Goal: Task Accomplishment & Management: Complete application form

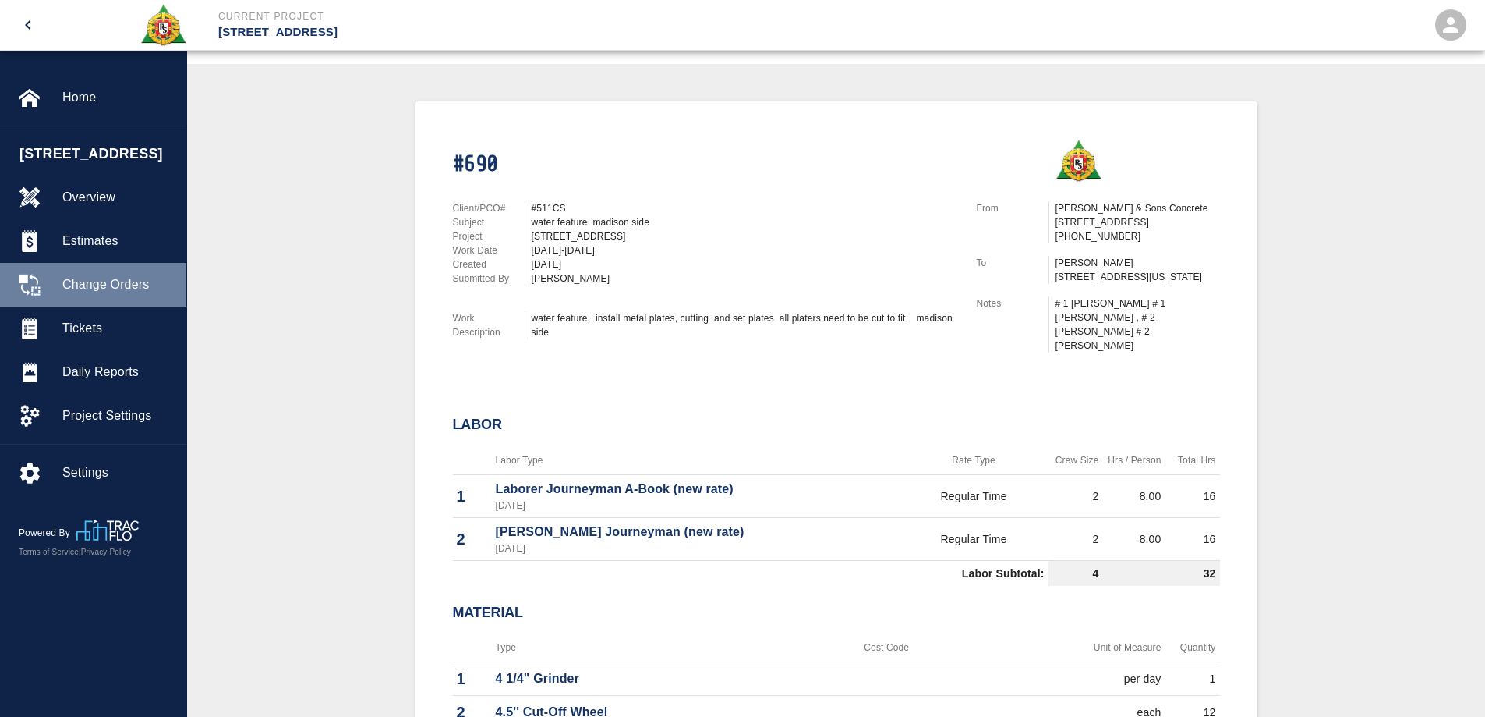
click at [97, 289] on span "Change Orders" at bounding box center [118, 284] width 112 height 19
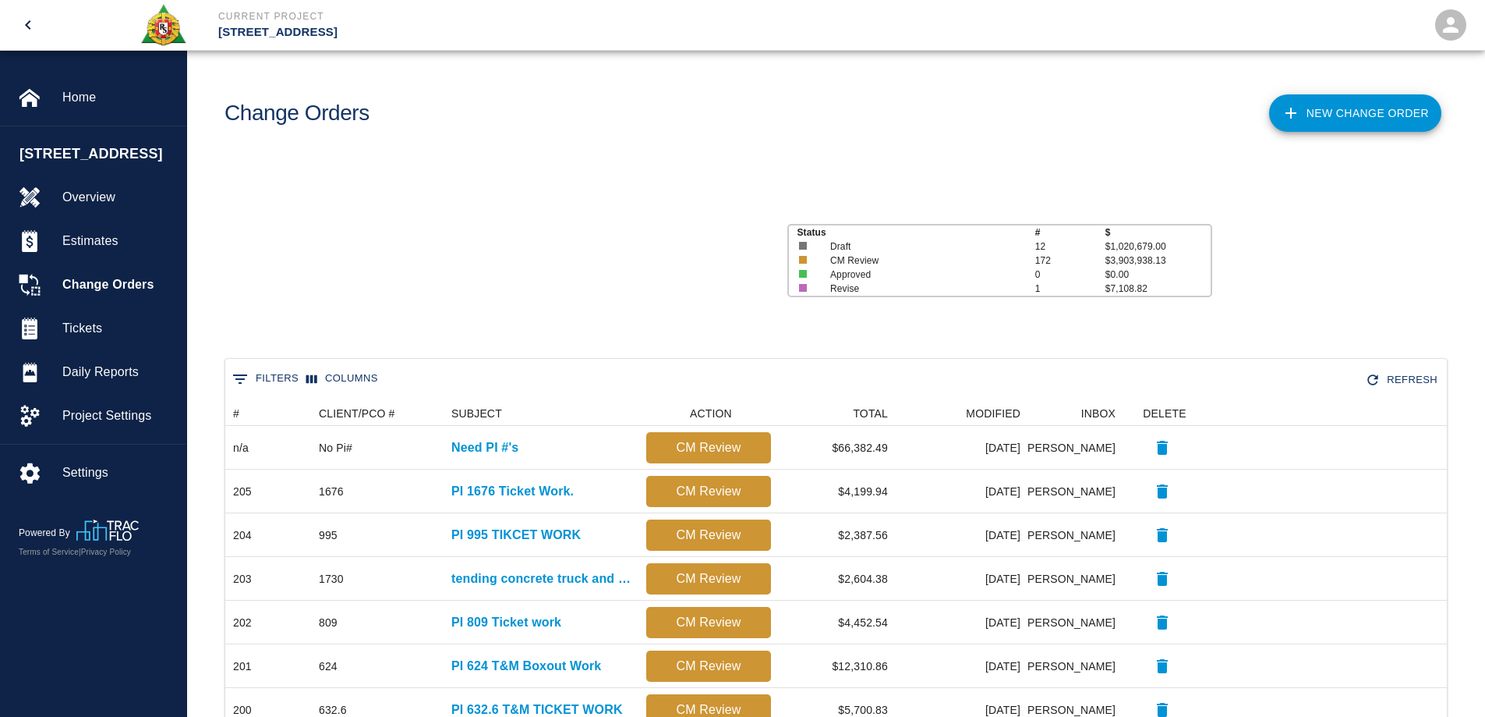
scroll to position [887, 1210]
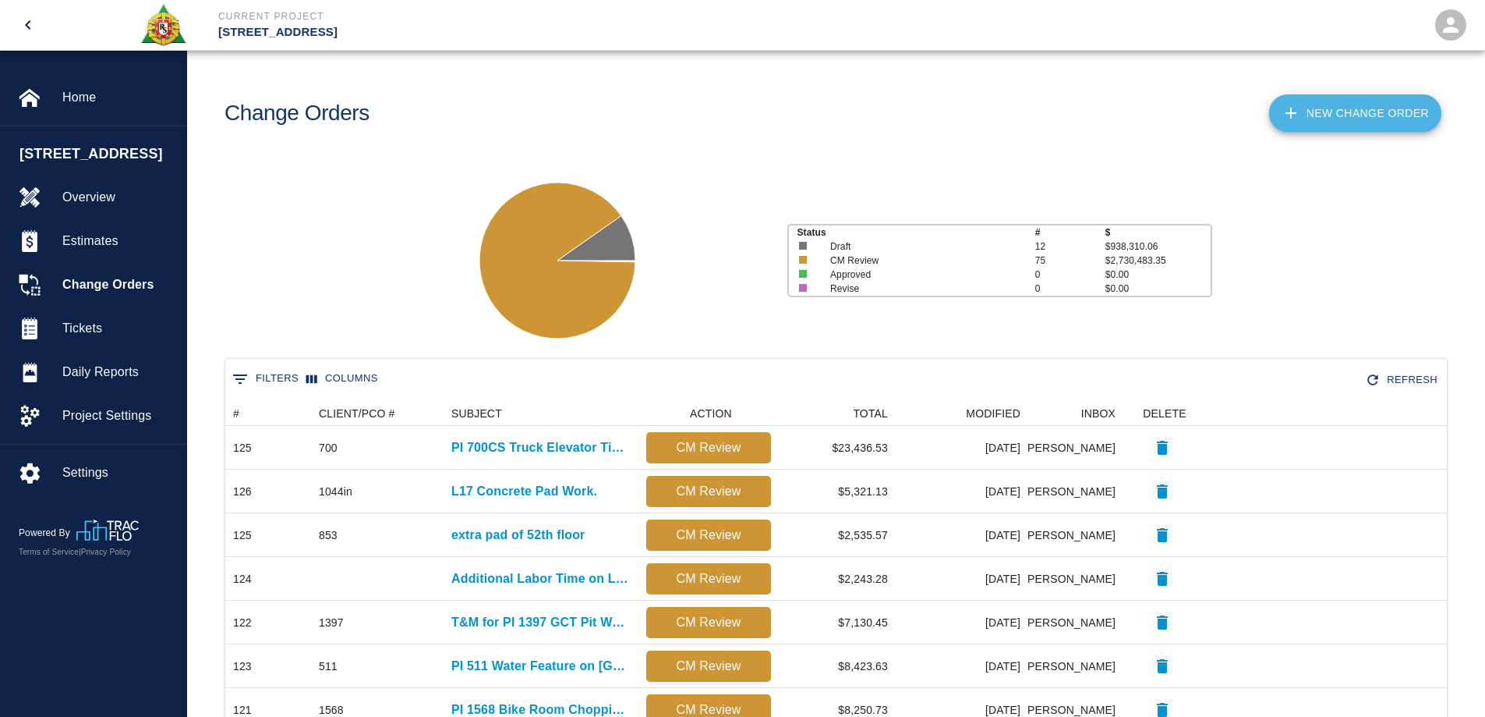
click at [1339, 119] on link "New Change Order" at bounding box center [1355, 112] width 172 height 37
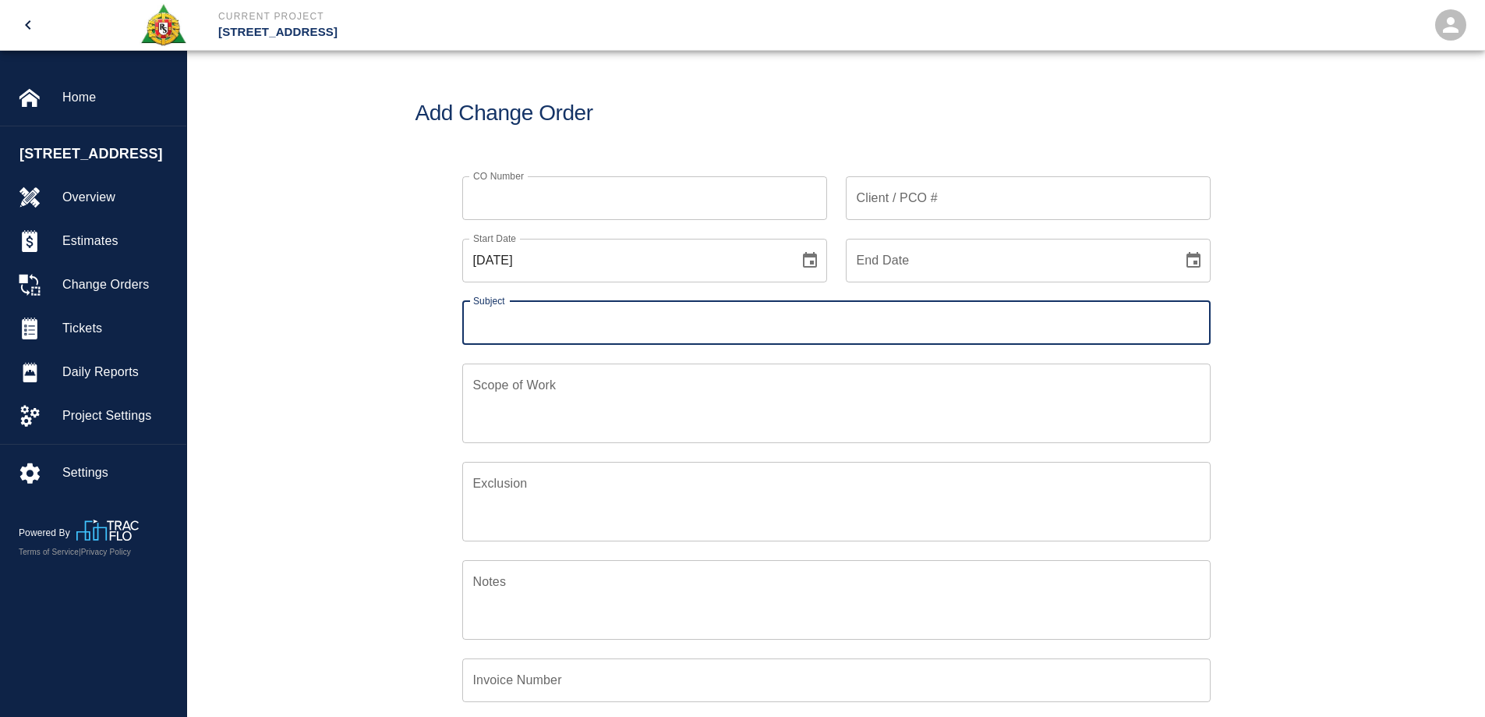
scroll to position [363, 754]
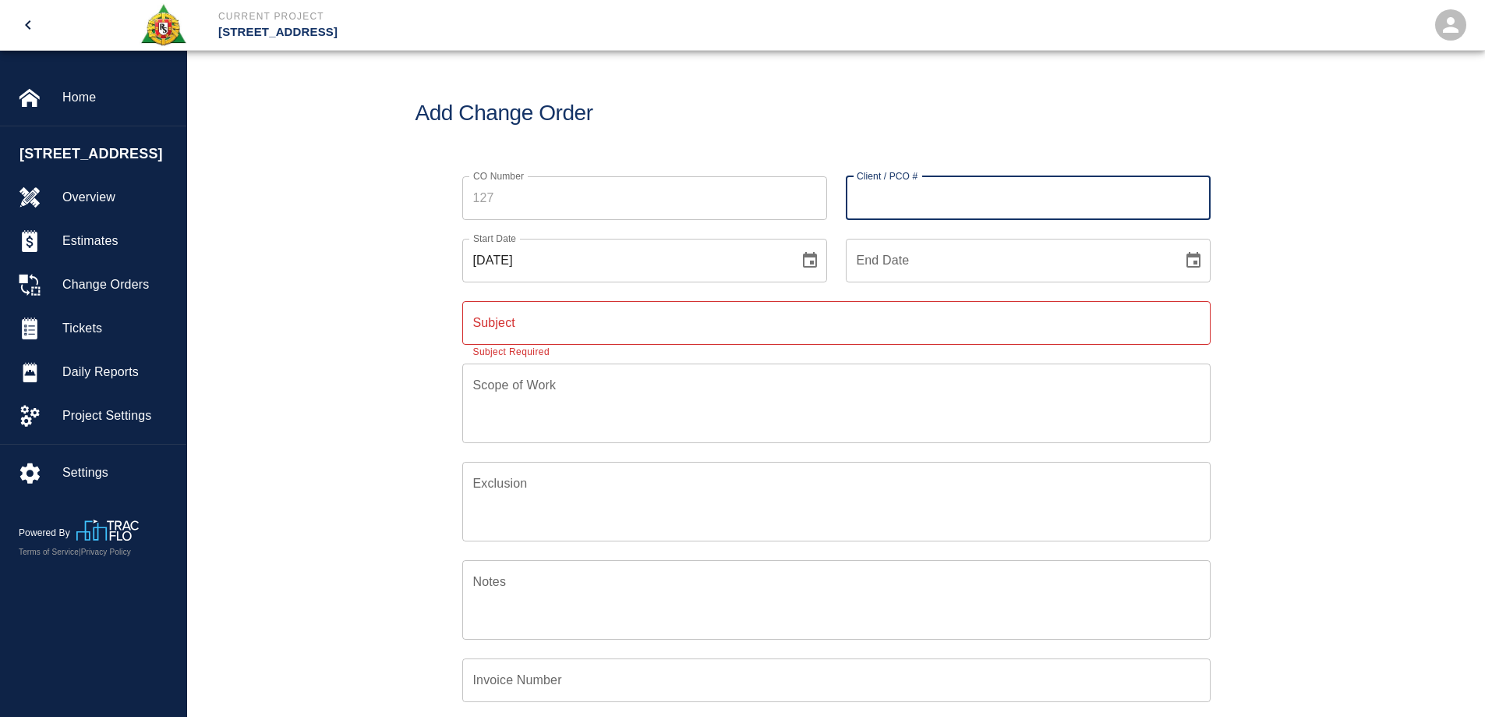
click at [944, 194] on input "Client / PCO #" at bounding box center [1028, 198] width 365 height 44
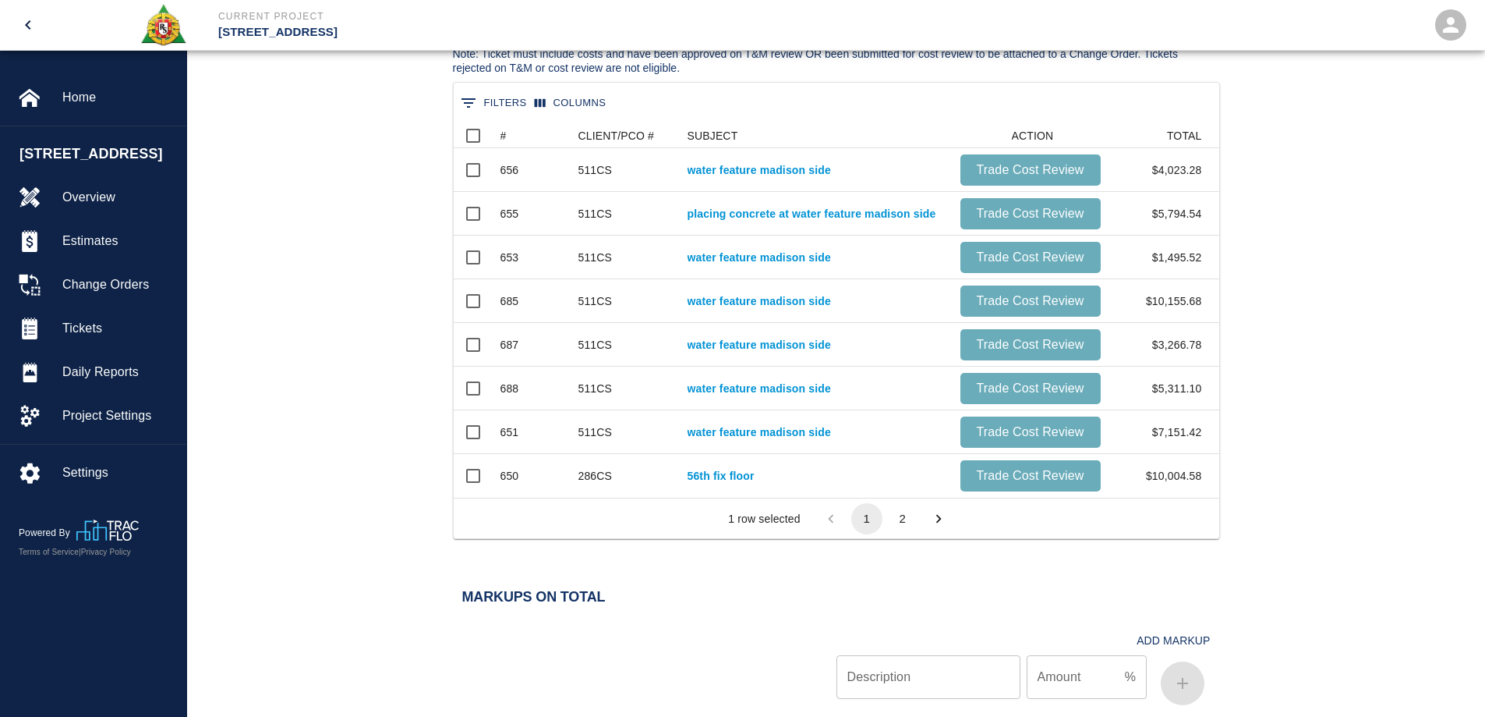
scroll to position [936, 0]
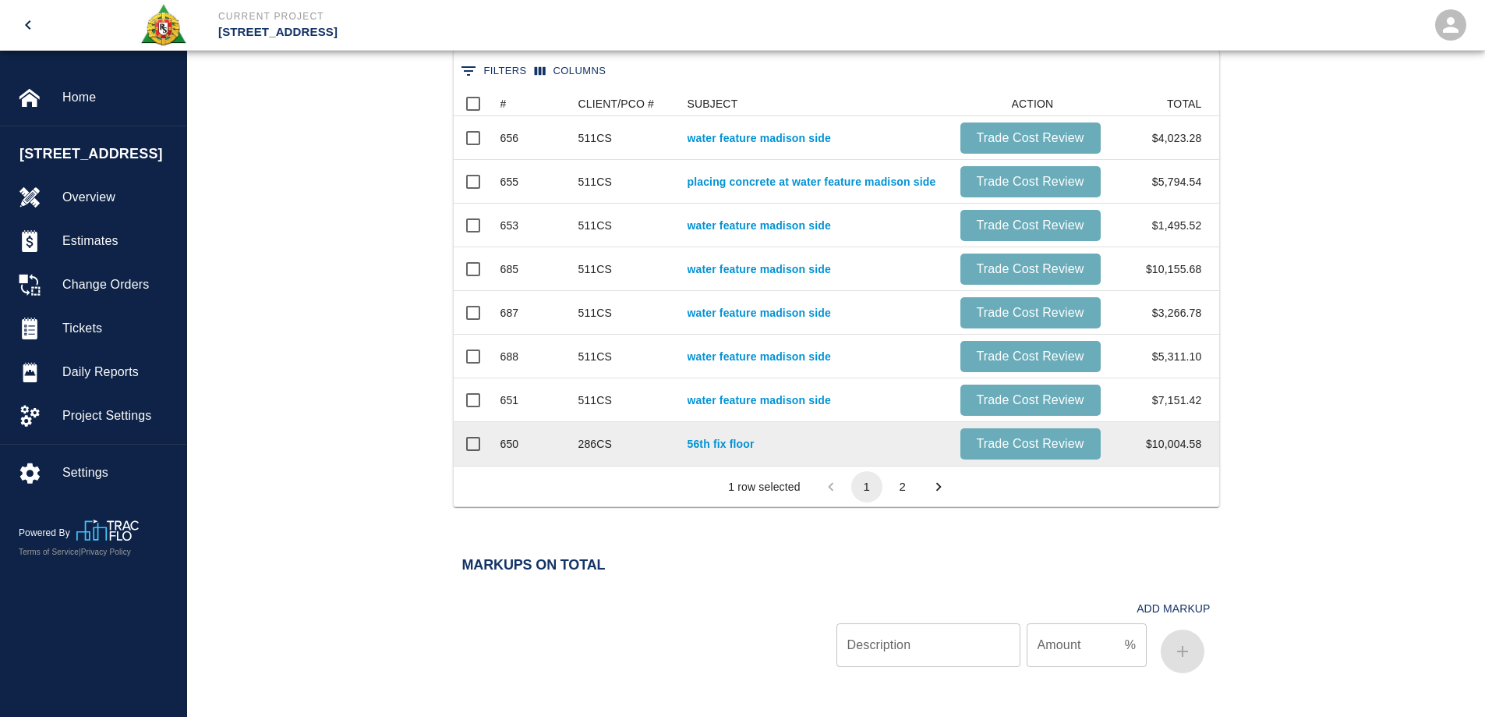
type input "286CS"
click at [470, 449] on input "Select row" at bounding box center [473, 443] width 33 height 33
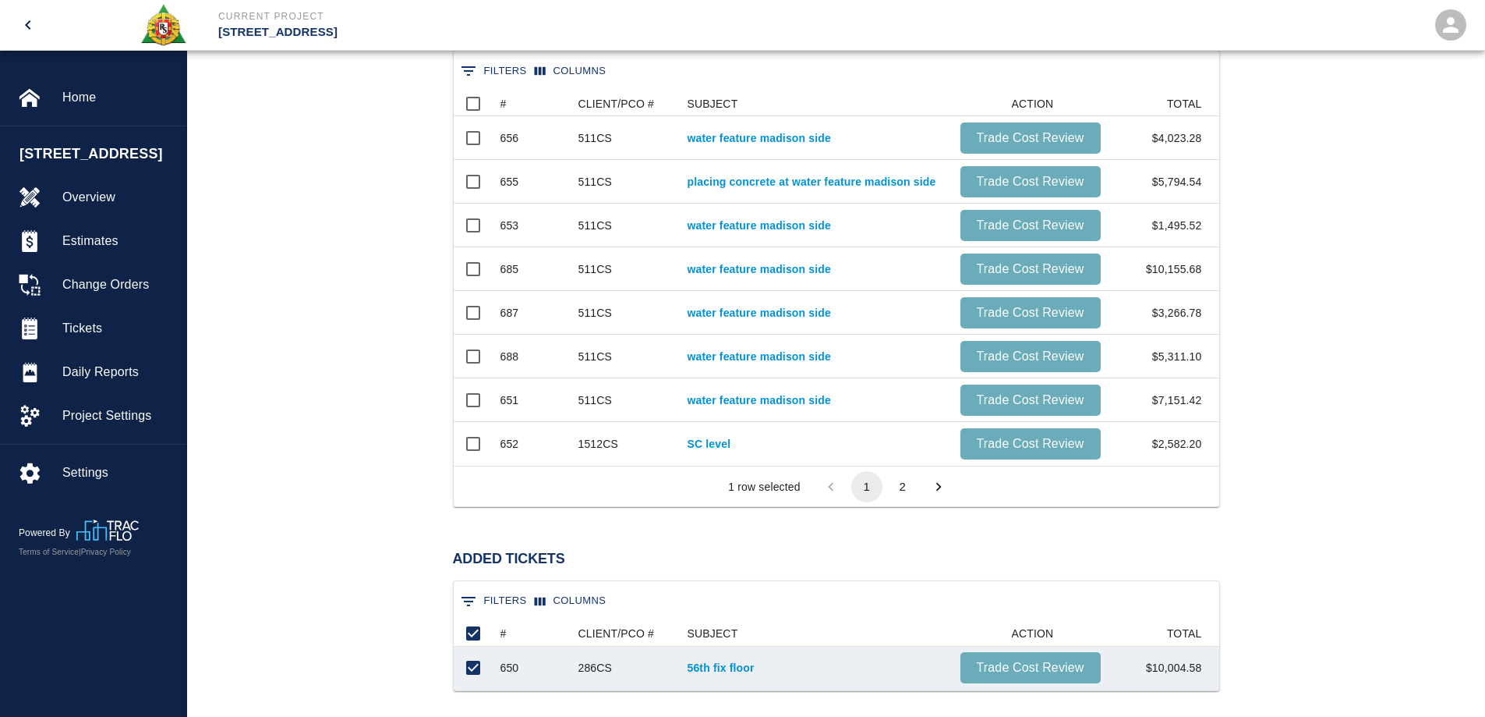
scroll to position [57, 754]
click at [901, 493] on button "2" at bounding box center [902, 486] width 31 height 31
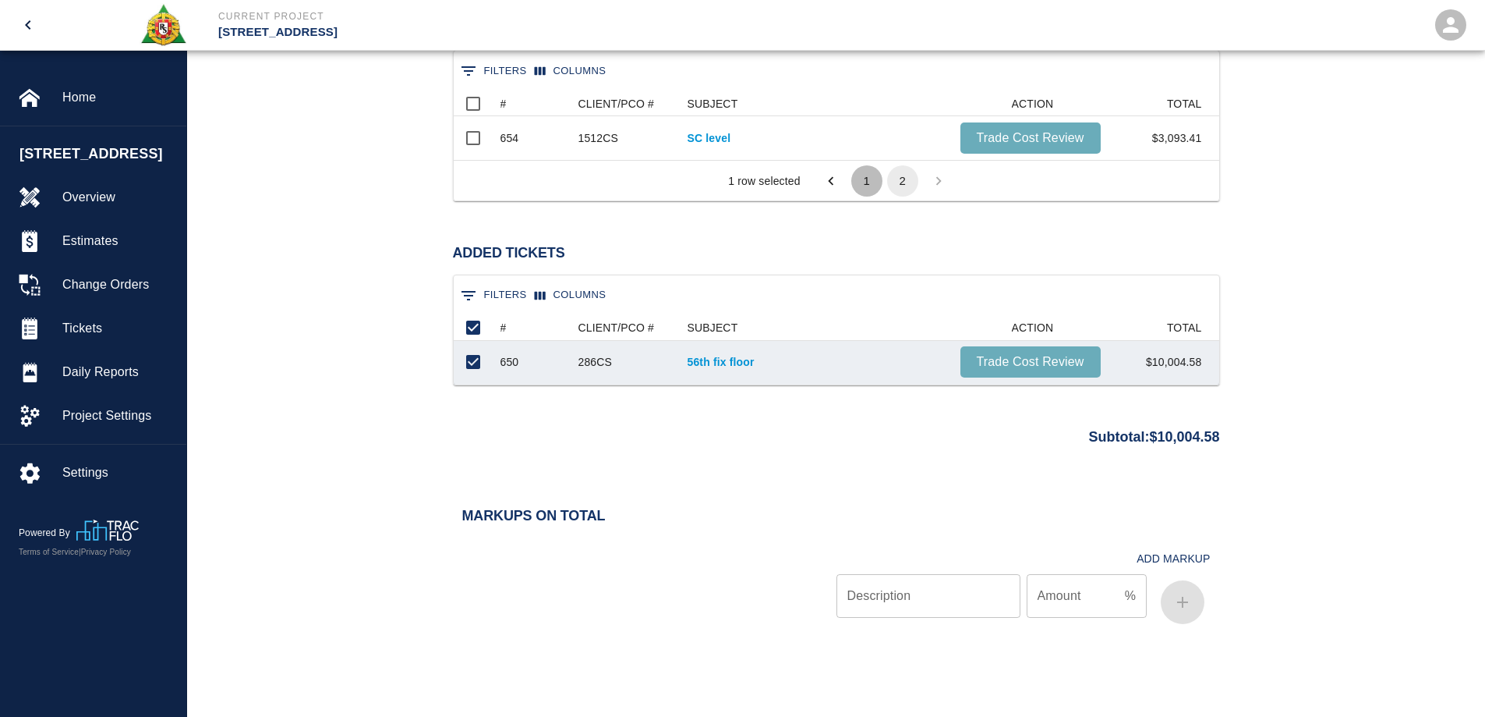
click at [869, 183] on button "1" at bounding box center [866, 180] width 31 height 31
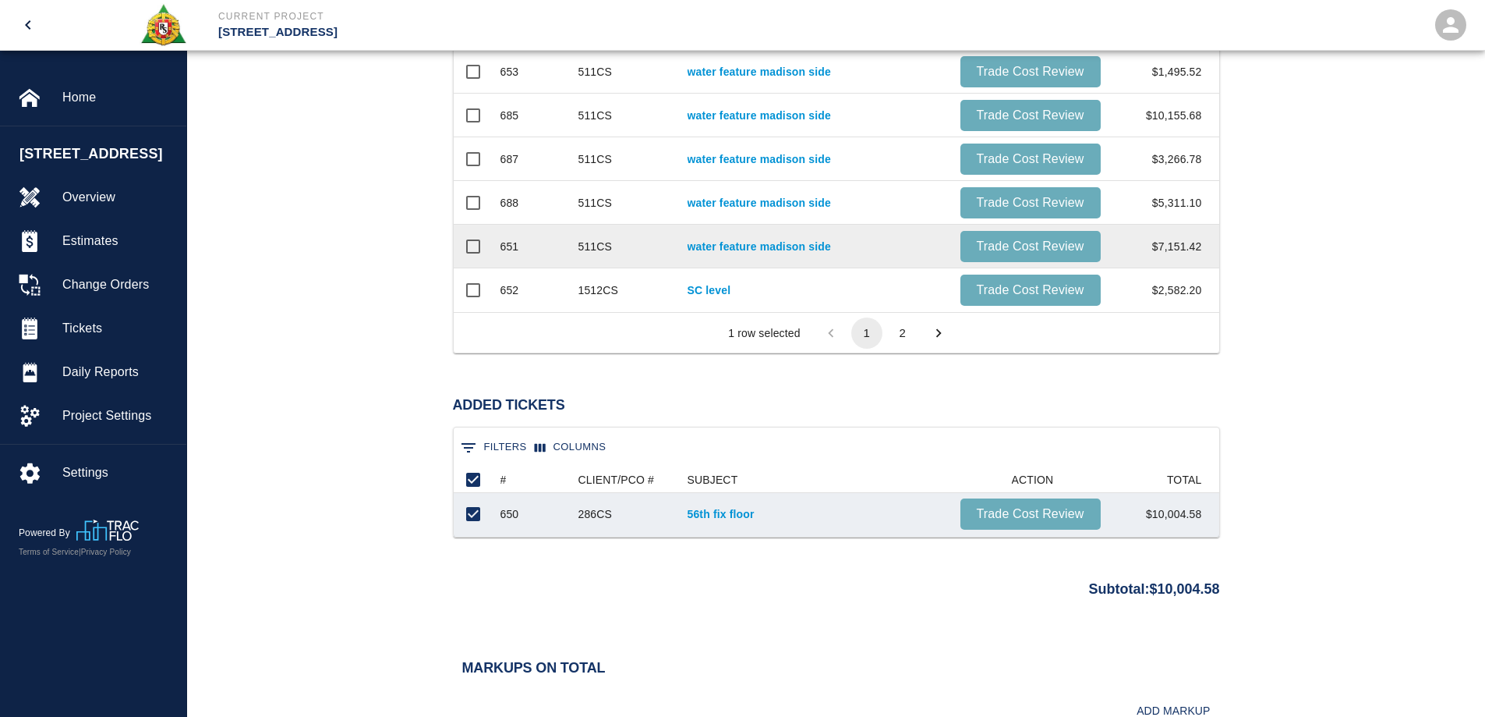
scroll to position [1092, 0]
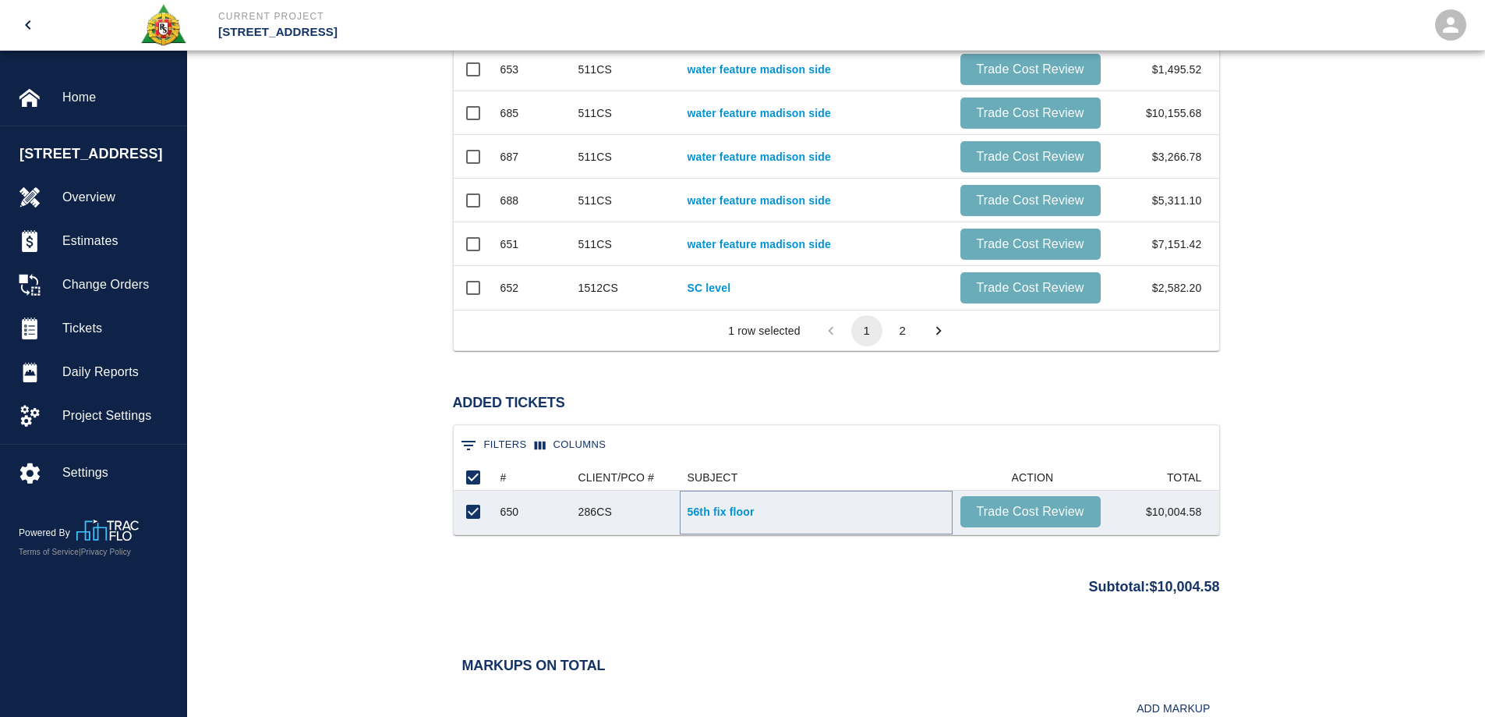
click at [741, 514] on link "56th fix floor" at bounding box center [816, 512] width 257 height 16
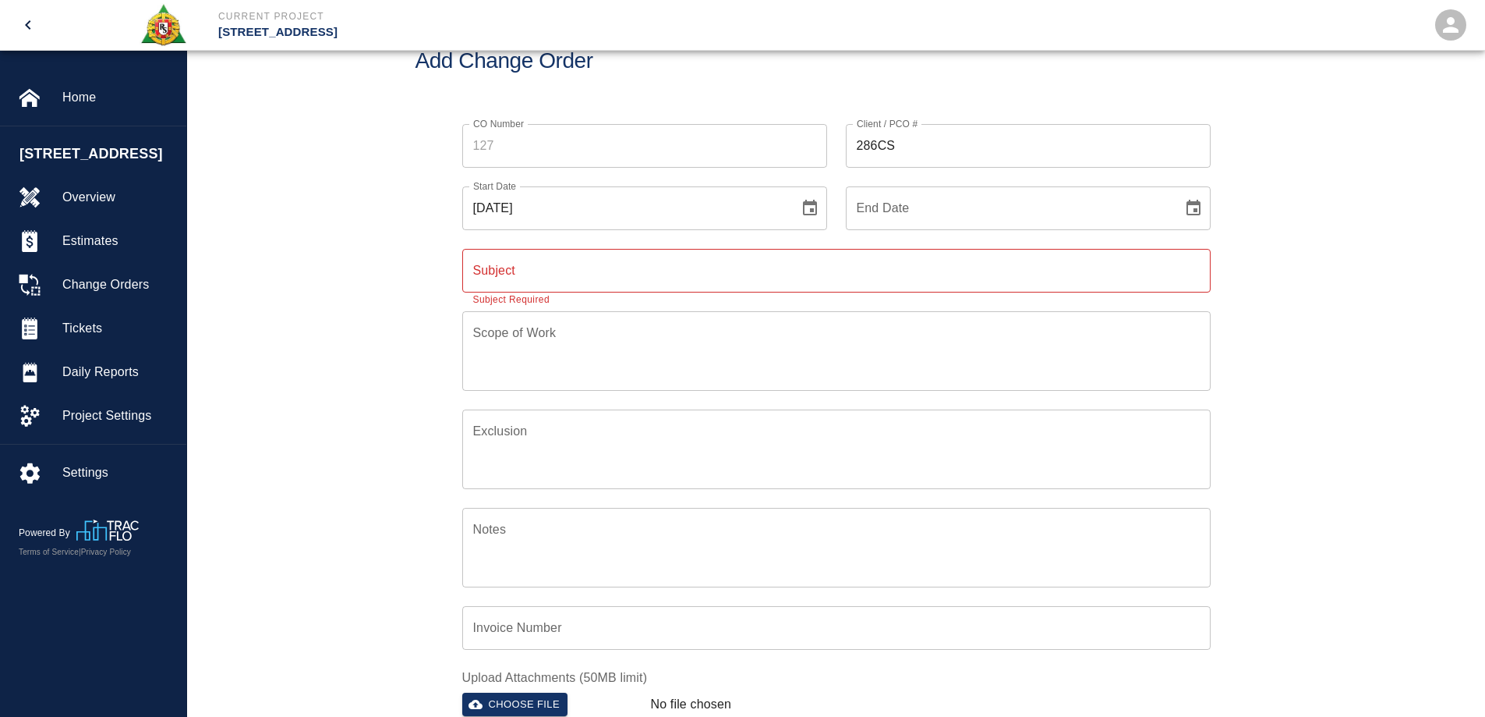
scroll to position [0, 0]
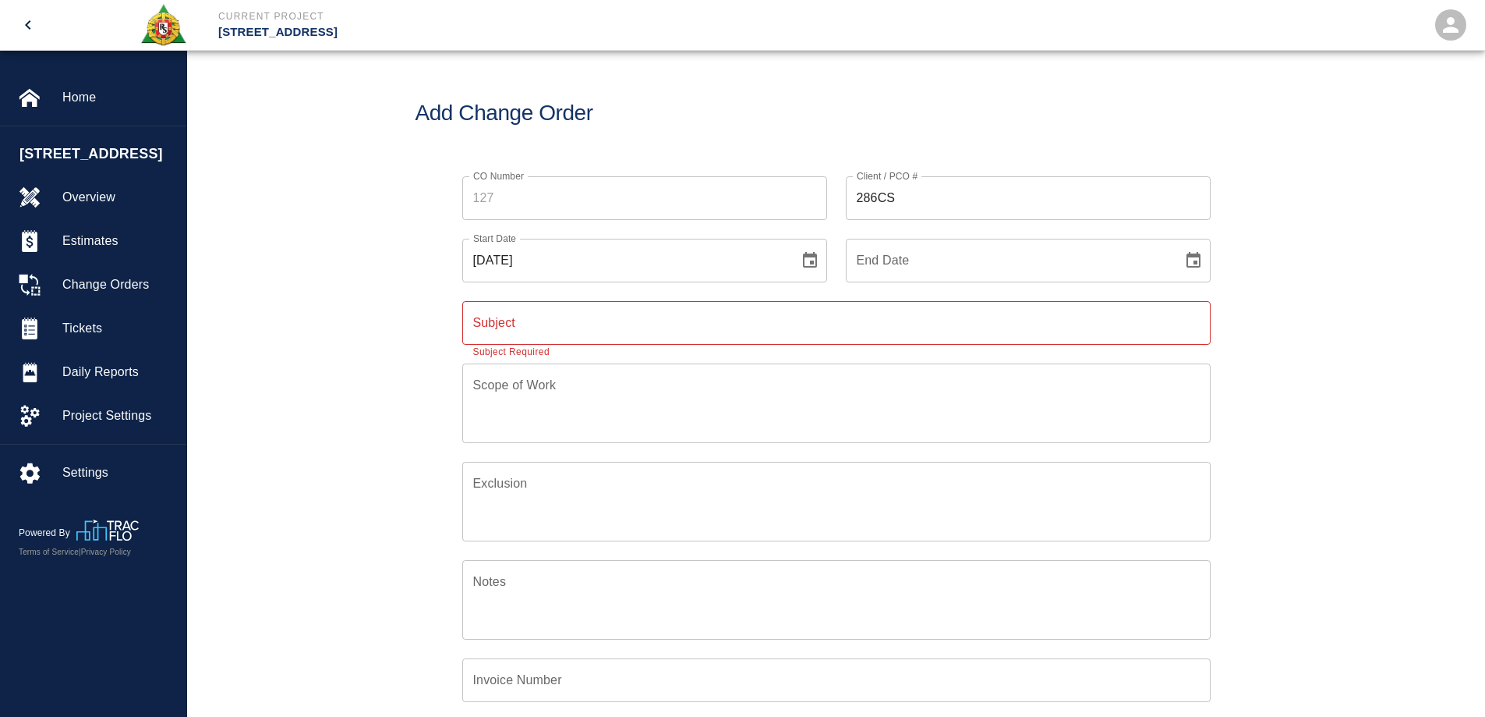
click at [809, 260] on icon "Choose date, selected date is Sep 29, 2025" at bounding box center [810, 260] width 19 height 19
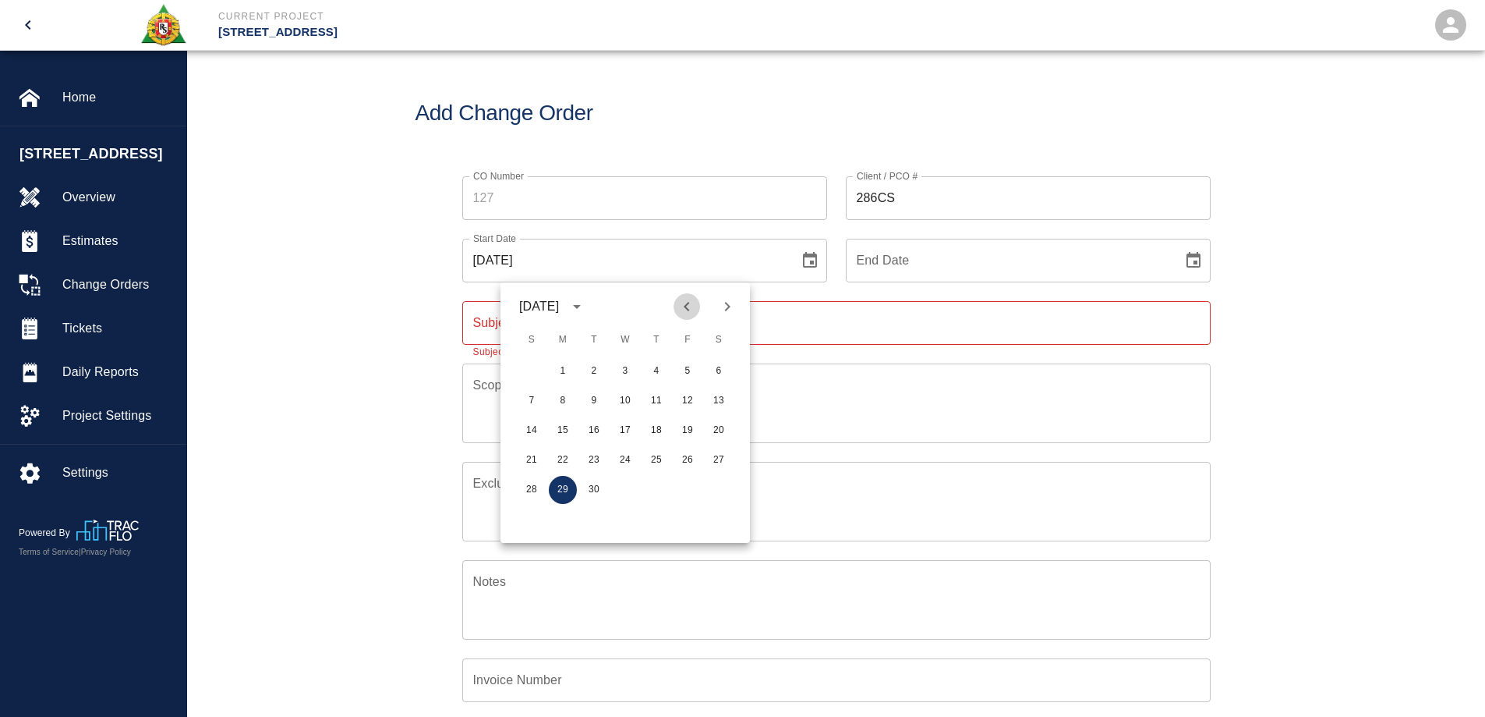
click at [691, 310] on icon "Previous month" at bounding box center [687, 306] width 19 height 19
click at [656, 490] on button "28" at bounding box center [657, 490] width 28 height 28
type input "08/28/2025"
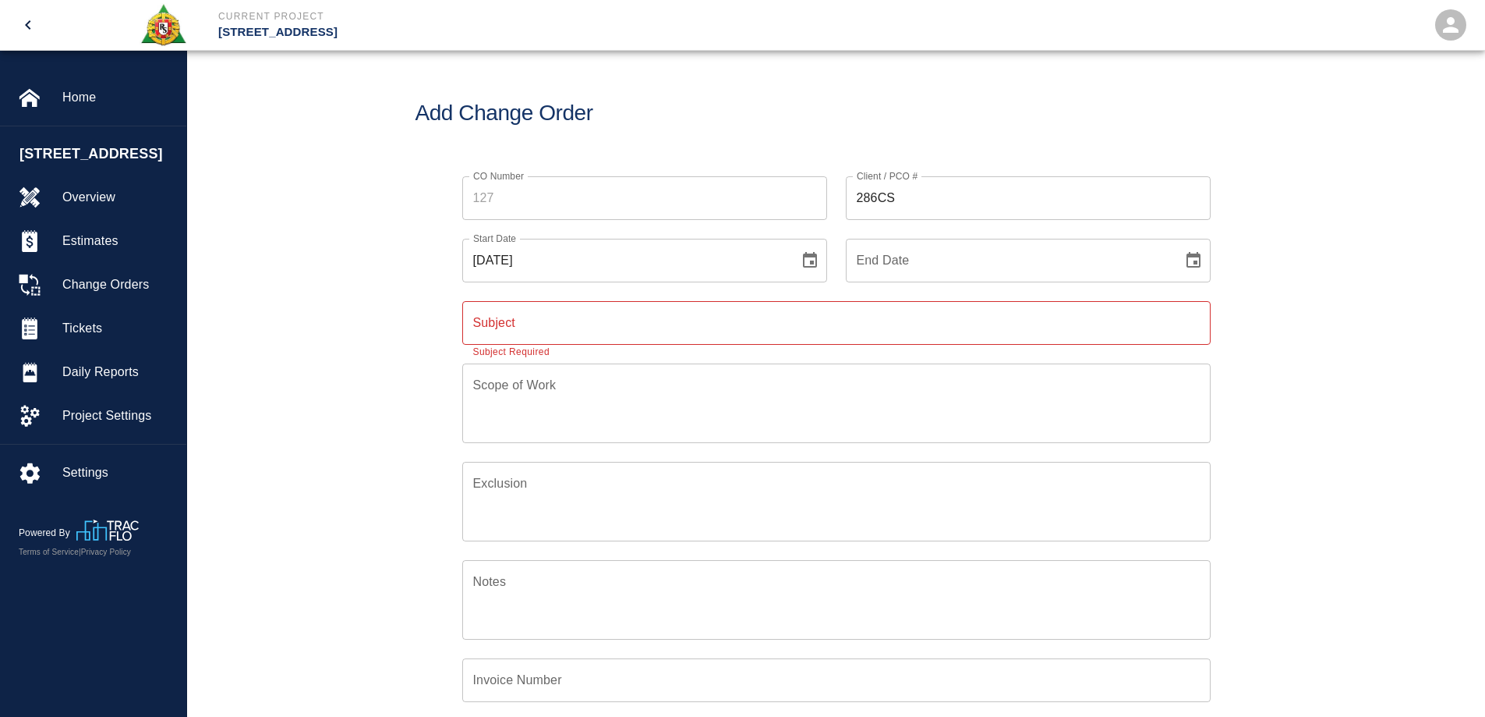
click at [1194, 253] on icon "Choose date" at bounding box center [1193, 260] width 19 height 19
click at [1070, 313] on icon "Previous month" at bounding box center [1070, 306] width 19 height 19
click at [1076, 490] on button "29" at bounding box center [1071, 490] width 28 height 28
type input "08/29/2025"
click at [628, 322] on input "Subject" at bounding box center [836, 323] width 749 height 44
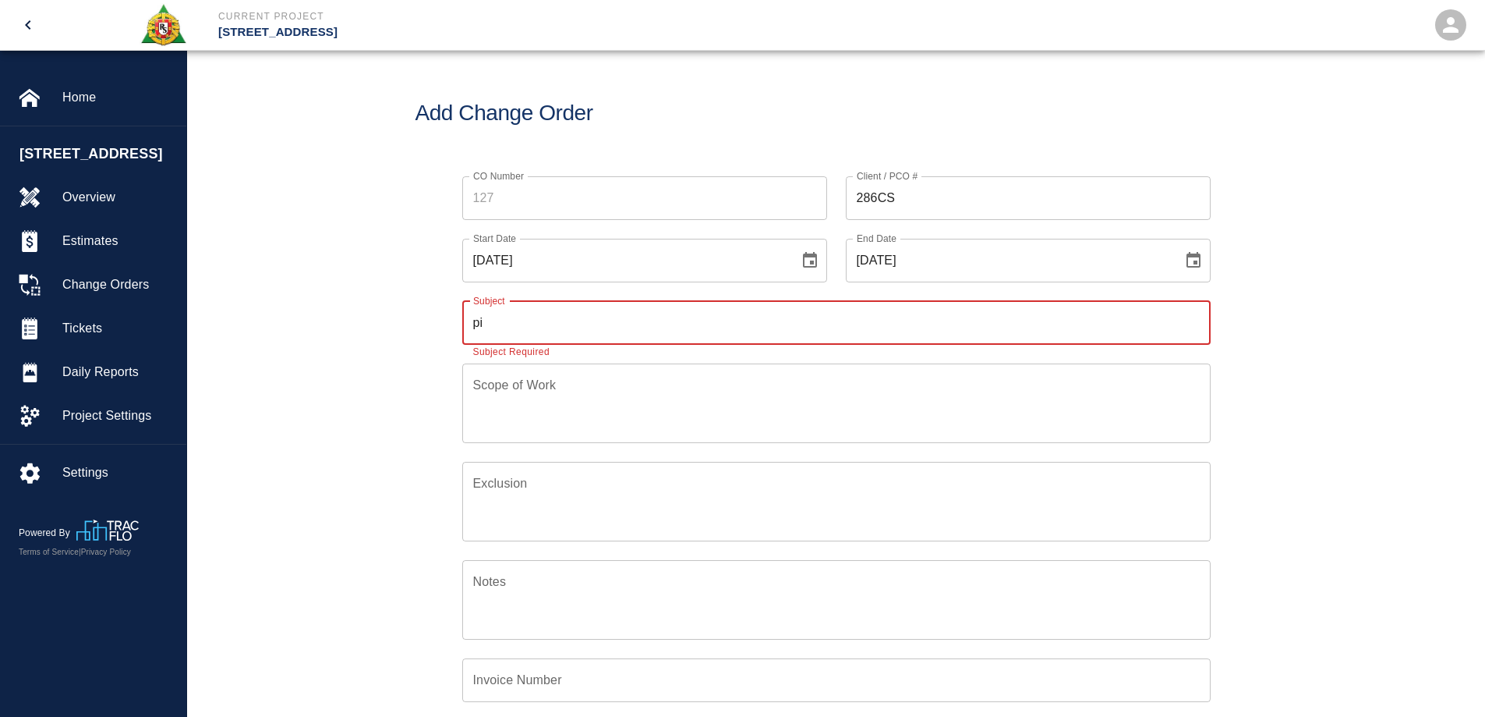
type input "p"
type input "PI 286CS Tikcet Work on 56th floor."
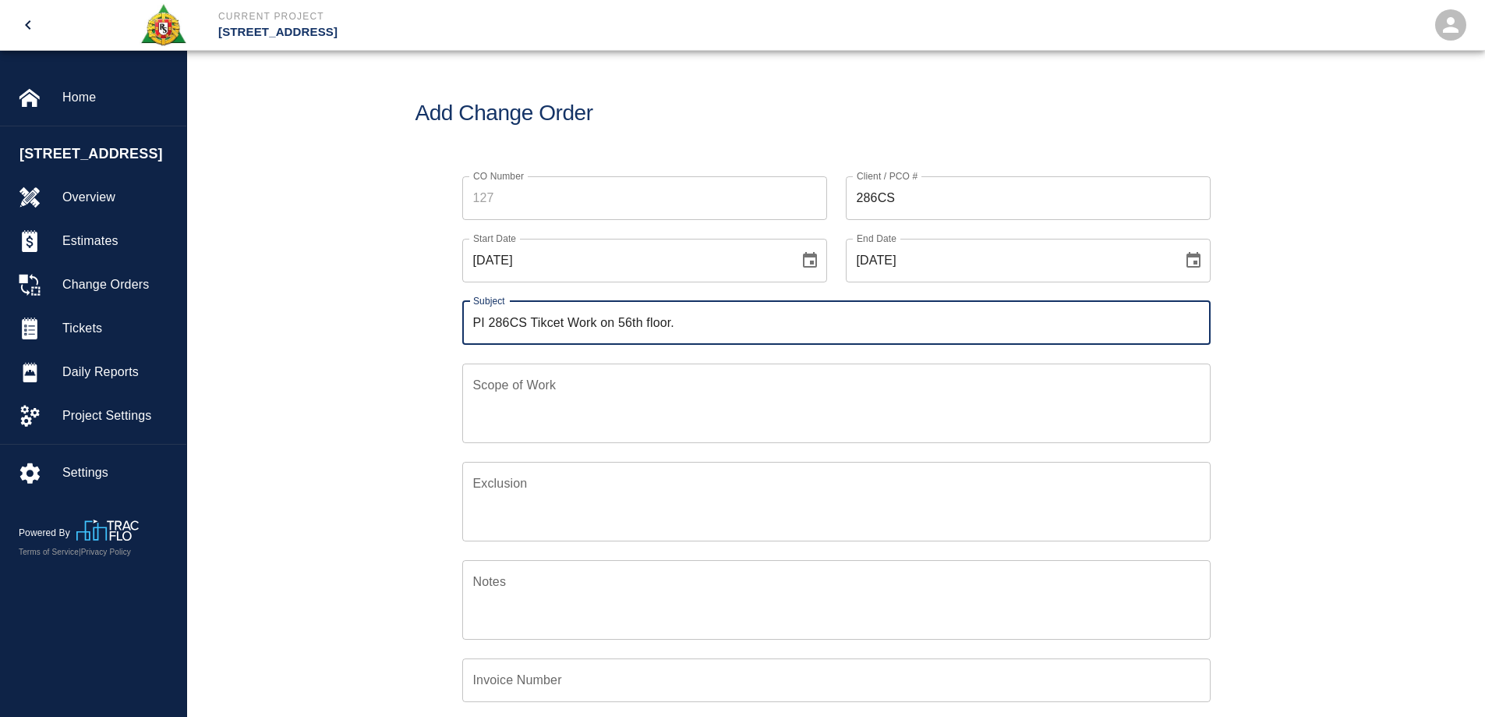
click at [600, 413] on textarea "Scope of Work" at bounding box center [836, 403] width 727 height 54
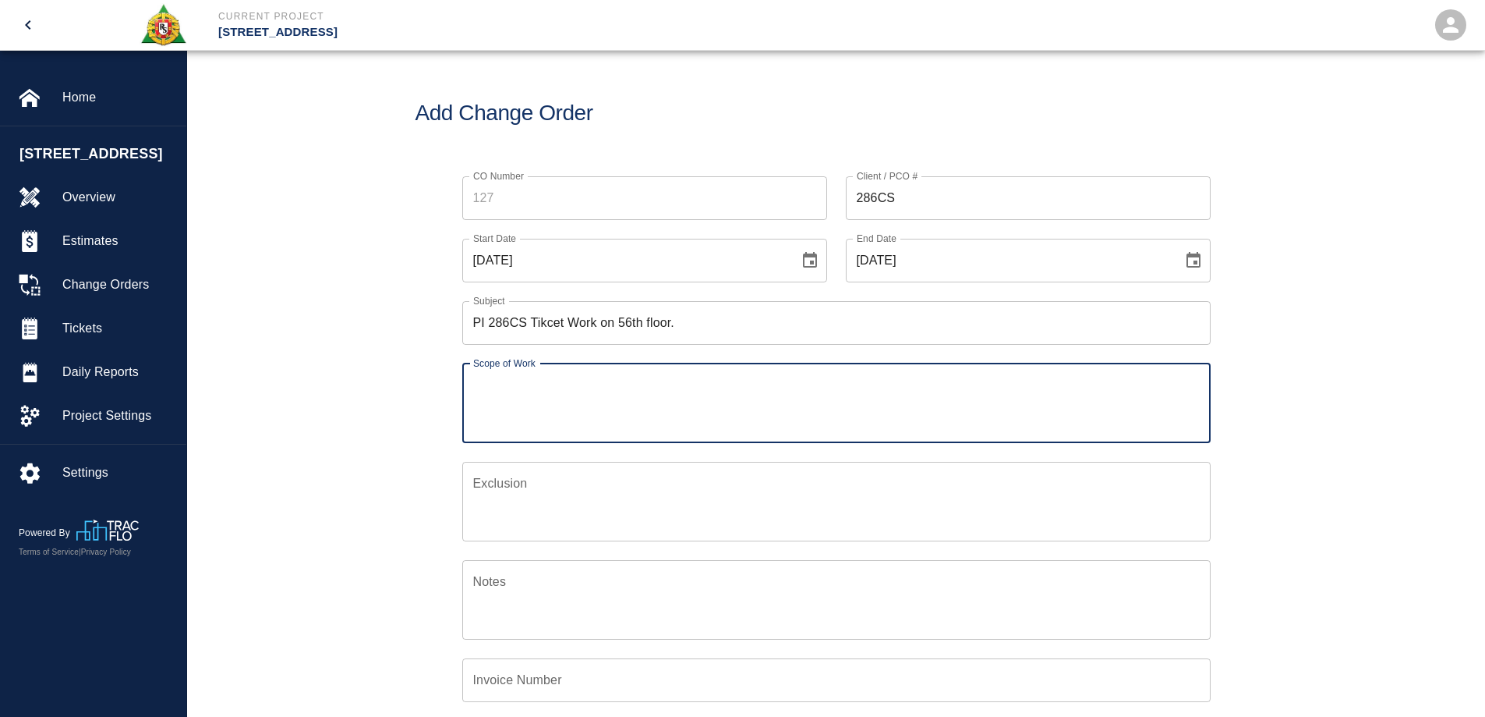
paste textarea "chopping + framing +infill slab for electric pipe at 56th floor"
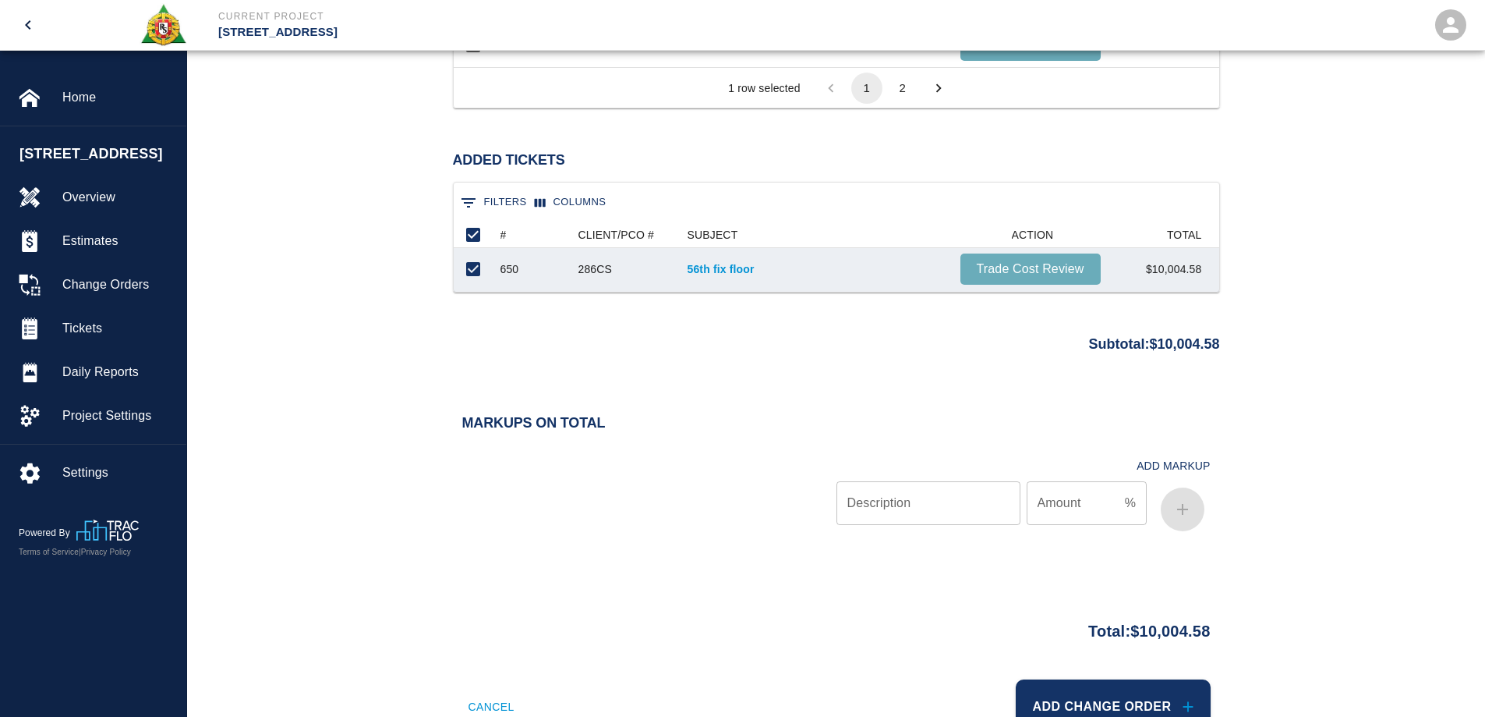
scroll to position [1389, 0]
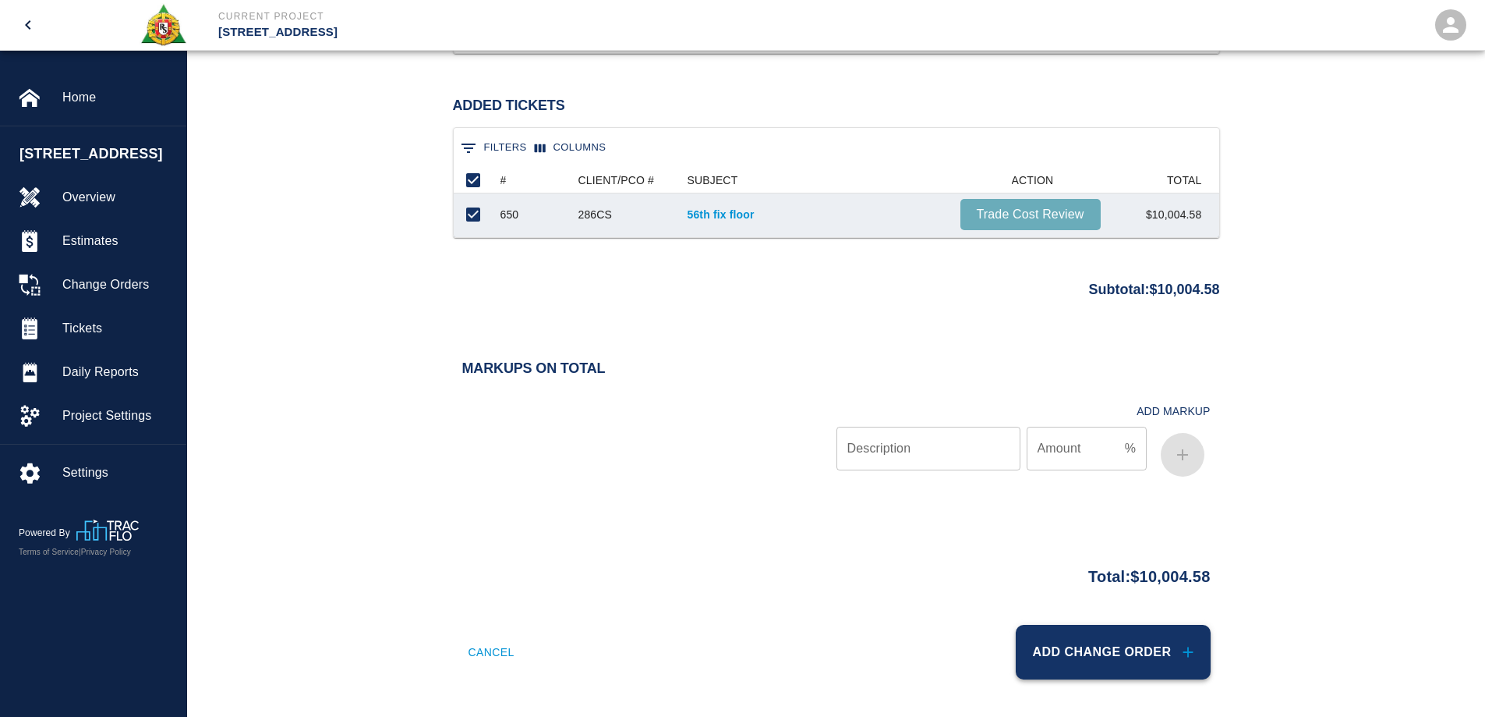
type textarea "chopping + framing +infill slab for electric pipe at 56th floor"
click at [1113, 642] on button "Add Change Order" at bounding box center [1113, 652] width 195 height 55
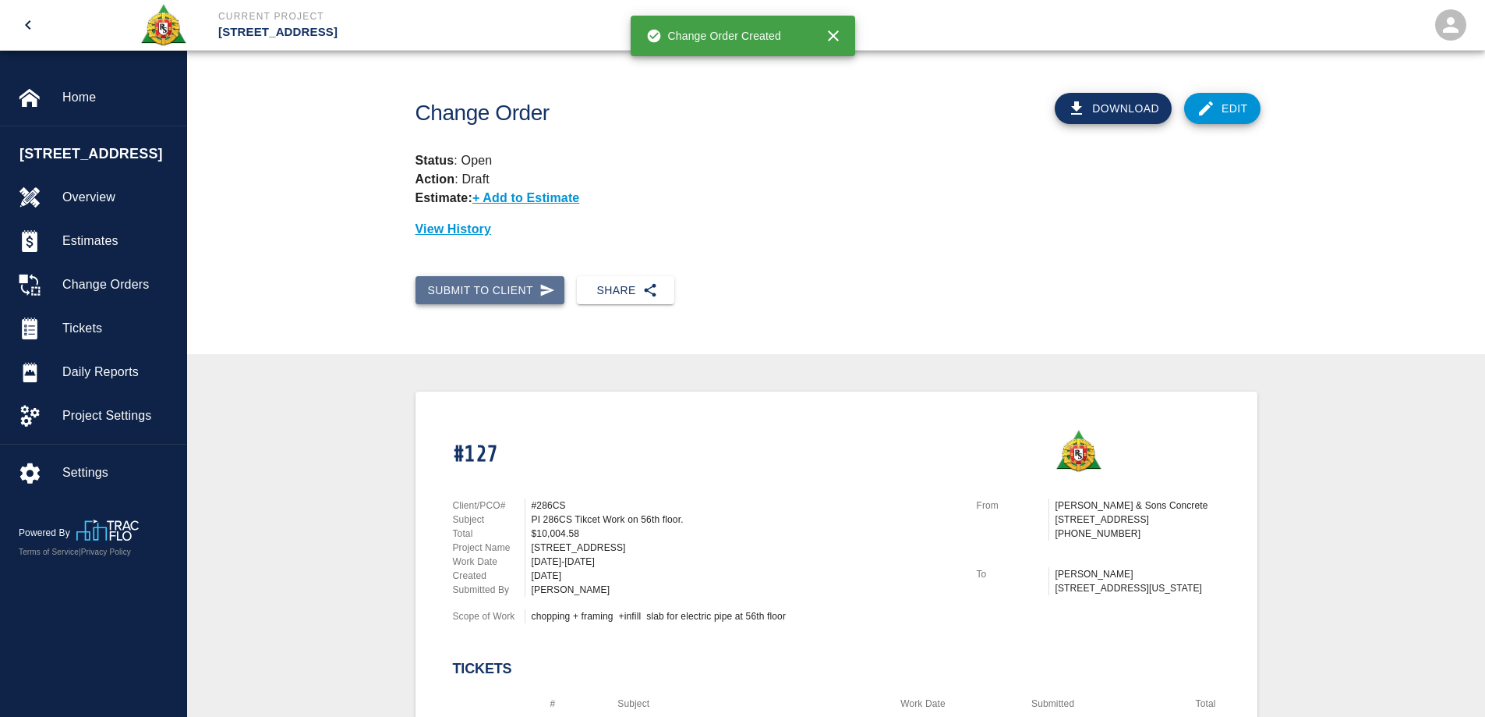
click at [490, 281] on button "Submit to Client" at bounding box center [491, 290] width 150 height 29
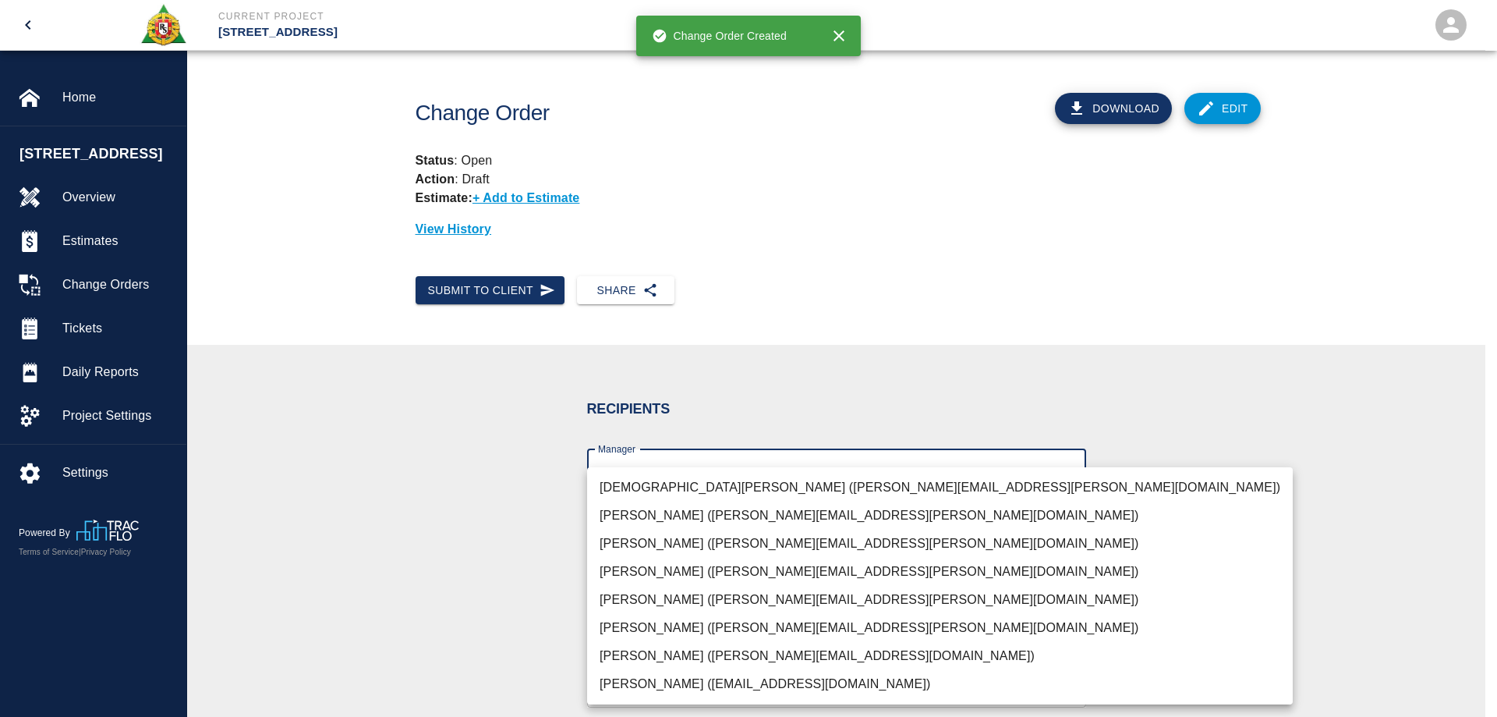
click at [625, 464] on body "Current Project 270 Park Ave Home 270 Park Ave Overview Estimates Change Orders…" at bounding box center [748, 358] width 1497 height 717
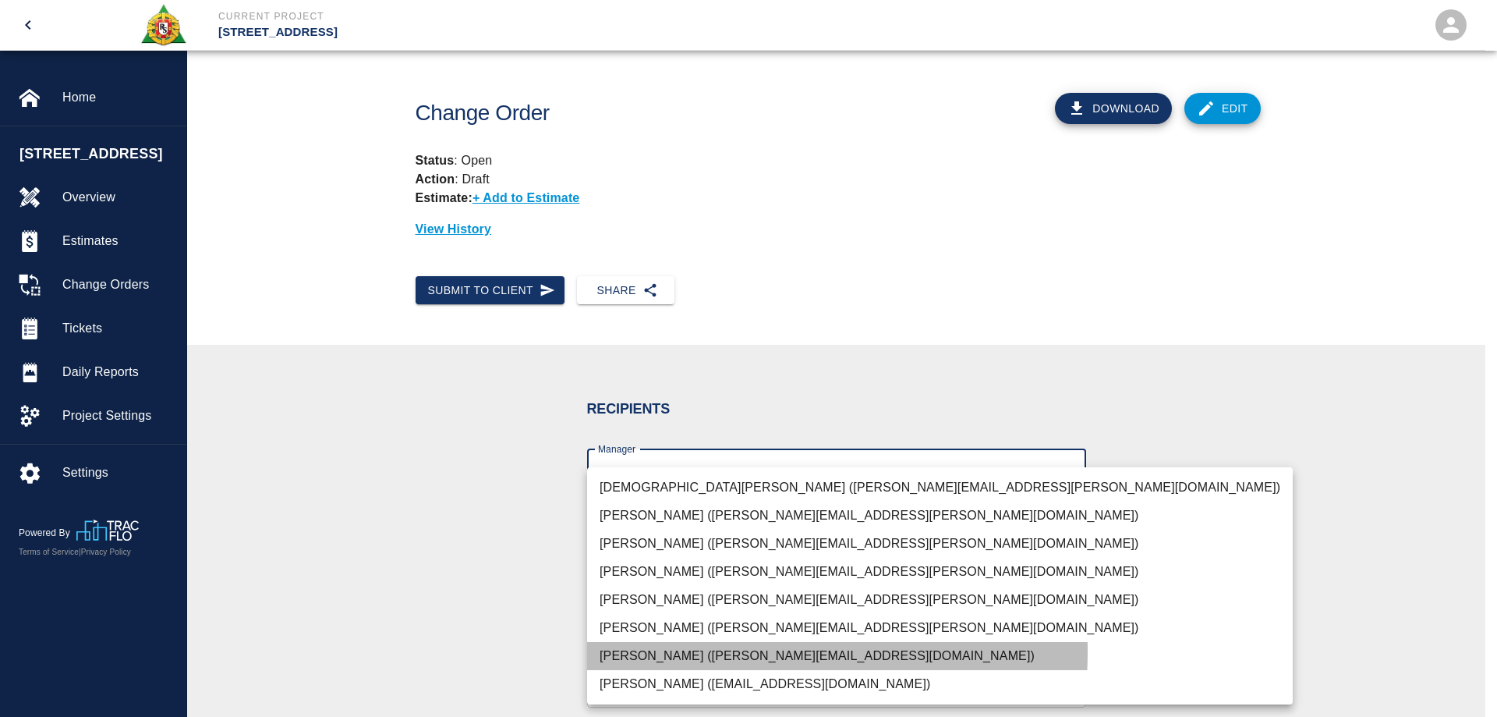
click at [674, 651] on li "Brian Daly (brian.daly1@aecom.com)" at bounding box center [940, 656] width 706 height 28
type input "85da188b-cc1c-4675-87f9-ec2c37837295"
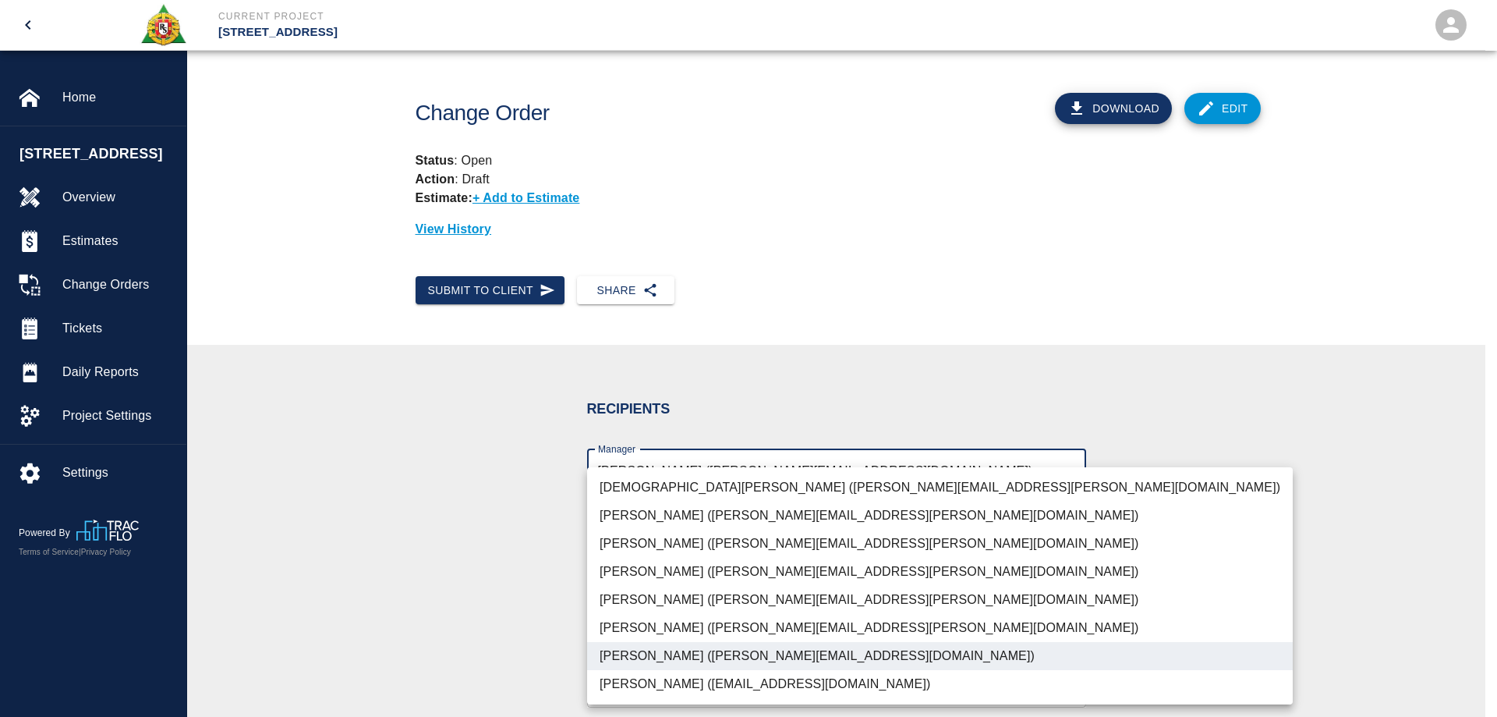
click at [464, 630] on div at bounding box center [748, 358] width 1497 height 717
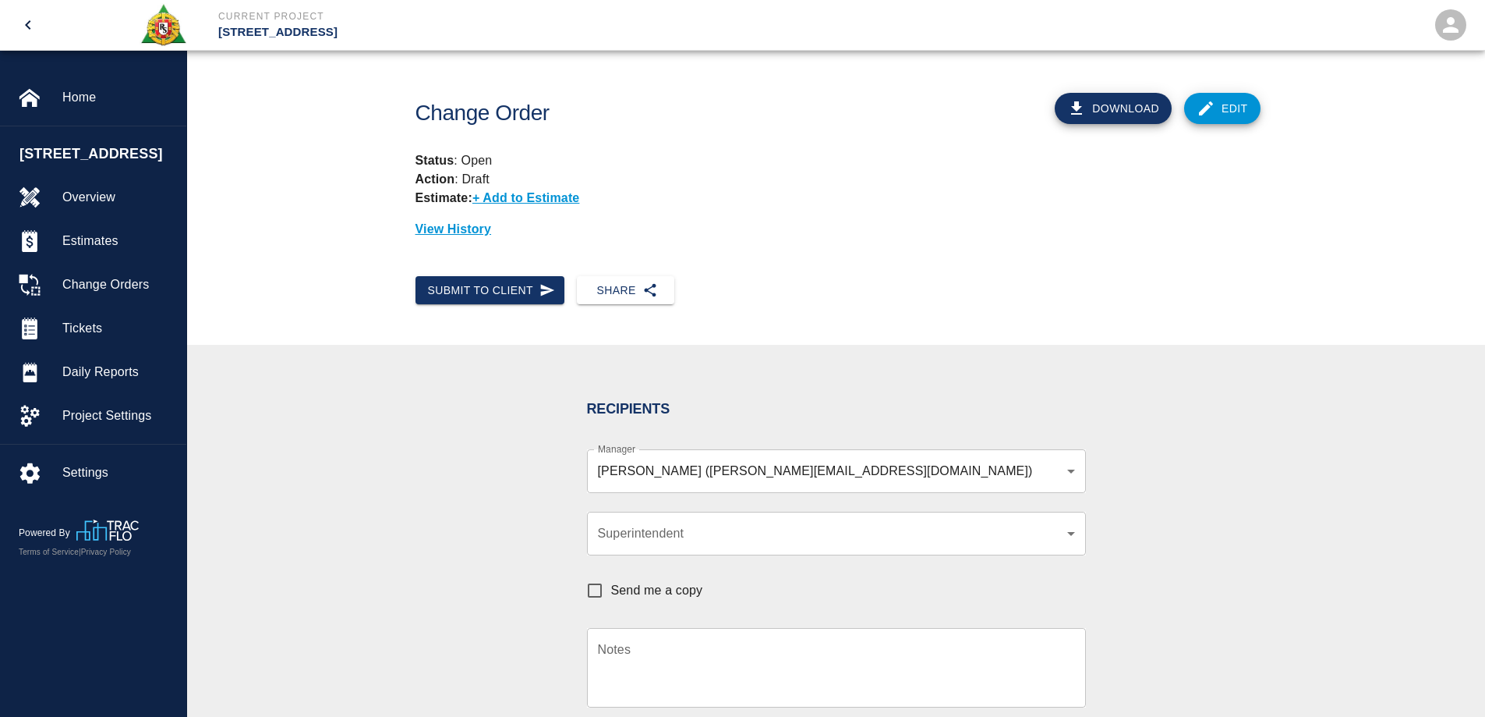
click at [1230, 119] on link "Edit" at bounding box center [1222, 108] width 76 height 31
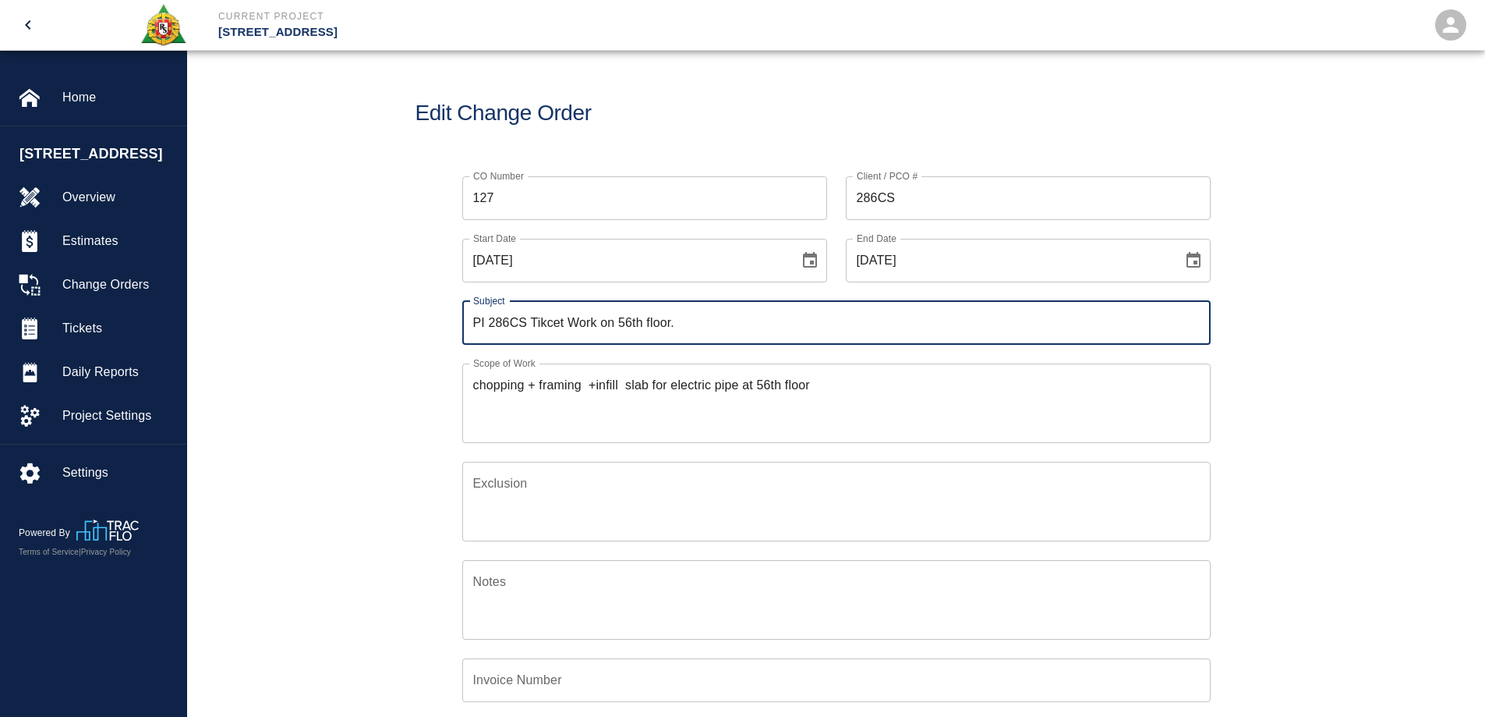
scroll to position [363, 754]
click at [529, 202] on input "127" at bounding box center [644, 198] width 365 height 44
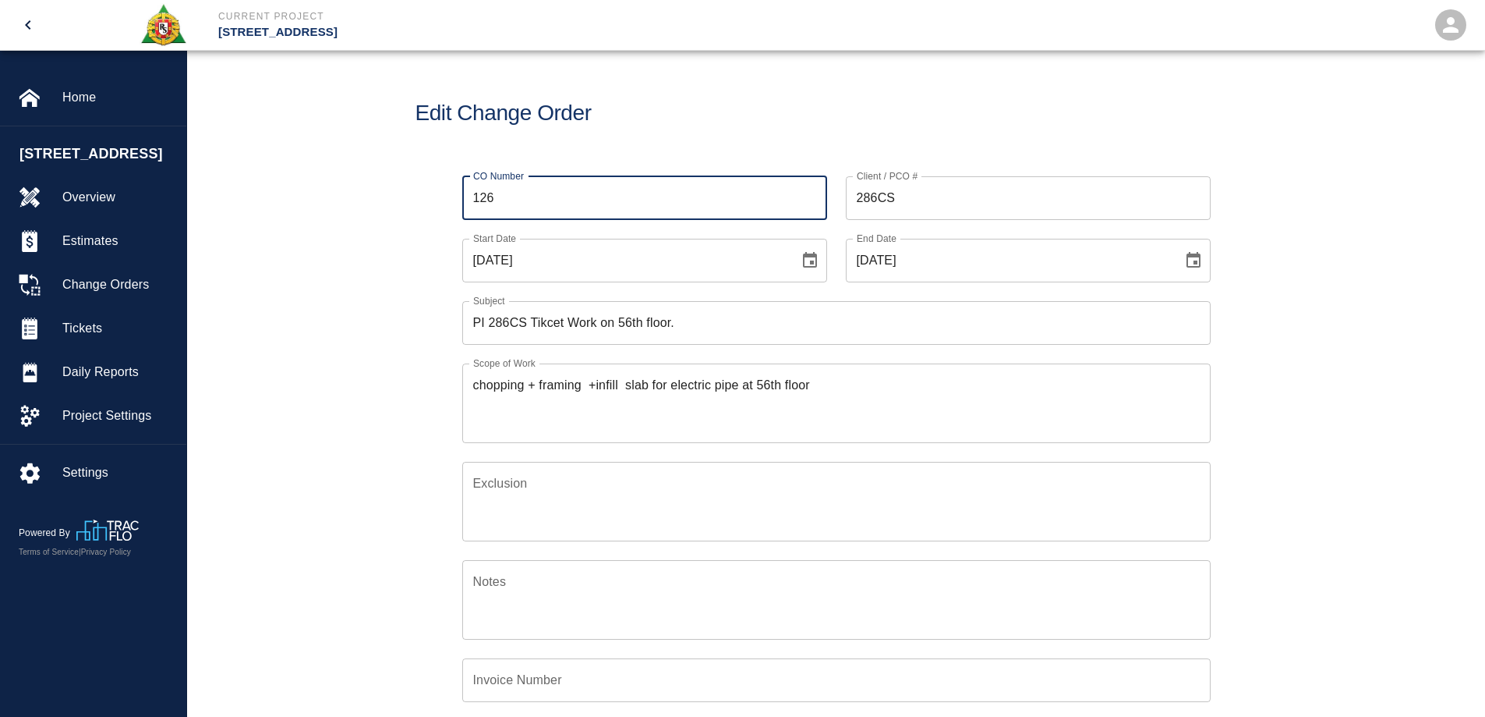
type input "126"
click at [1391, 340] on div "CO Number 126 CO Number Client / PCO # 286CS Client / PCO # Start Date 08/28/20…" at bounding box center [836, 515] width 1298 height 714
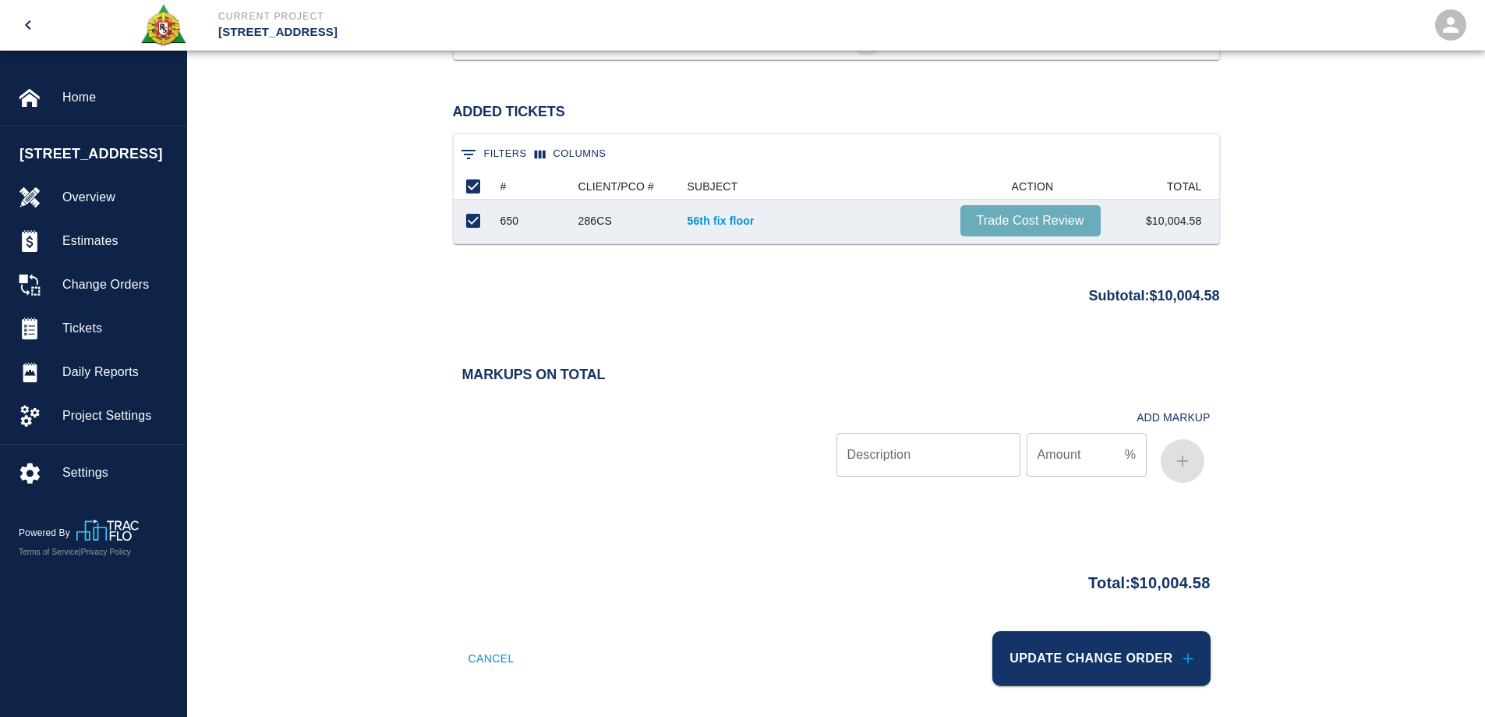
scroll to position [1389, 0]
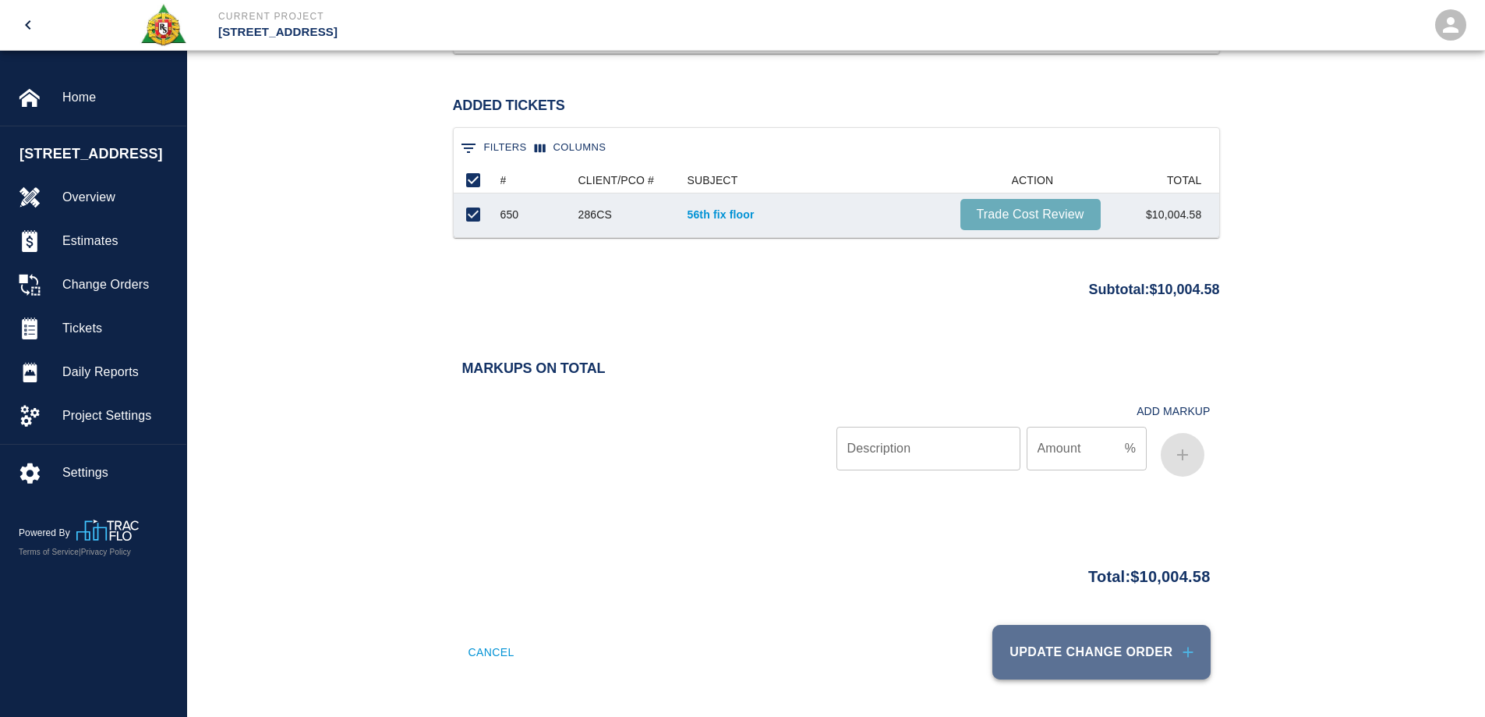
click at [1125, 637] on button "Update Change Order" at bounding box center [1102, 652] width 218 height 55
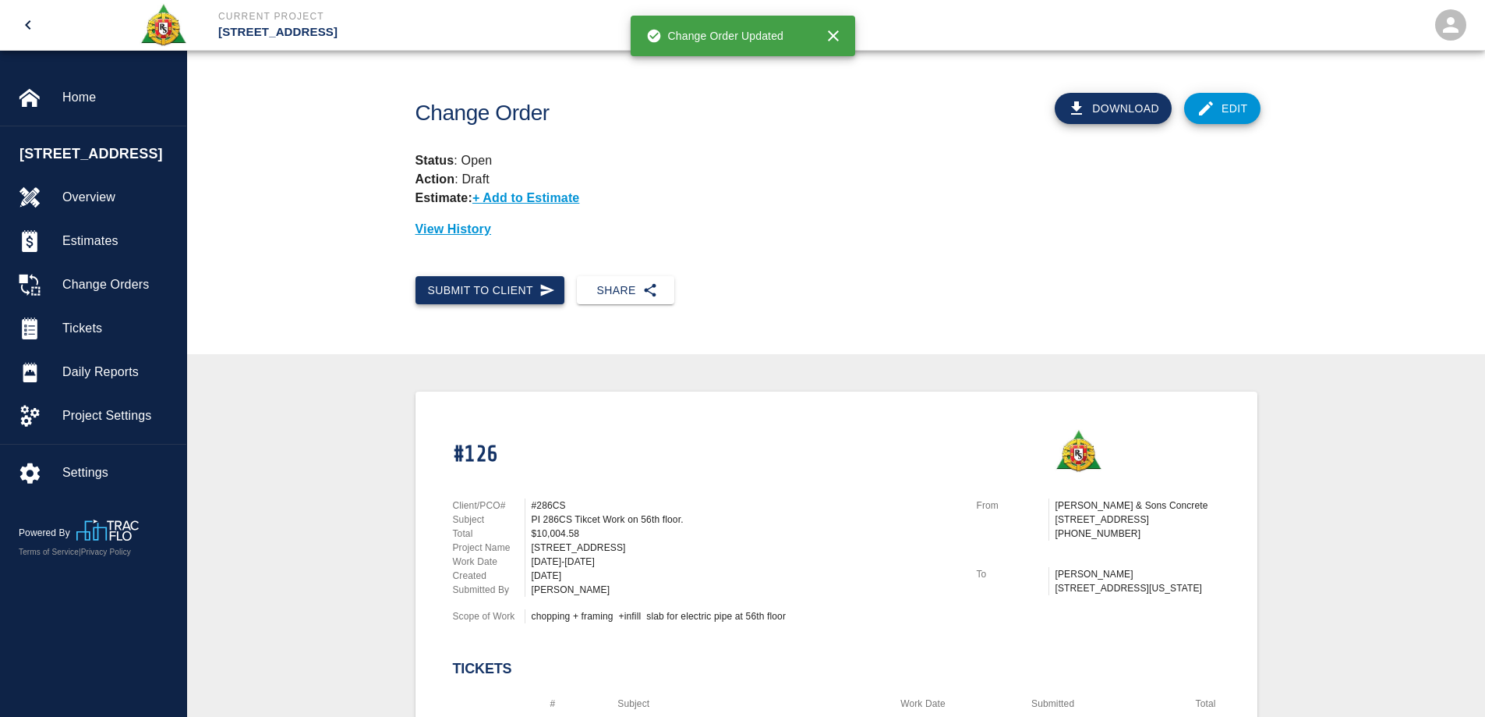
click at [502, 286] on button "Submit to Client" at bounding box center [491, 290] width 150 height 29
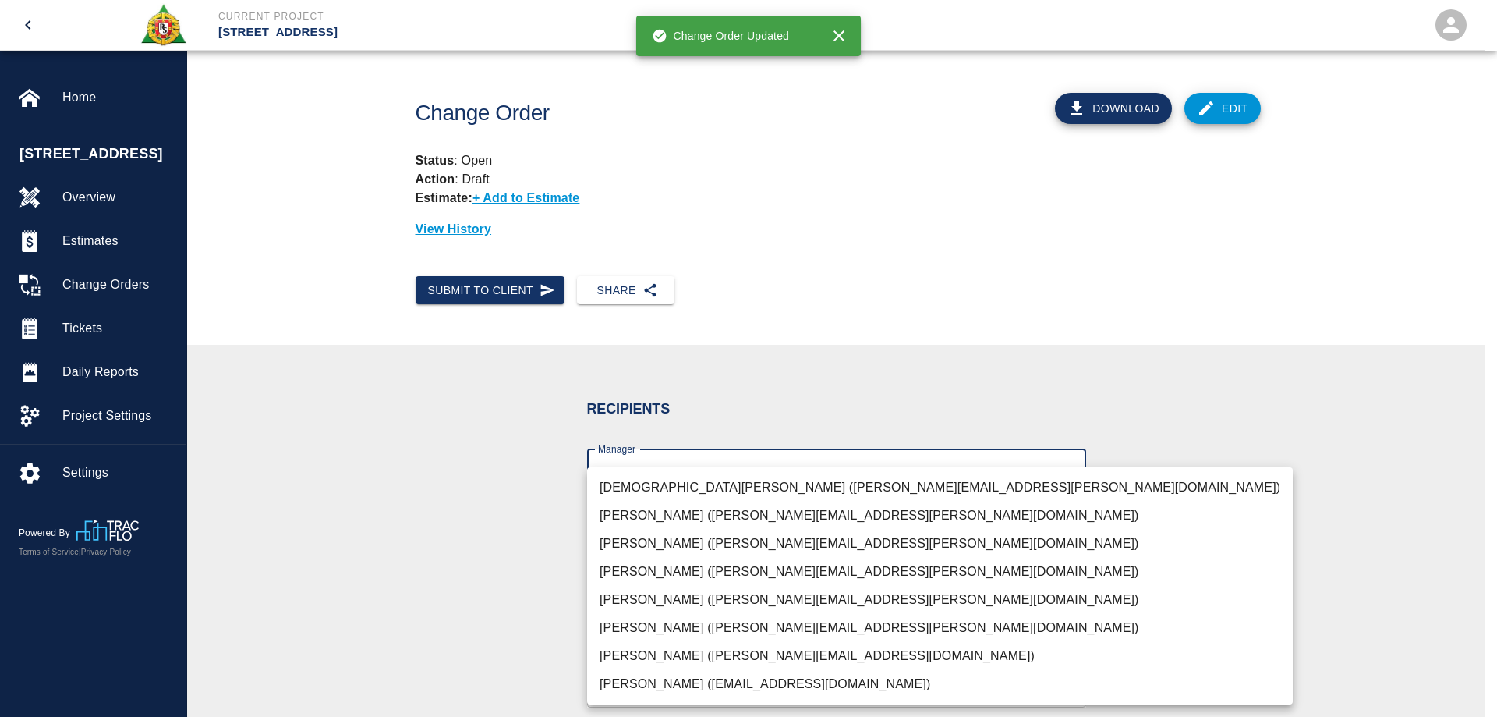
click at [658, 465] on body "Current Project 270 Park Ave Home 270 Park Ave Overview Estimates Change Orders…" at bounding box center [748, 358] width 1497 height 717
click at [668, 663] on li "Brian Daly (brian.daly1@aecom.com)" at bounding box center [940, 656] width 706 height 28
type input "85da188b-cc1c-4675-87f9-ec2c37837295"
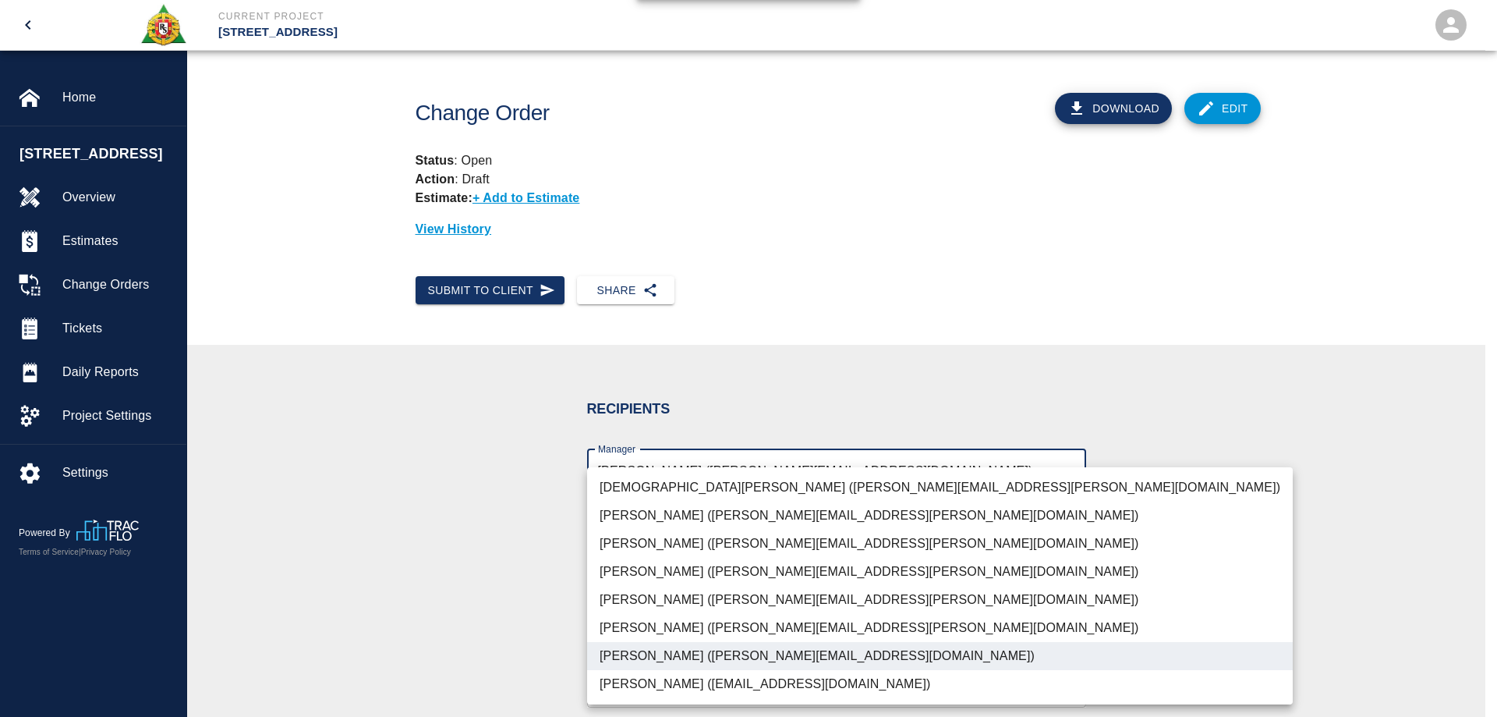
click at [417, 623] on div at bounding box center [748, 358] width 1497 height 717
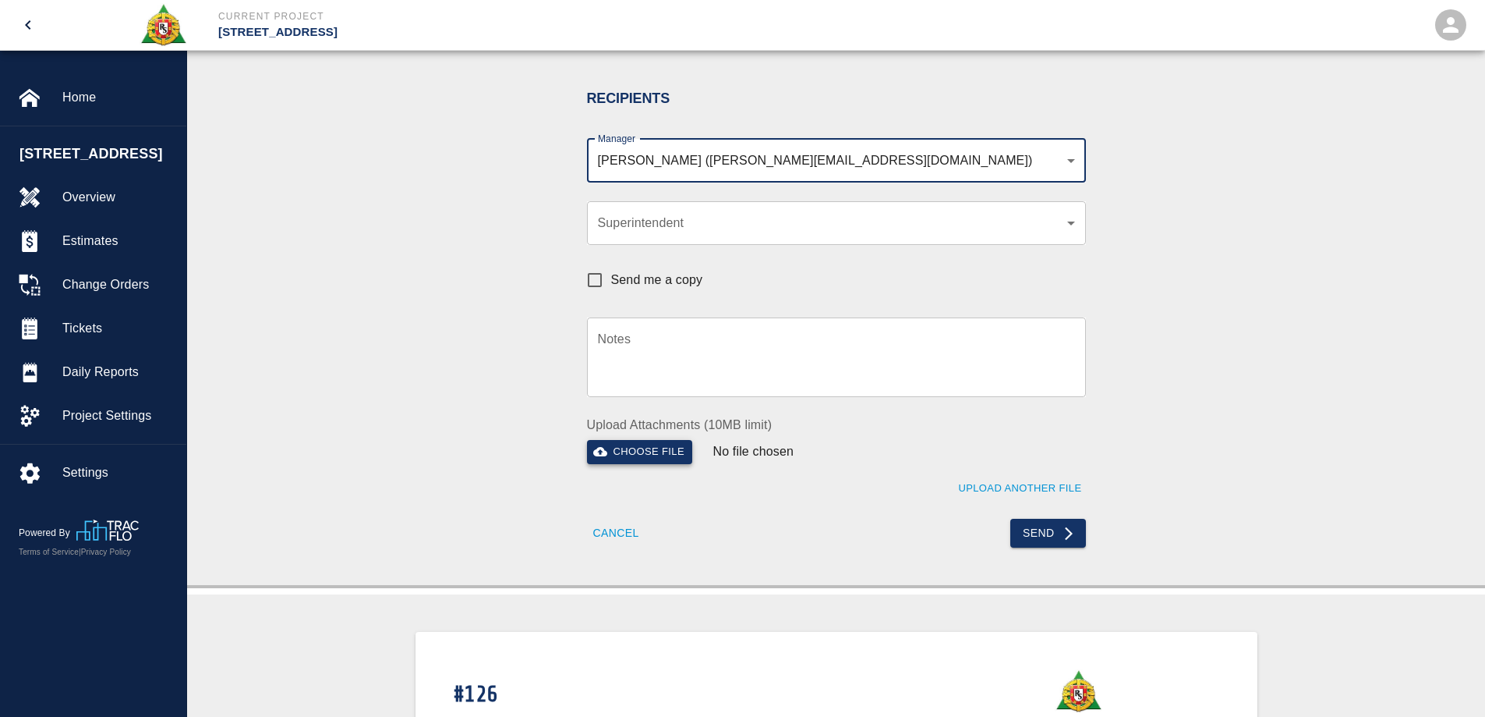
scroll to position [312, 0]
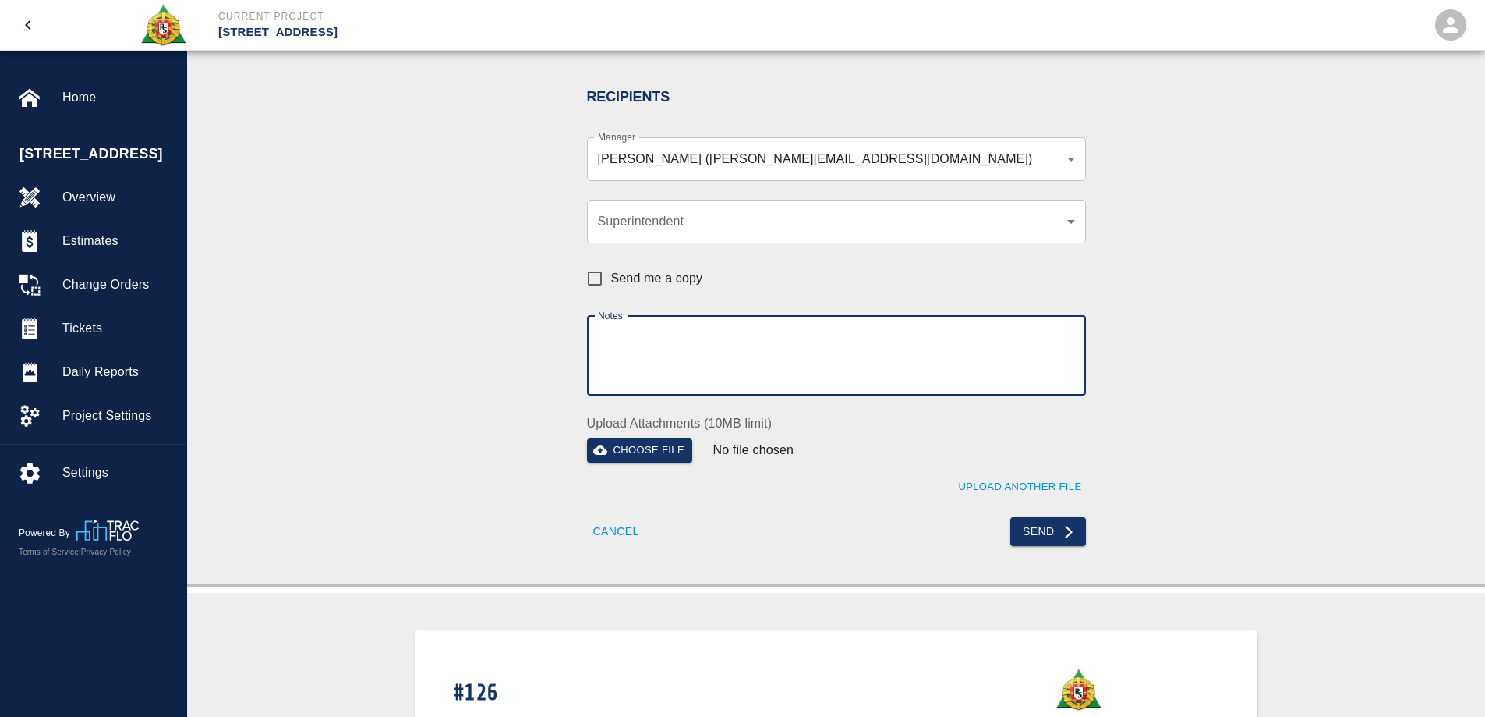
click at [668, 340] on textarea "Notes" at bounding box center [836, 355] width 477 height 54
type textarea "p"
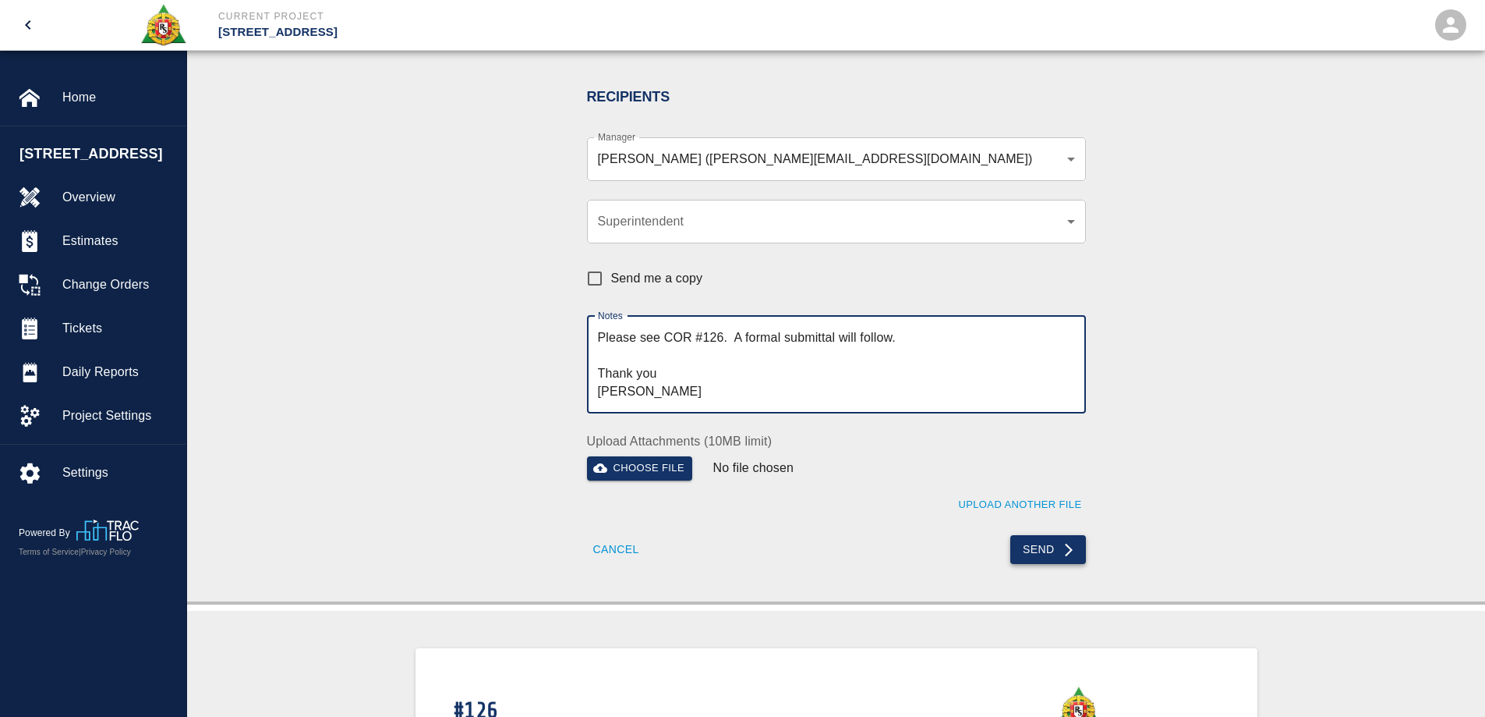
type textarea "Please see COR #126. A formal submittal will follow. Thank you Mark"
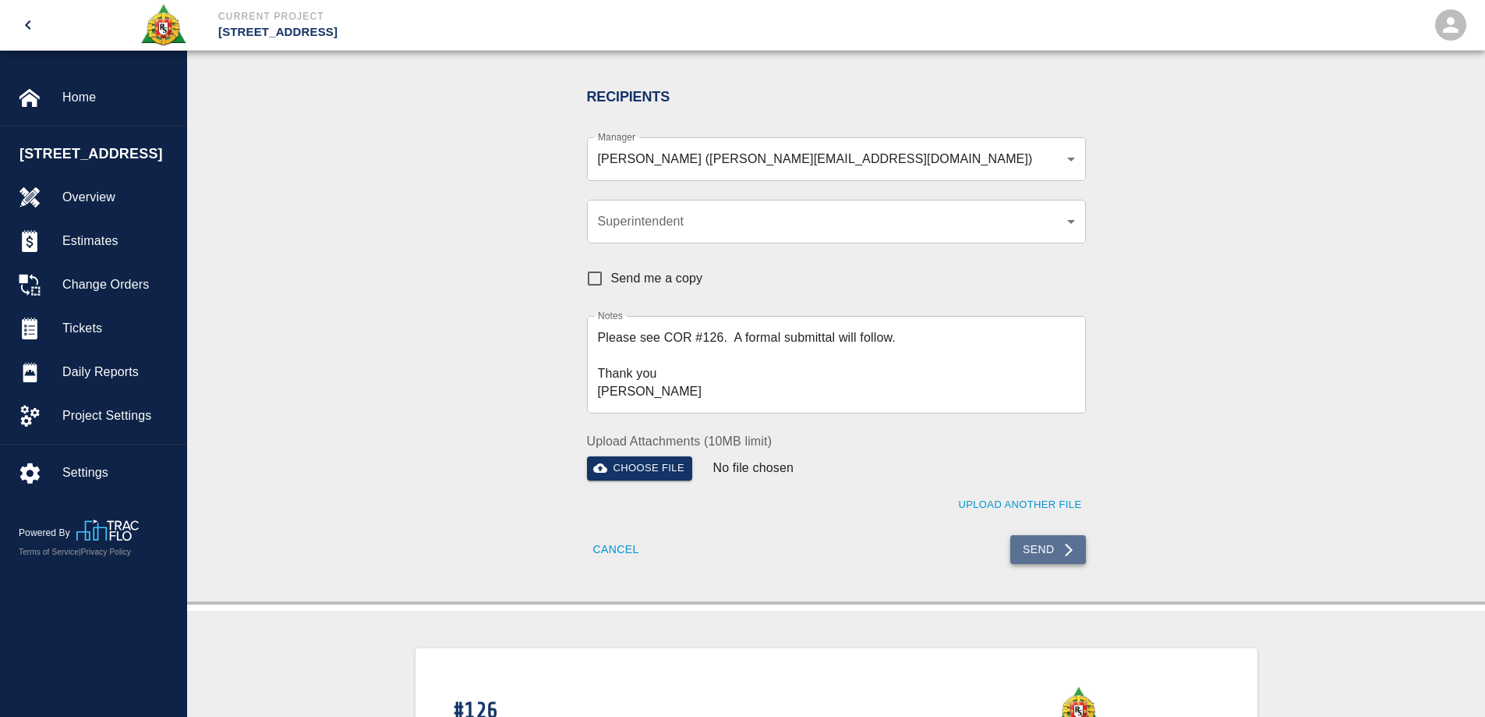
click at [1040, 543] on button "Send" at bounding box center [1049, 549] width 76 height 29
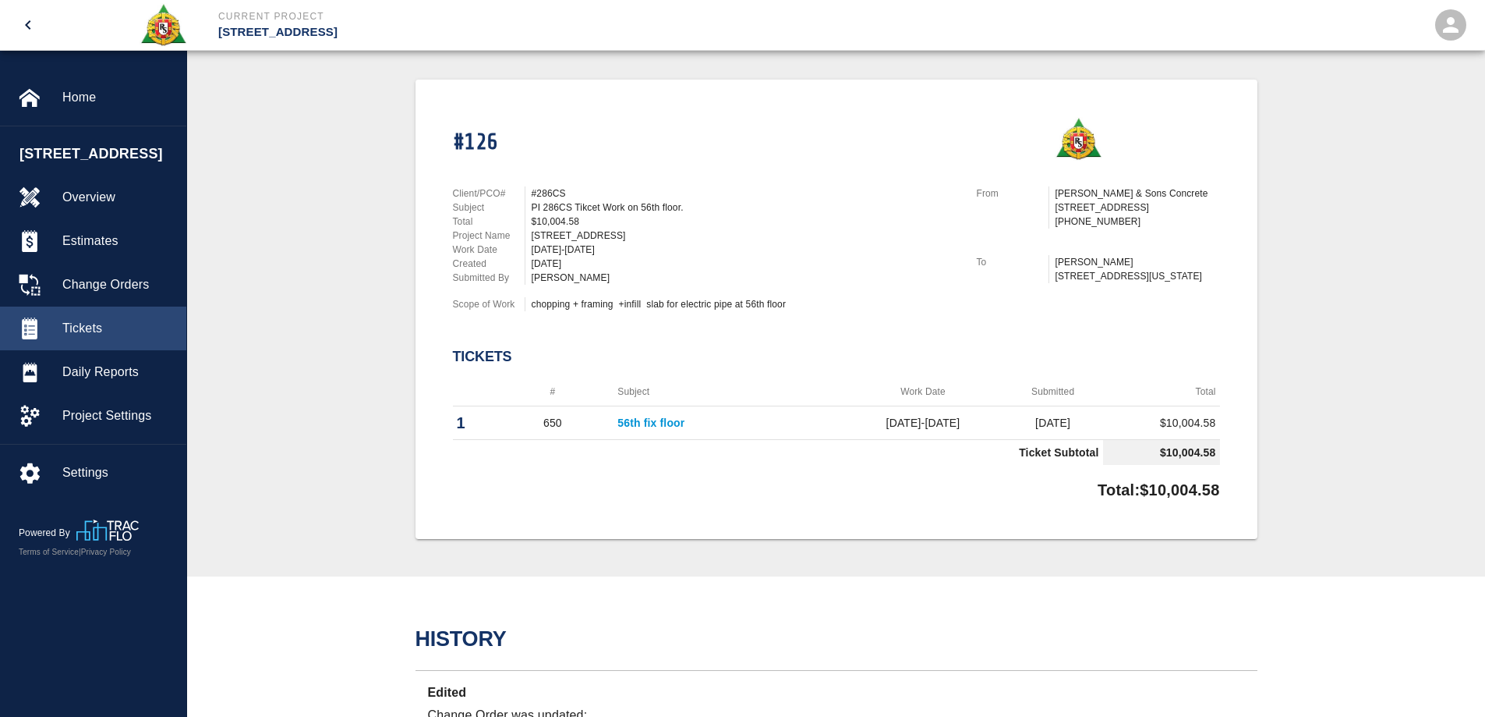
click at [69, 325] on span "Tickets" at bounding box center [118, 328] width 112 height 19
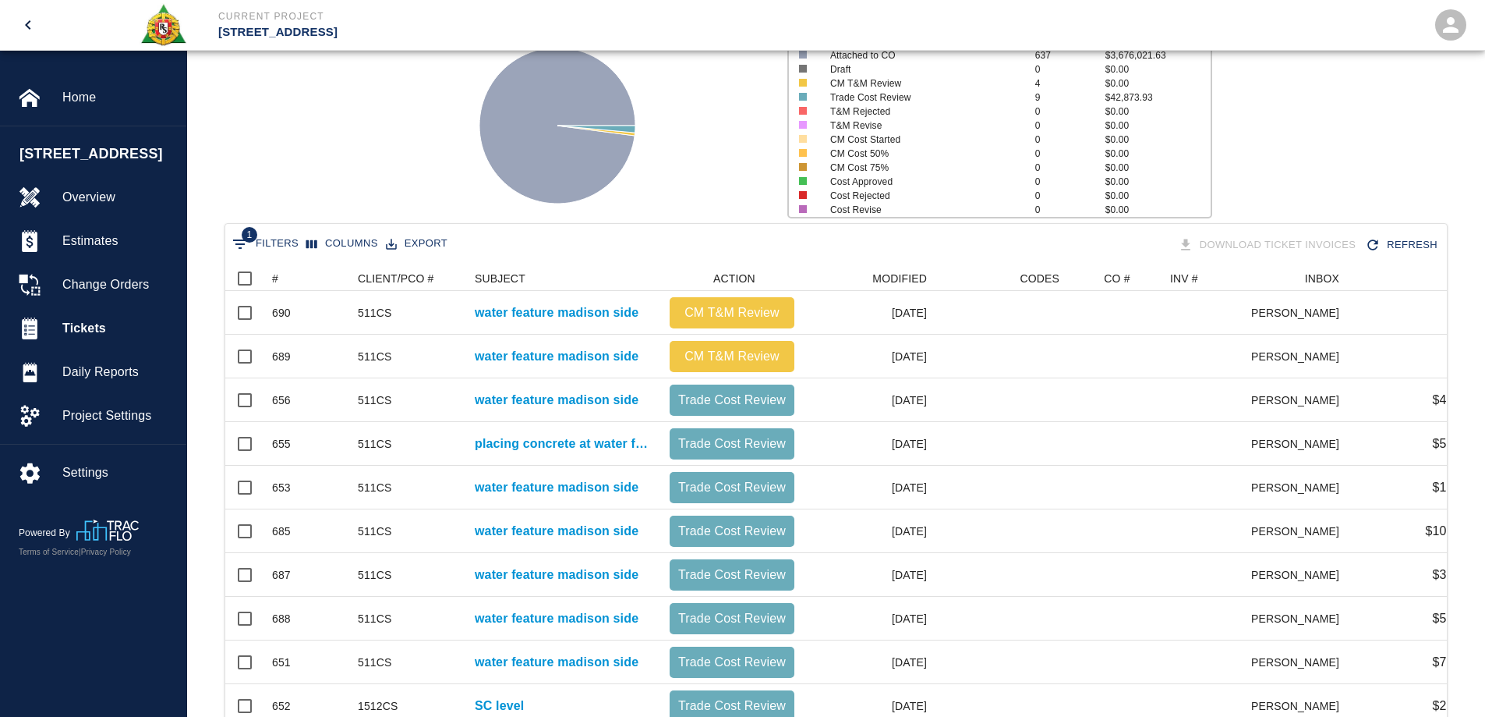
scroll to position [367, 0]
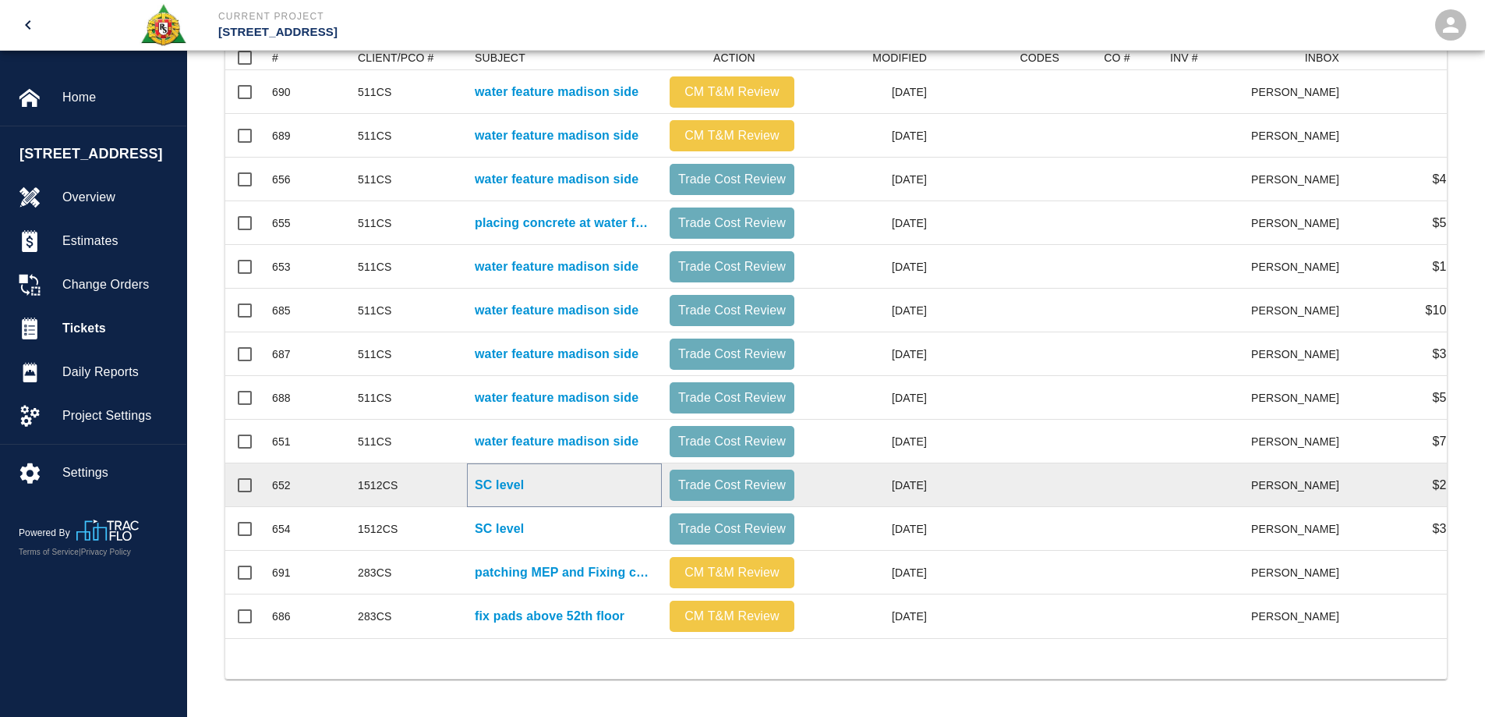
click at [515, 479] on p "SC level" at bounding box center [499, 485] width 49 height 19
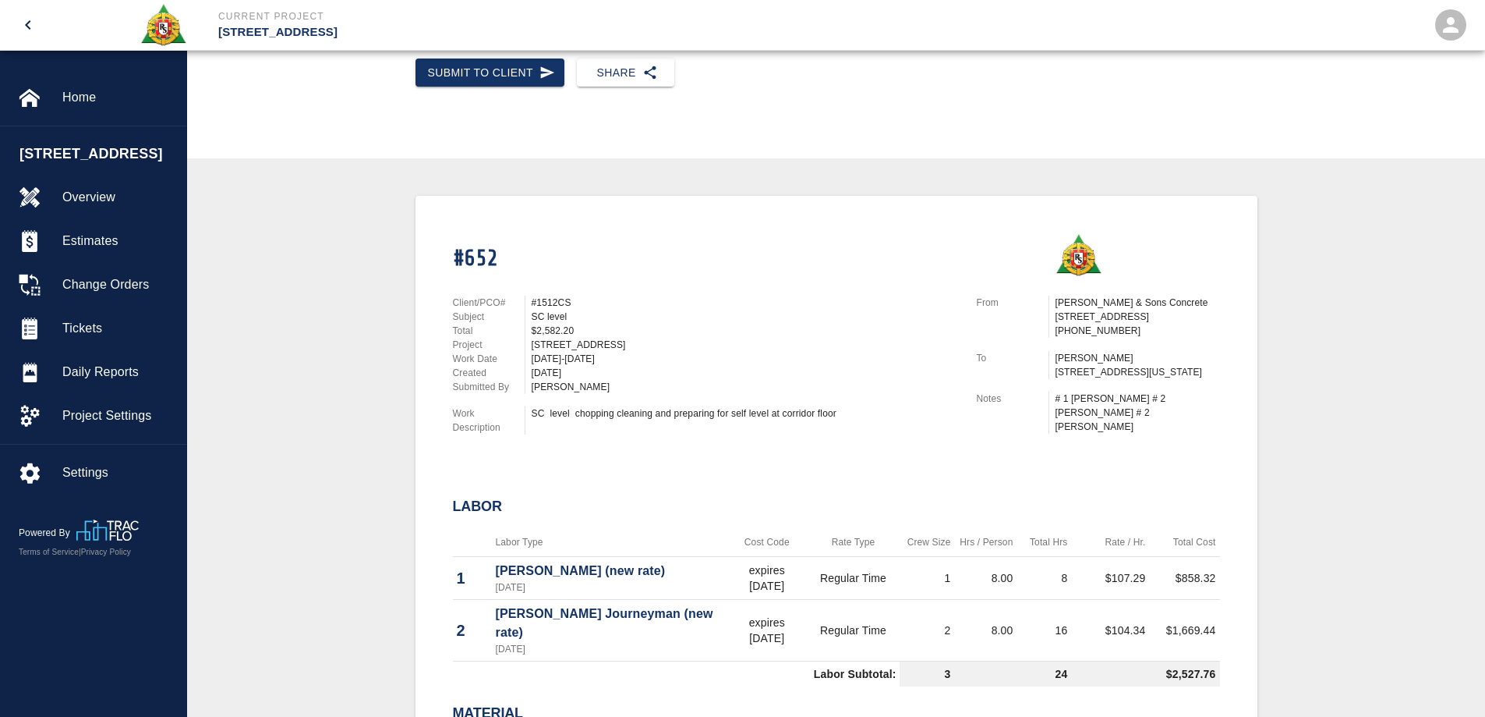
scroll to position [156, 0]
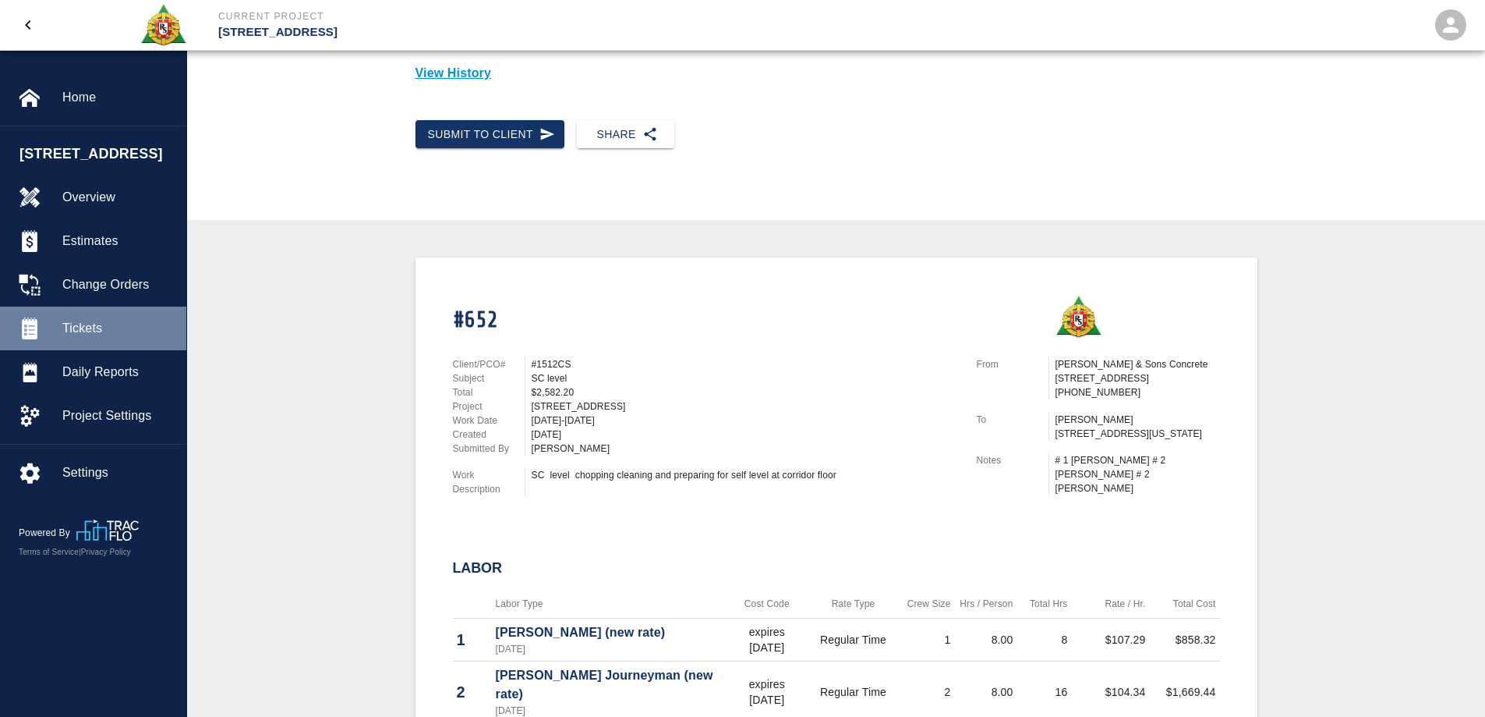
click at [81, 328] on span "Tickets" at bounding box center [118, 328] width 112 height 19
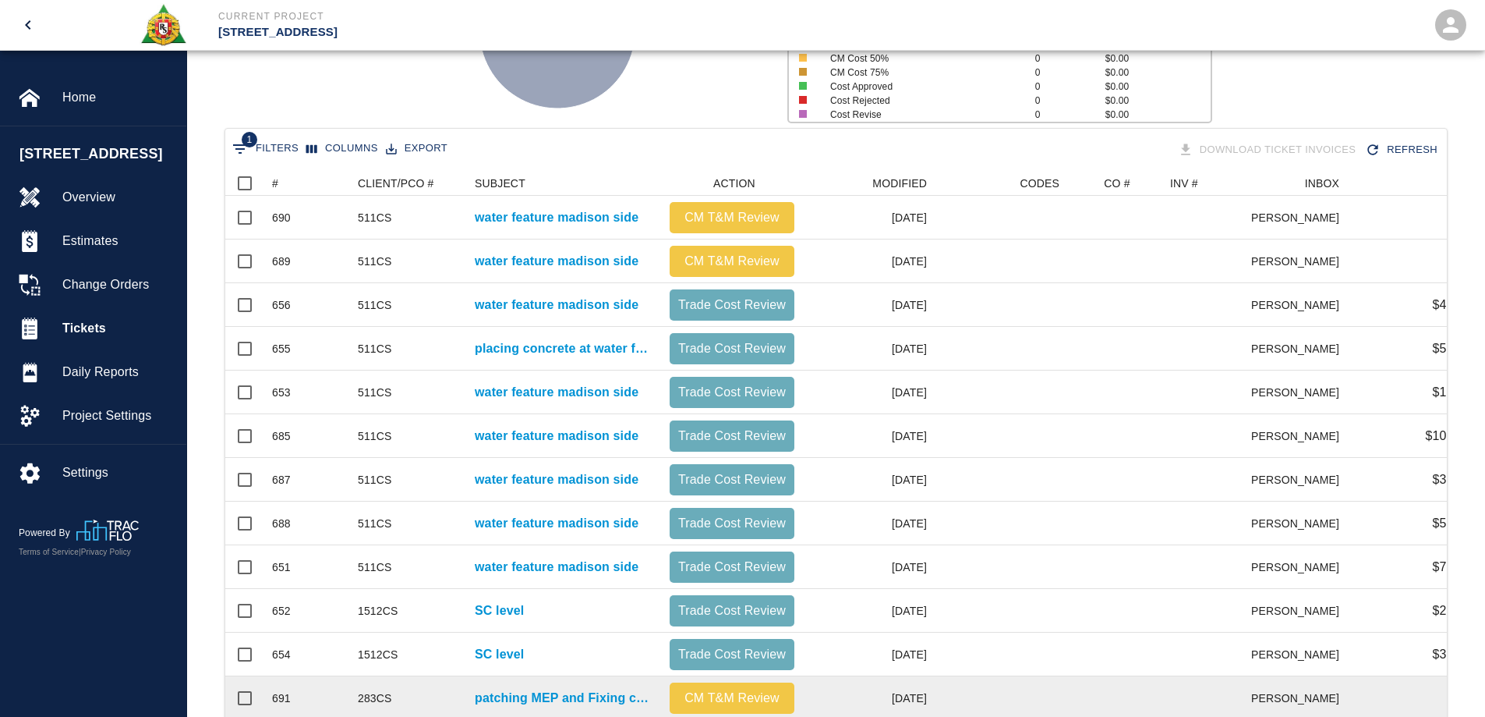
scroll to position [367, 0]
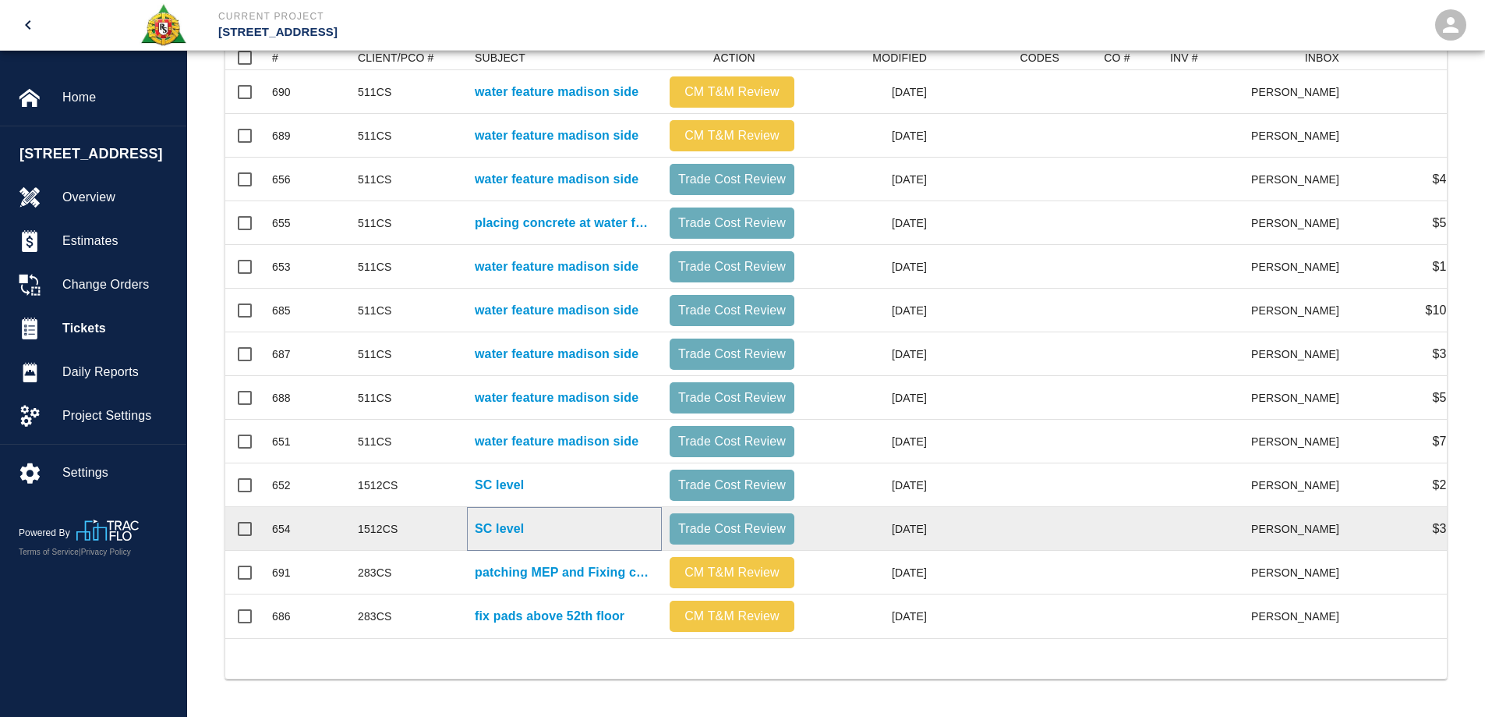
click at [507, 520] on p "SC level" at bounding box center [499, 528] width 49 height 19
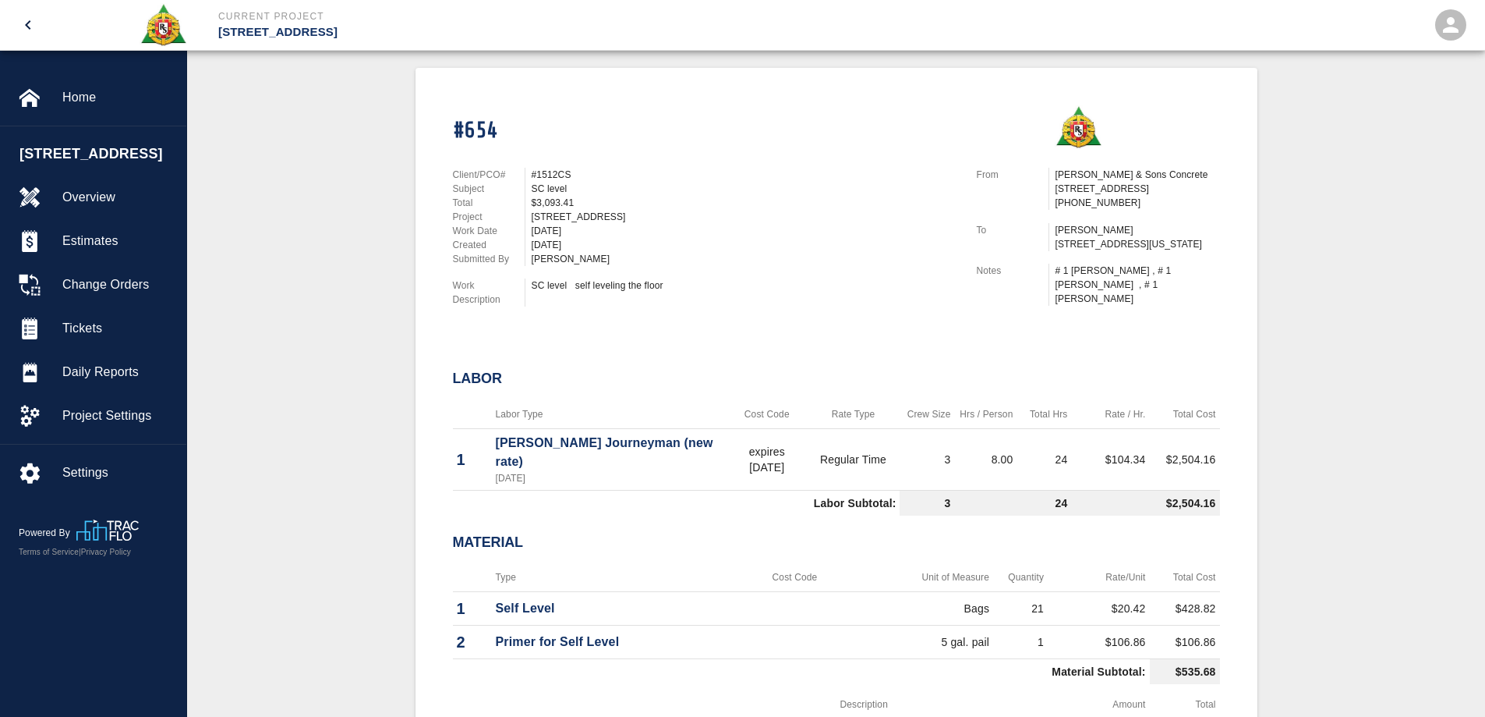
scroll to position [78, 0]
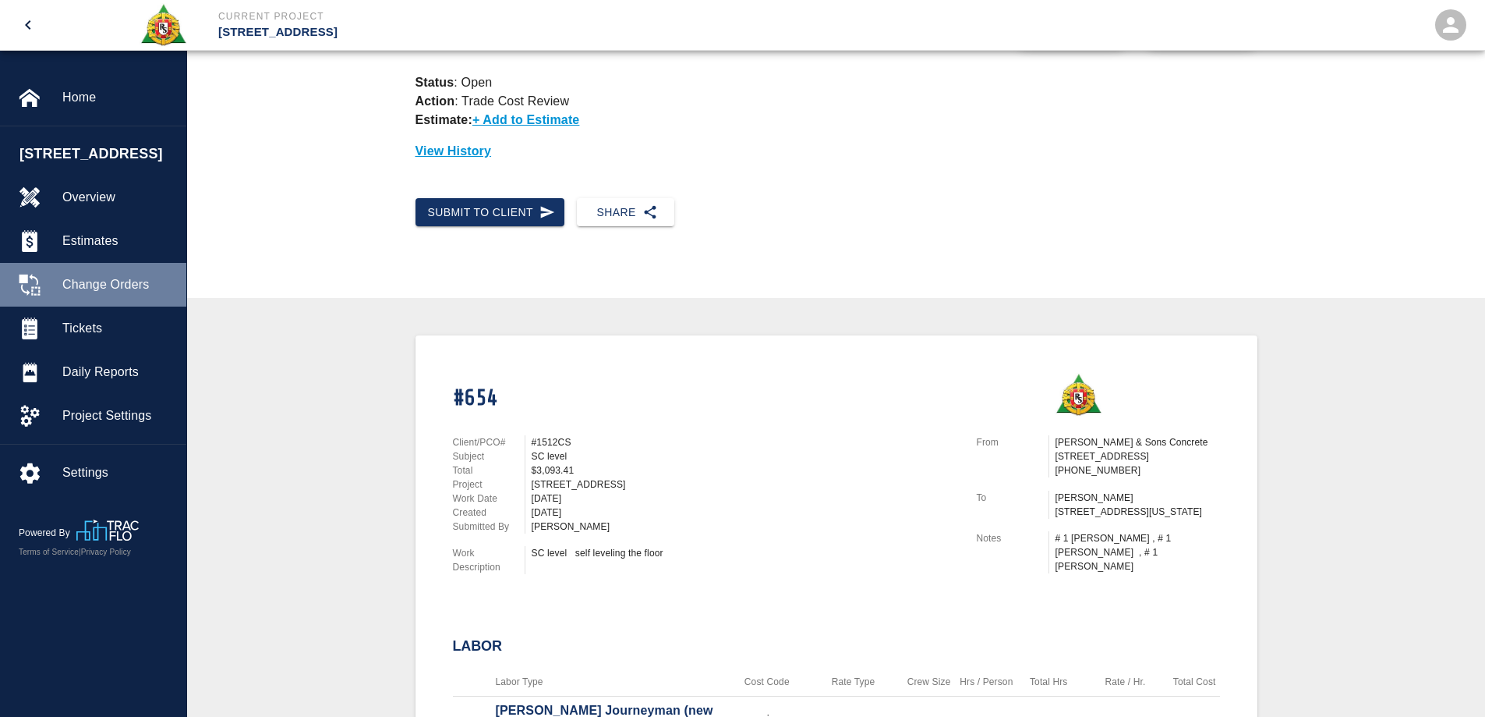
click at [90, 278] on span "Change Orders" at bounding box center [118, 284] width 112 height 19
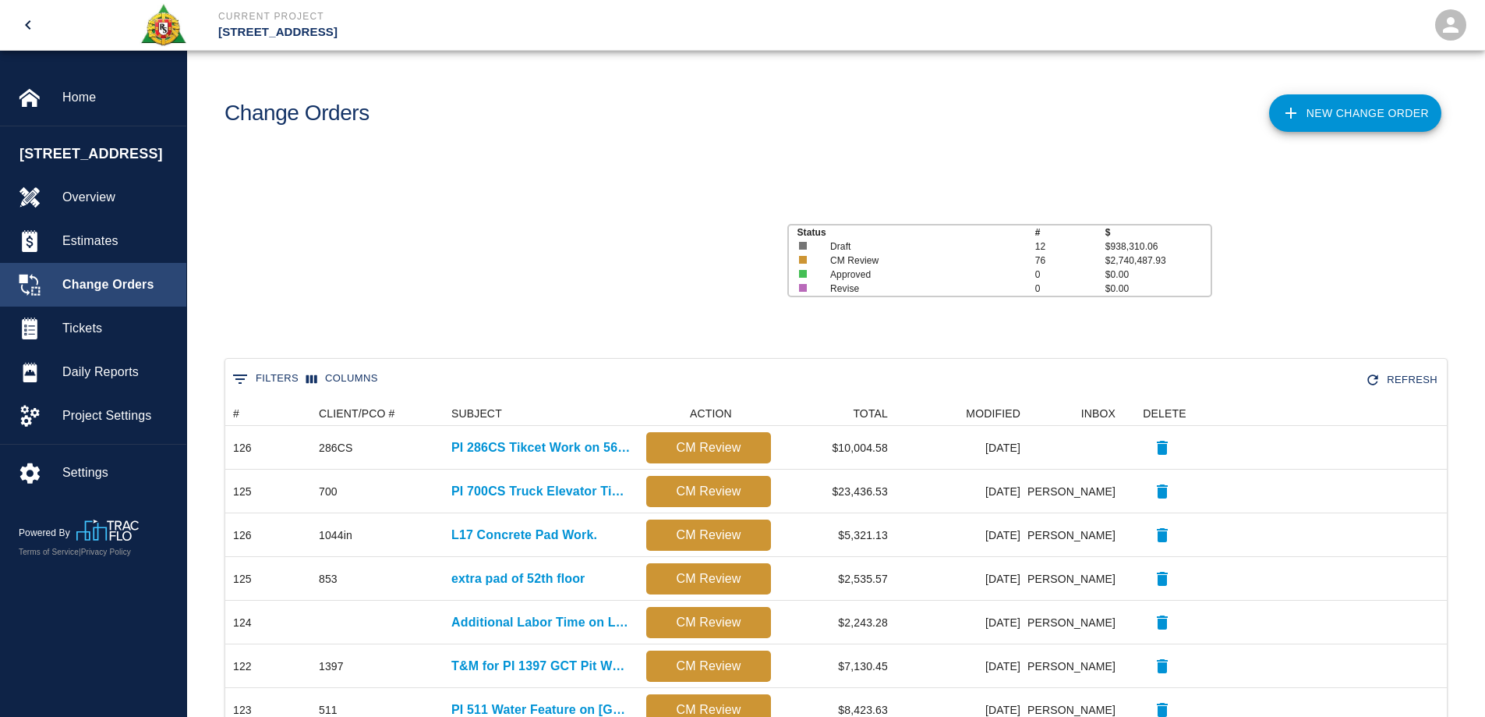
scroll to position [887, 1210]
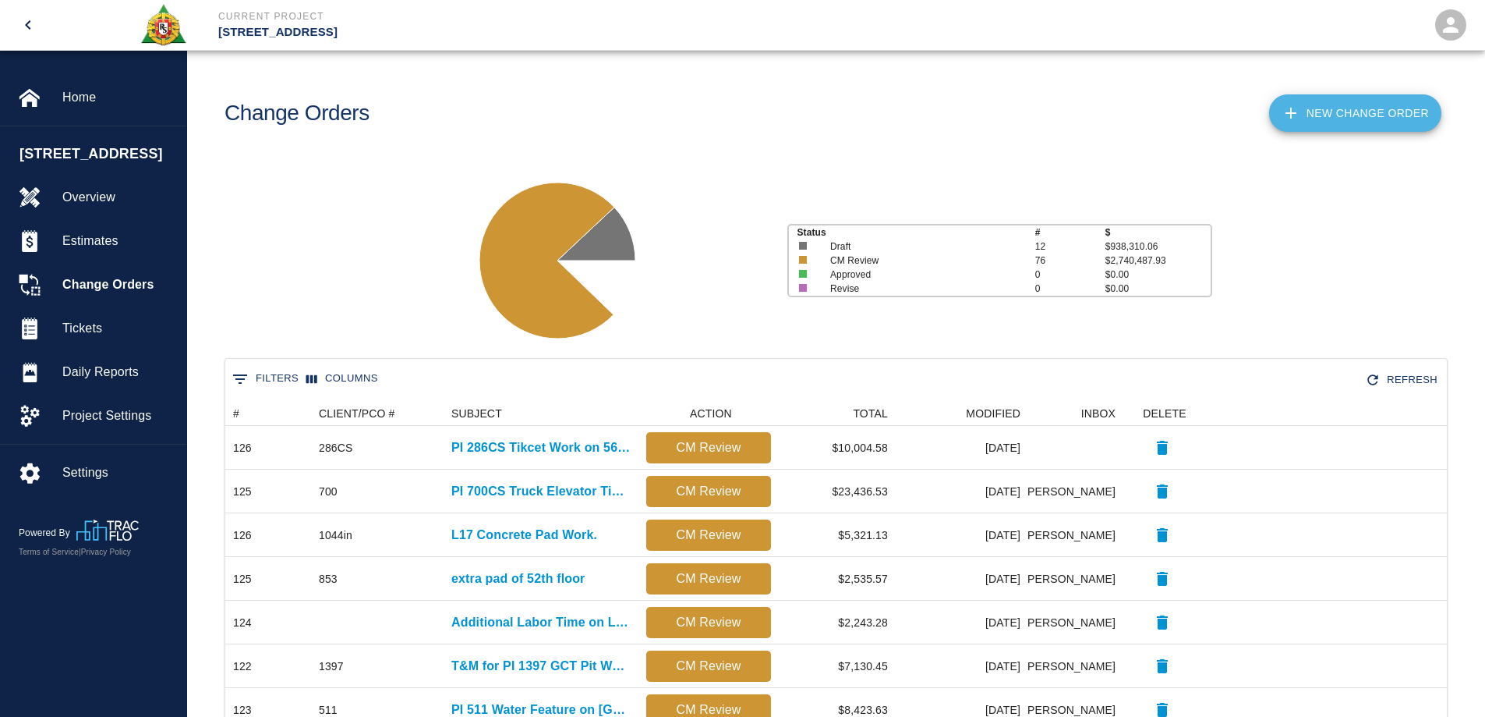
click at [1336, 119] on link "New Change Order" at bounding box center [1355, 112] width 172 height 37
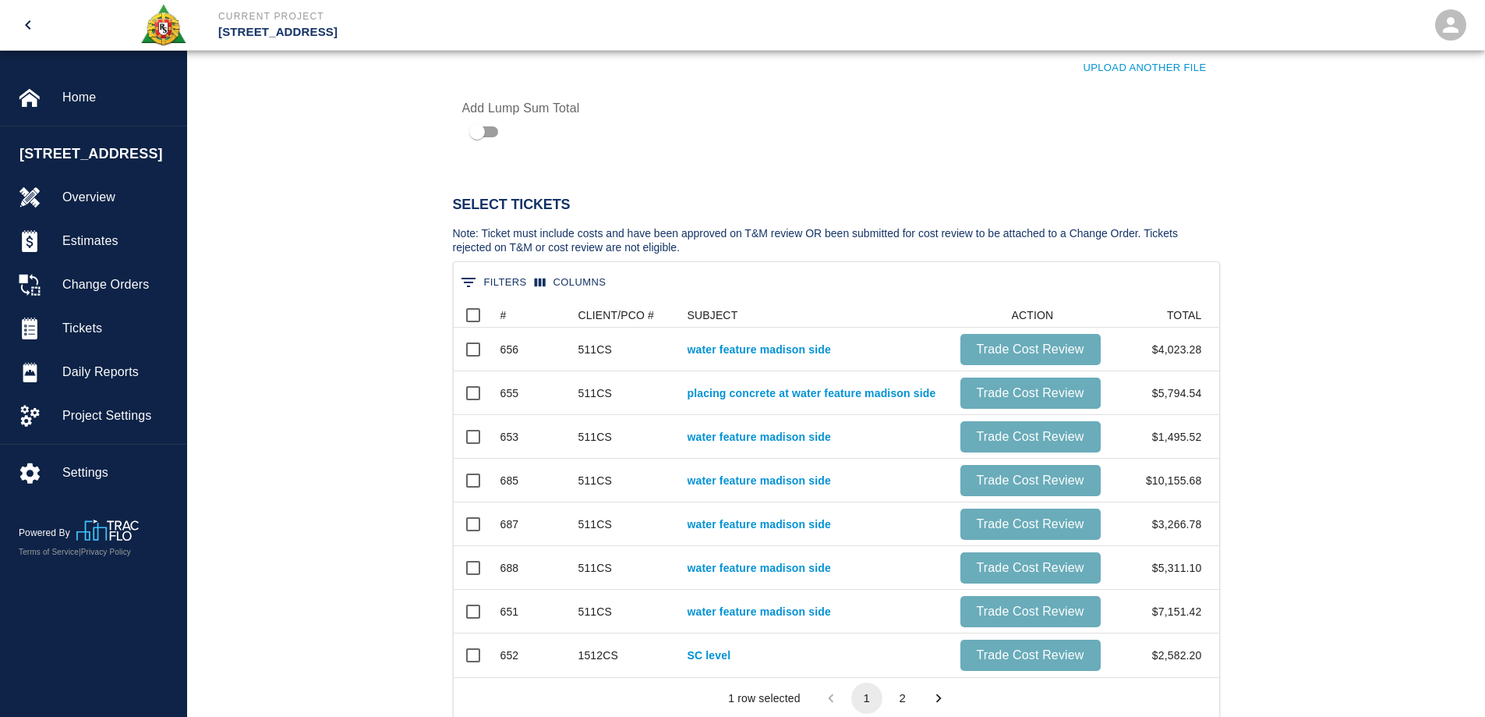
scroll to position [1014, 0]
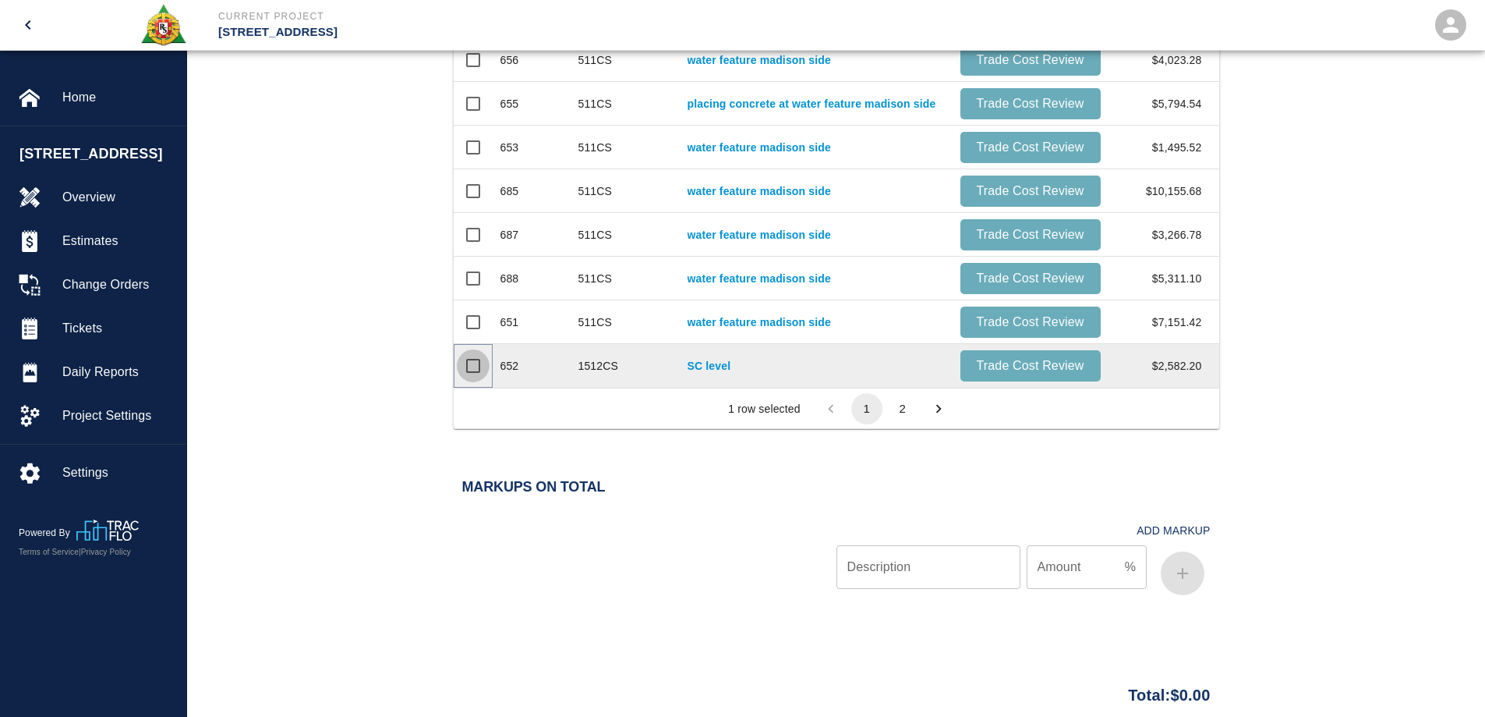
click at [469, 364] on input "Select row" at bounding box center [473, 365] width 33 height 33
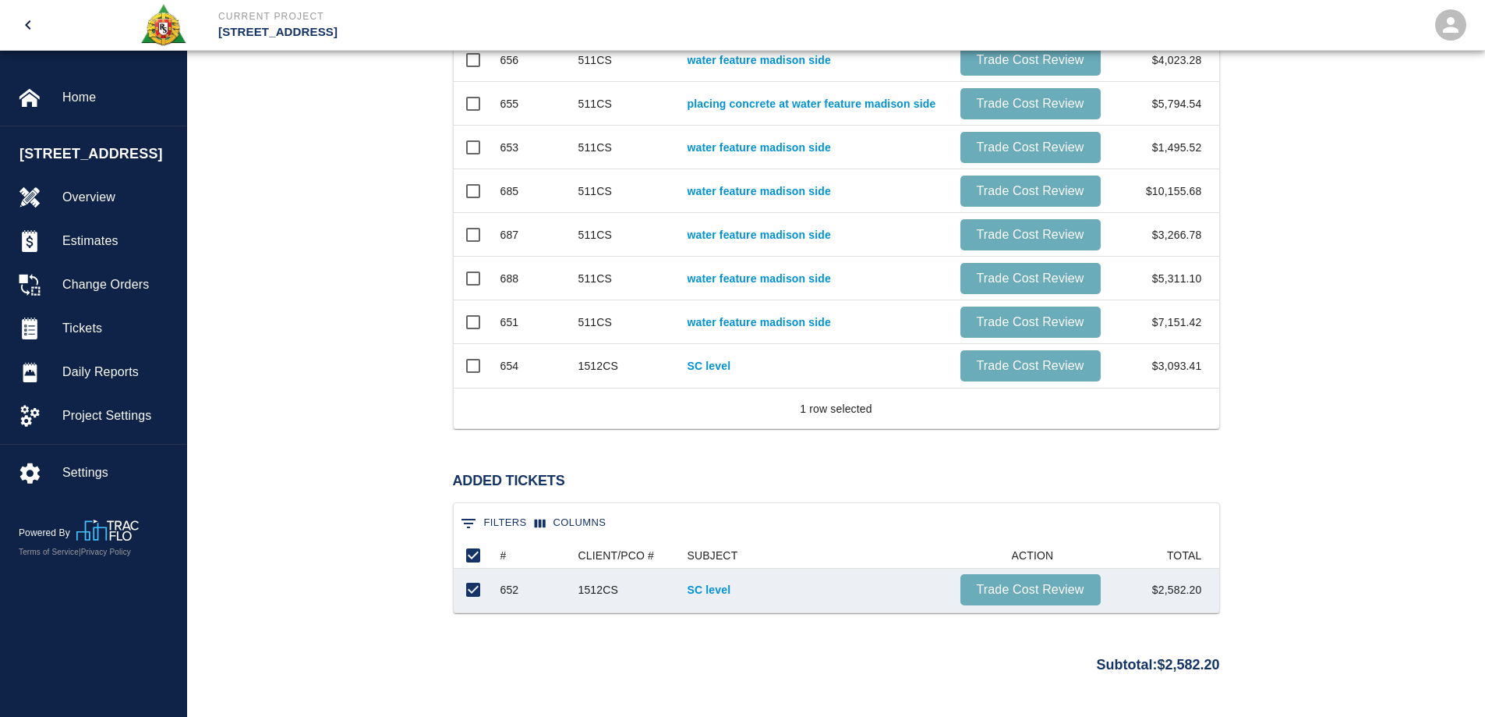
scroll to position [57, 754]
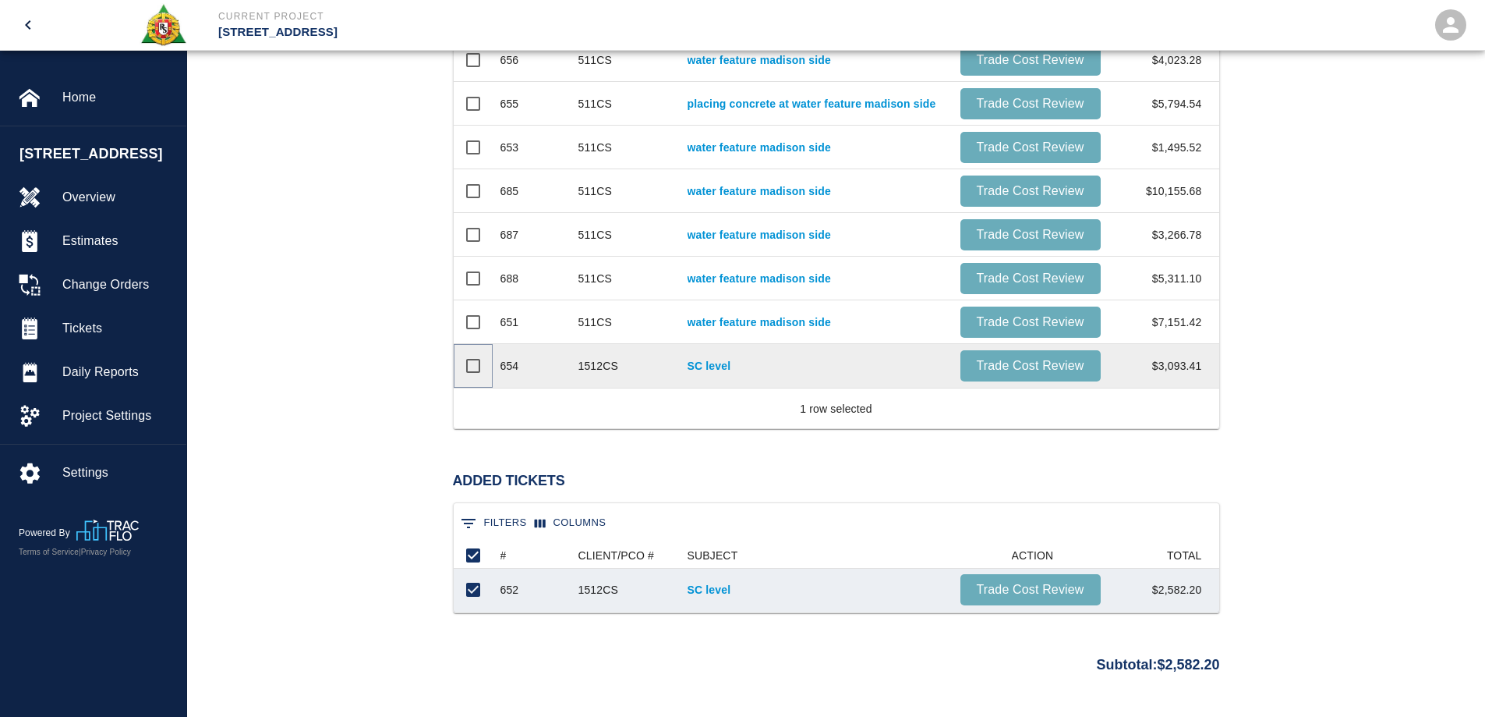
click at [469, 366] on input "Select row" at bounding box center [473, 365] width 33 height 33
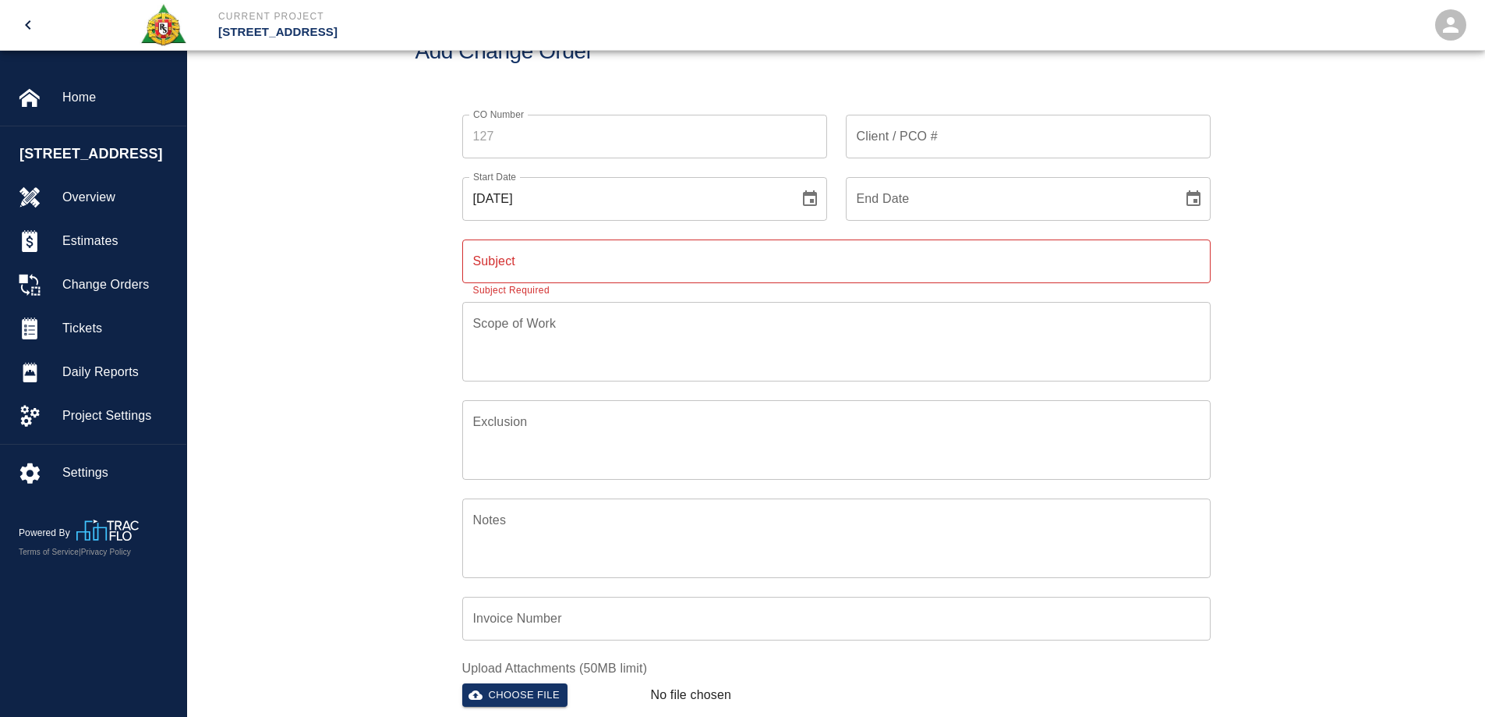
scroll to position [0, 0]
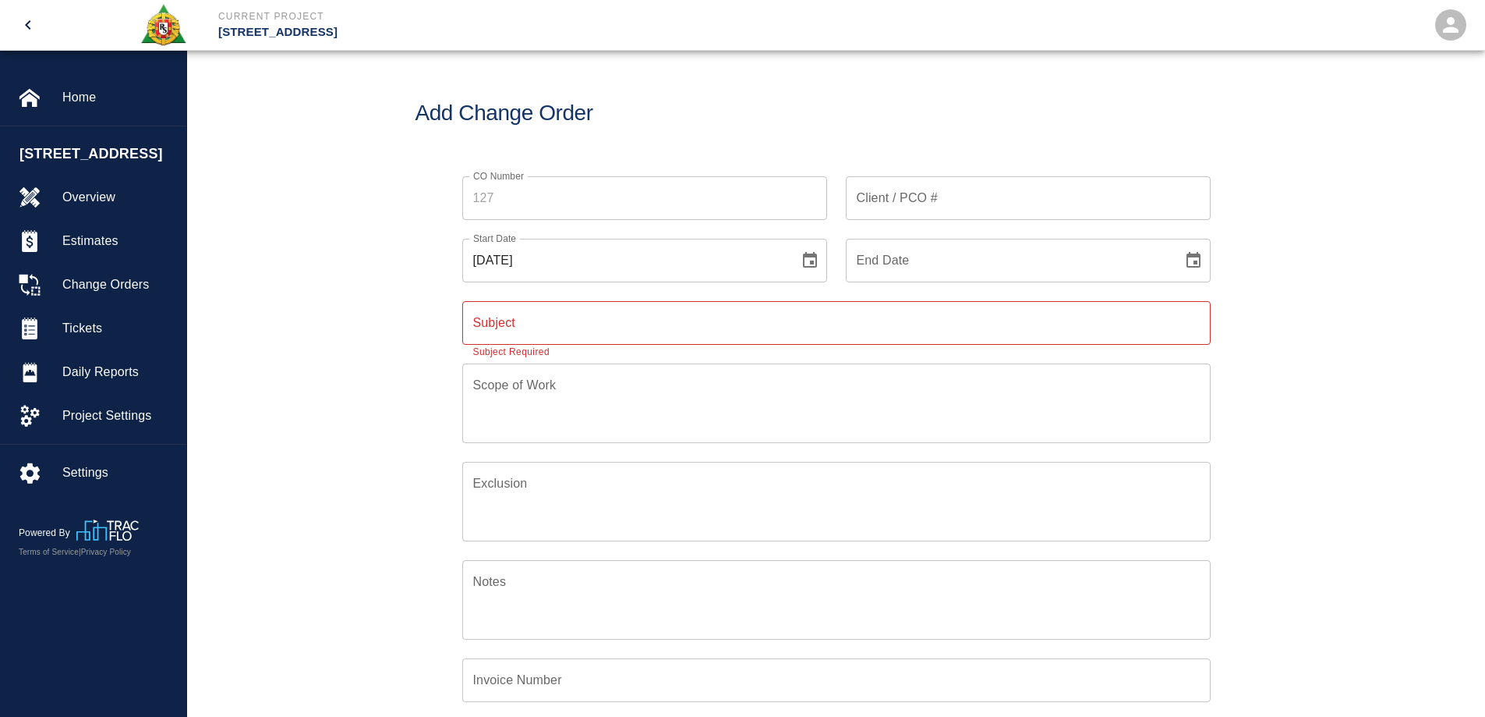
click at [537, 327] on input "Subject" at bounding box center [836, 323] width 749 height 44
type input "PI 1512CS Self Level Ticket Work"
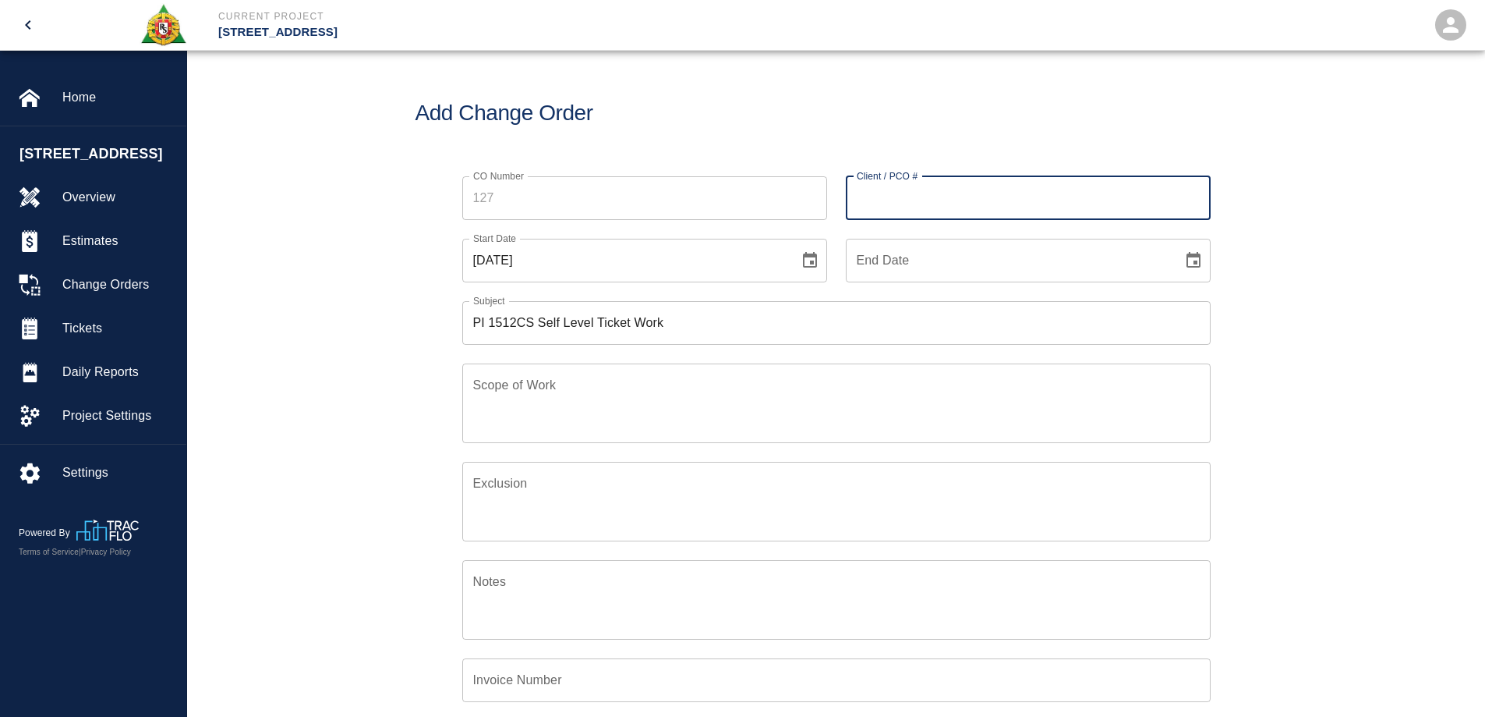
click at [887, 204] on input "Client / PCO #" at bounding box center [1028, 198] width 365 height 44
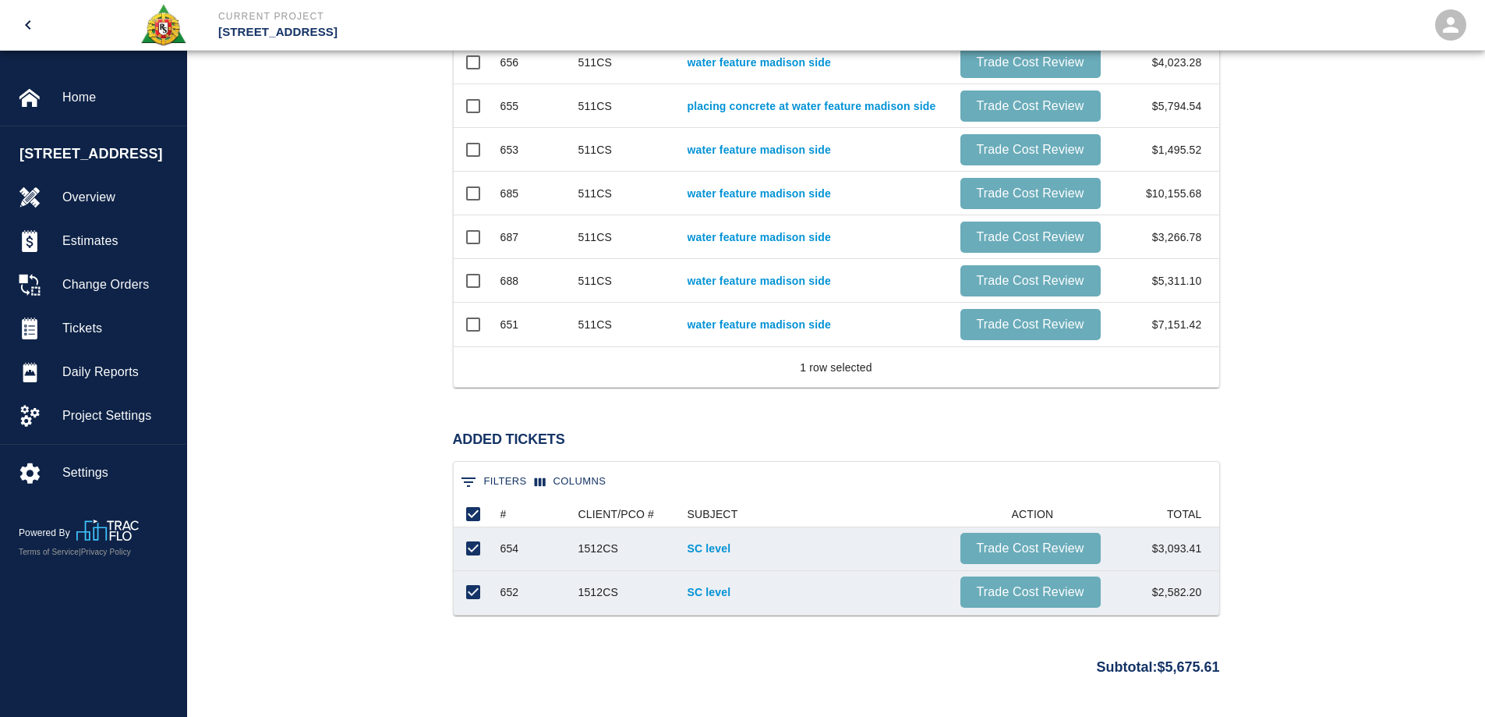
scroll to position [1014, 0]
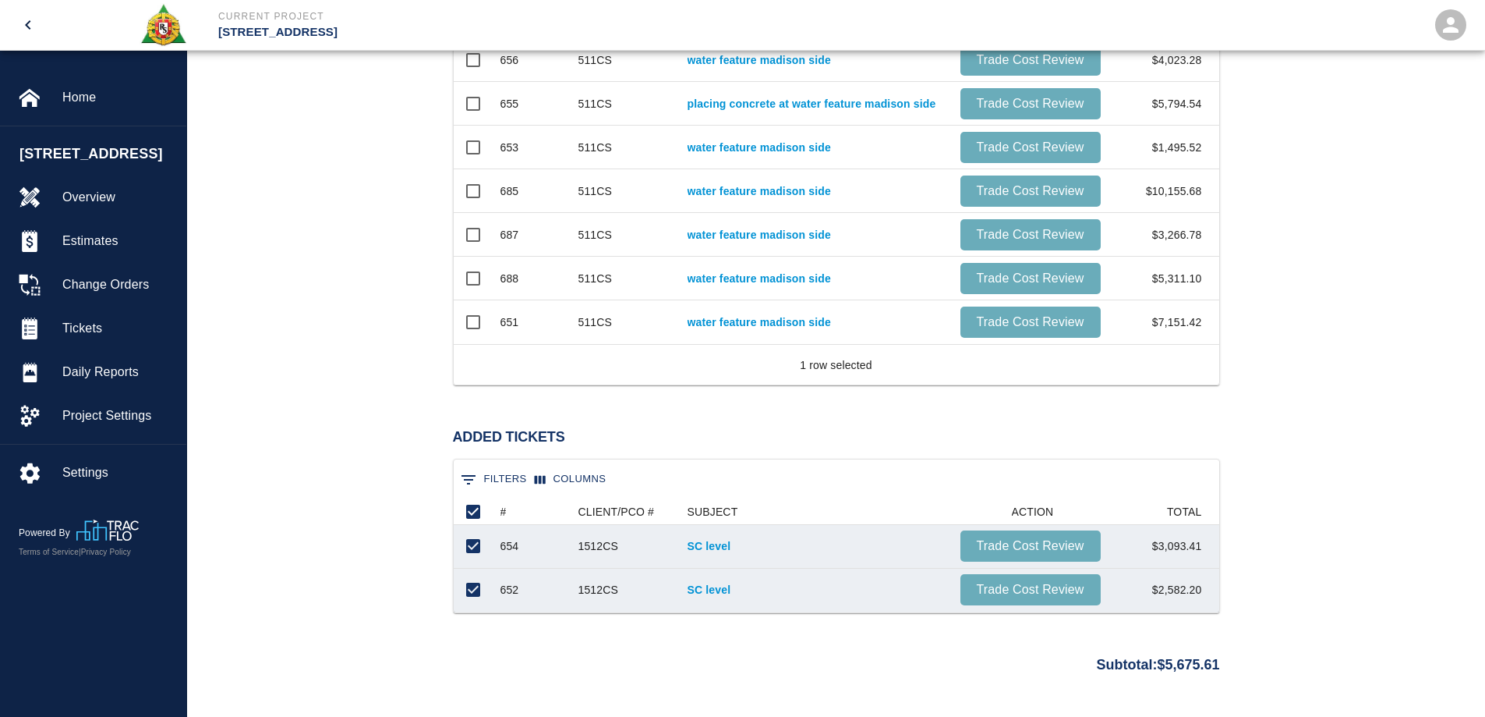
type input "1512CS"
click at [618, 547] on div "1512CS" at bounding box center [599, 546] width 41 height 16
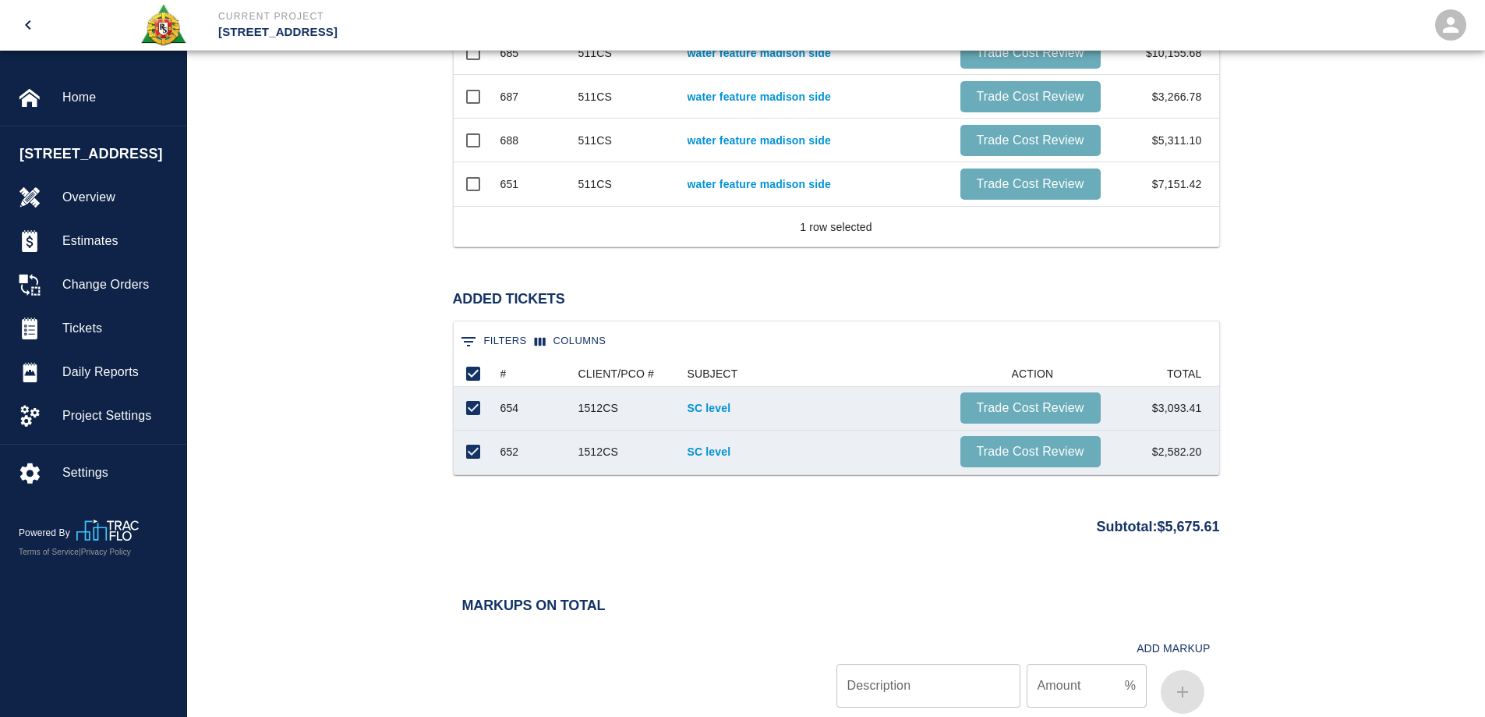
scroll to position [1170, 0]
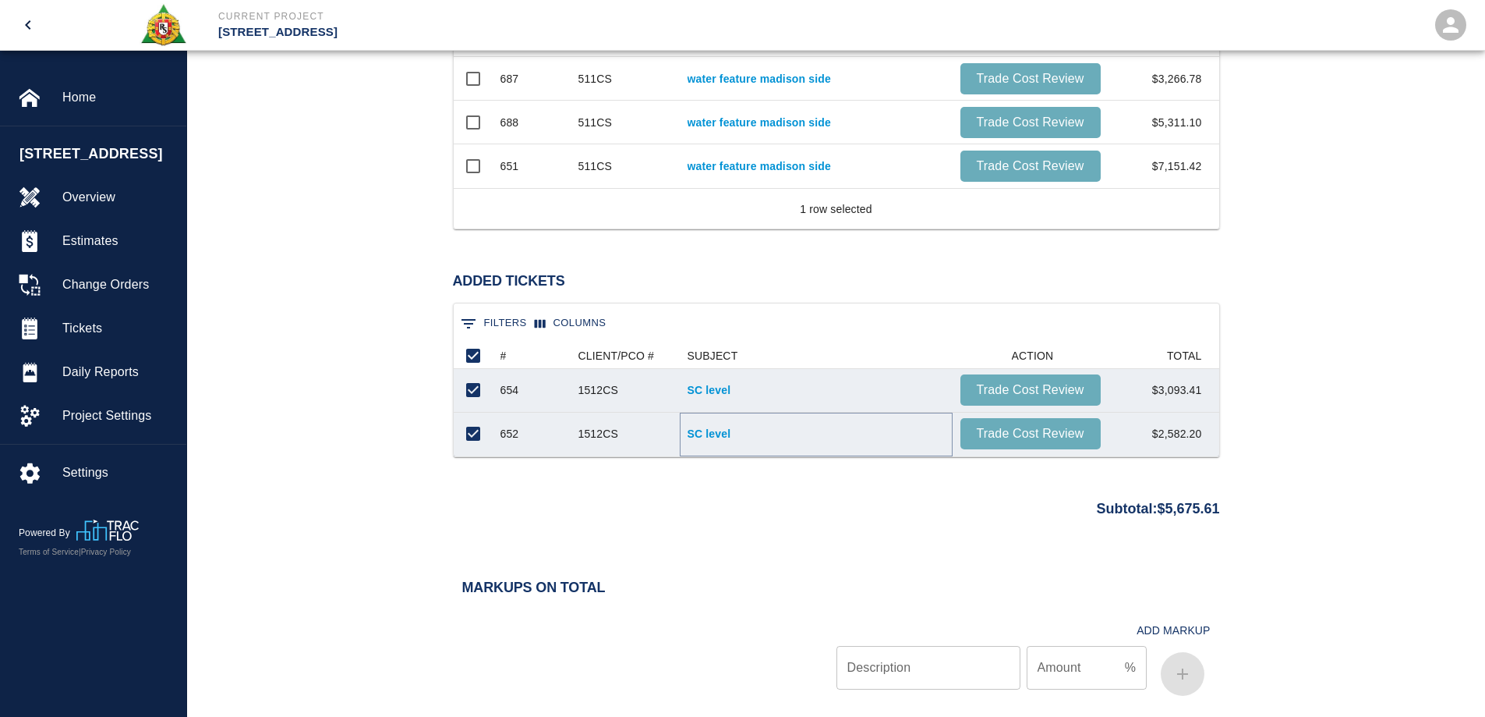
click at [702, 430] on link "SC level" at bounding box center [816, 434] width 257 height 16
click at [707, 388] on link "SC level" at bounding box center [816, 390] width 257 height 16
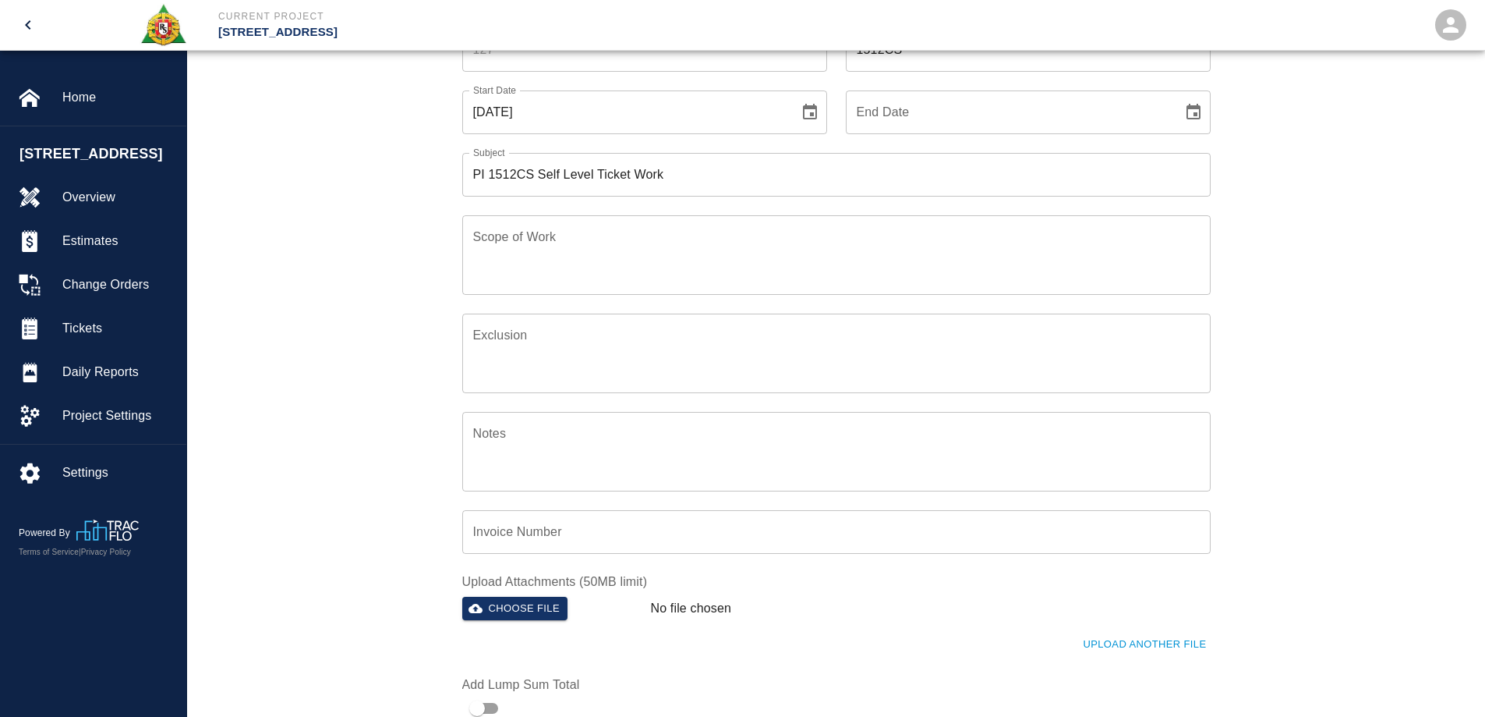
scroll to position [0, 0]
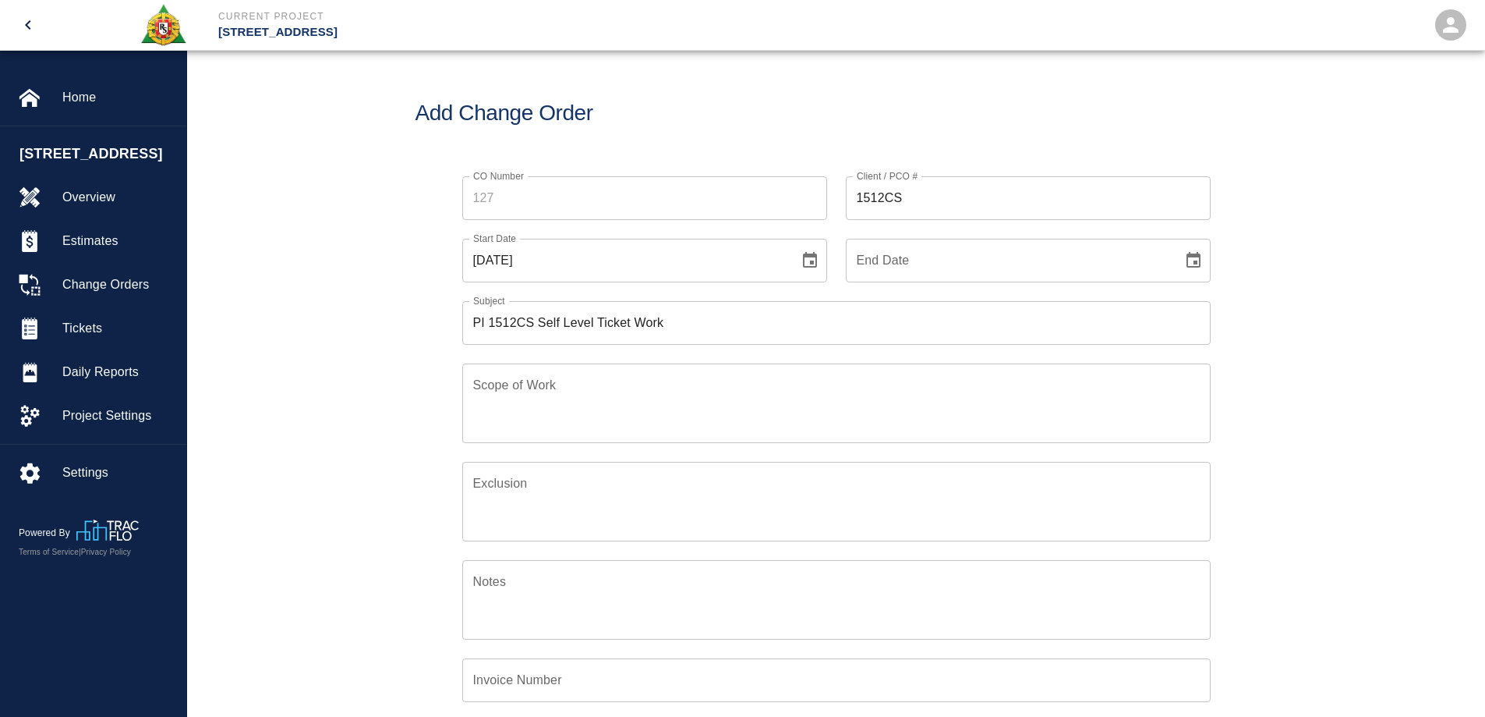
click at [802, 258] on icon "Choose date, selected date is Sep 29, 2025" at bounding box center [810, 260] width 19 height 19
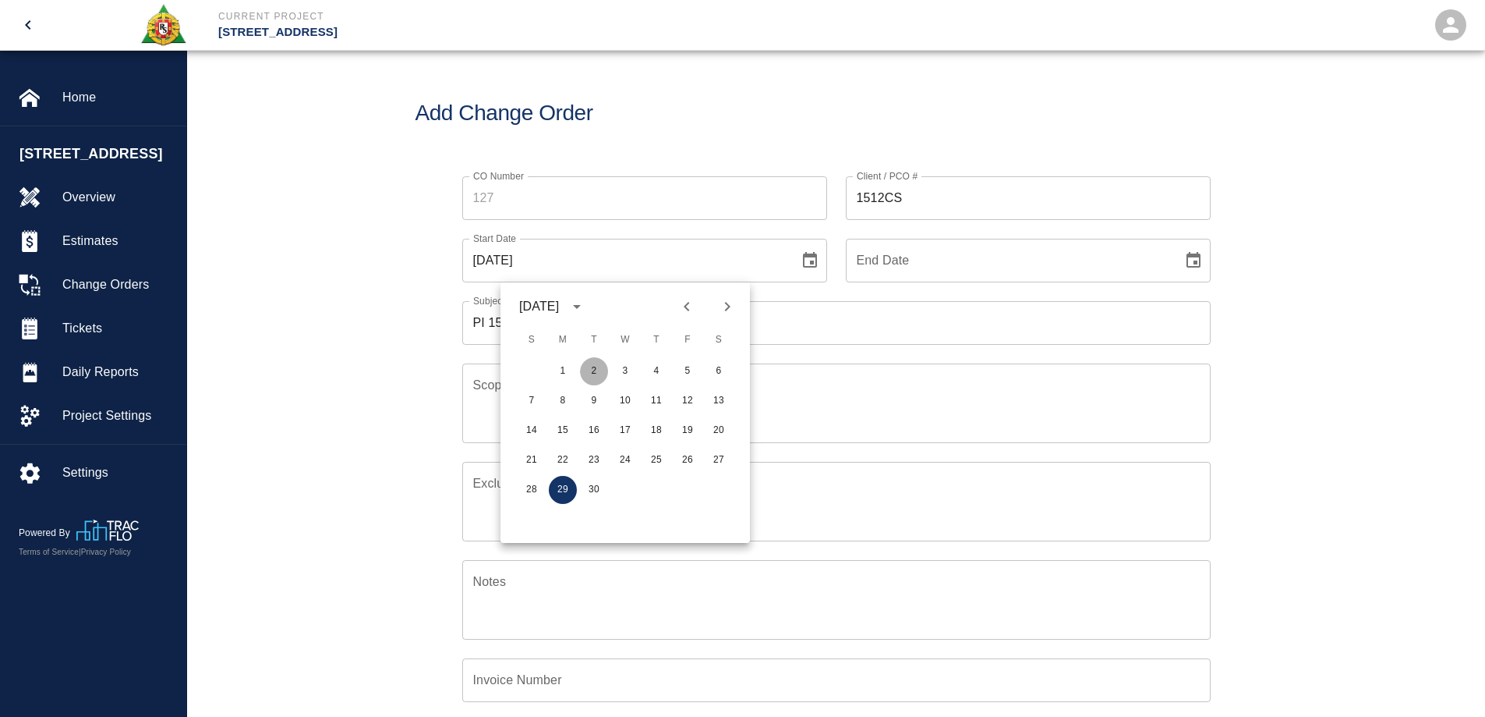
click at [587, 369] on button "2" at bounding box center [594, 371] width 28 height 28
type input "09/02/2025"
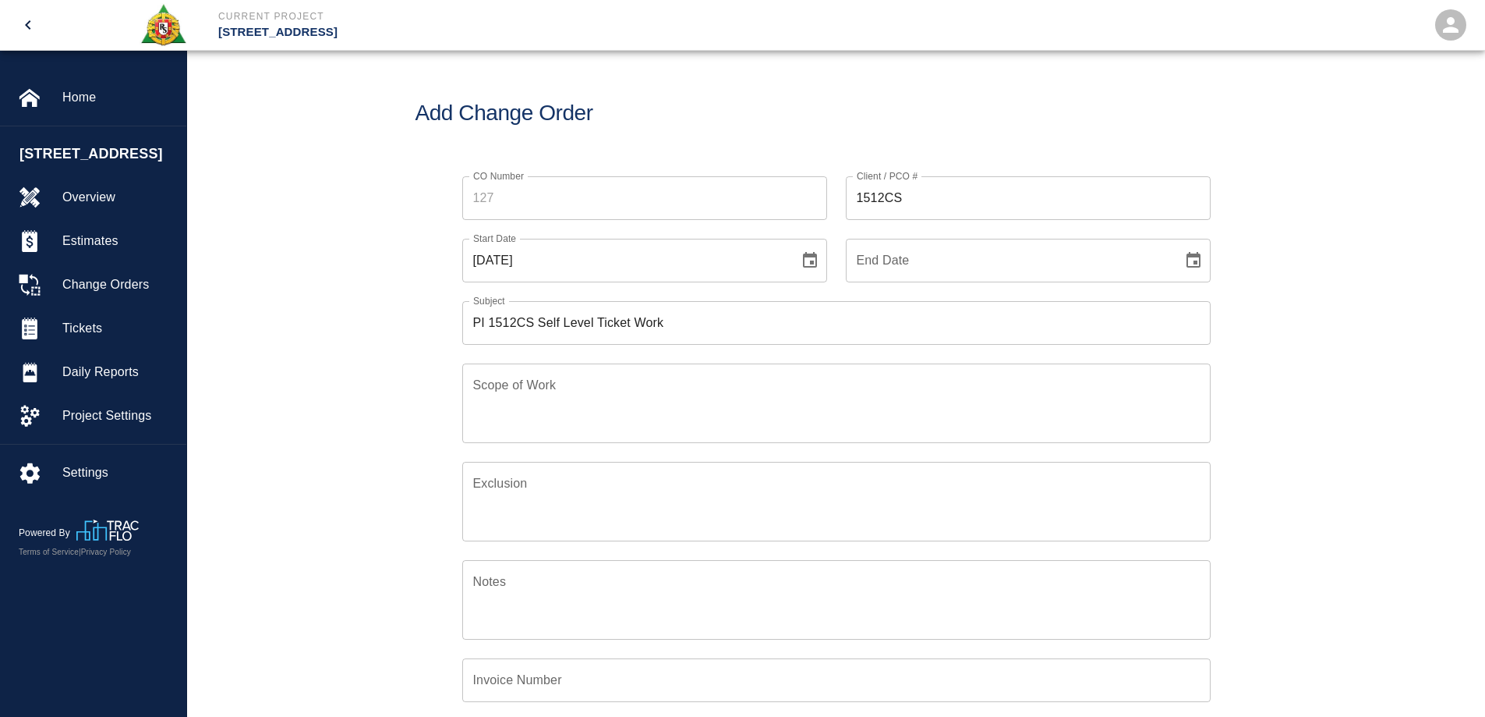
click at [1198, 251] on icon "Choose date" at bounding box center [1193, 260] width 19 height 19
click at [1016, 369] on button "3" at bounding box center [1009, 371] width 28 height 28
type input "[DATE]"
click at [180, 483] on div "Settings" at bounding box center [93, 473] width 186 height 44
click at [1342, 268] on div "CO Number CO Number Client / PCO # 1512CS Client / PCO # Start Date 09/02/2025 …" at bounding box center [836, 515] width 1298 height 714
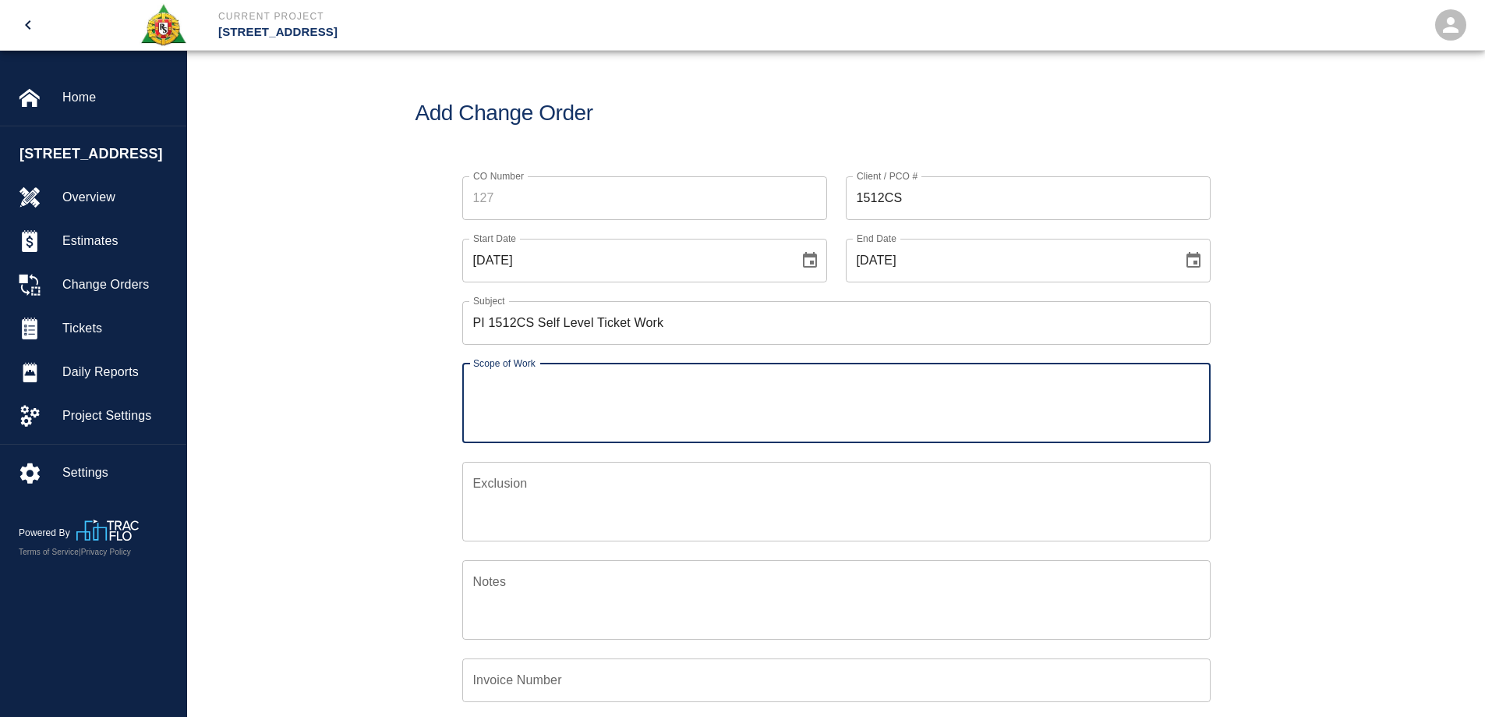
paste textarea "level chopping cleaning and preparing for self level at corridor floor"
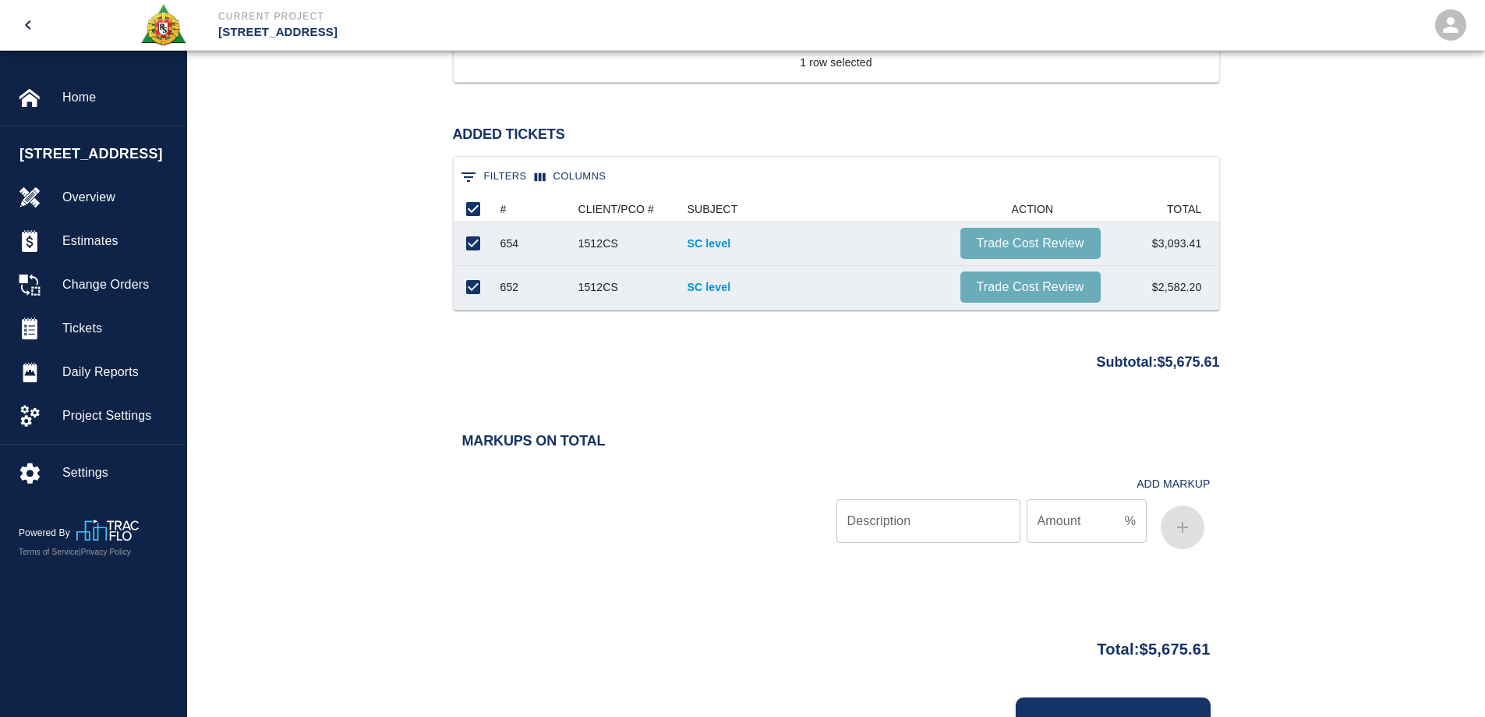
scroll to position [1326, 0]
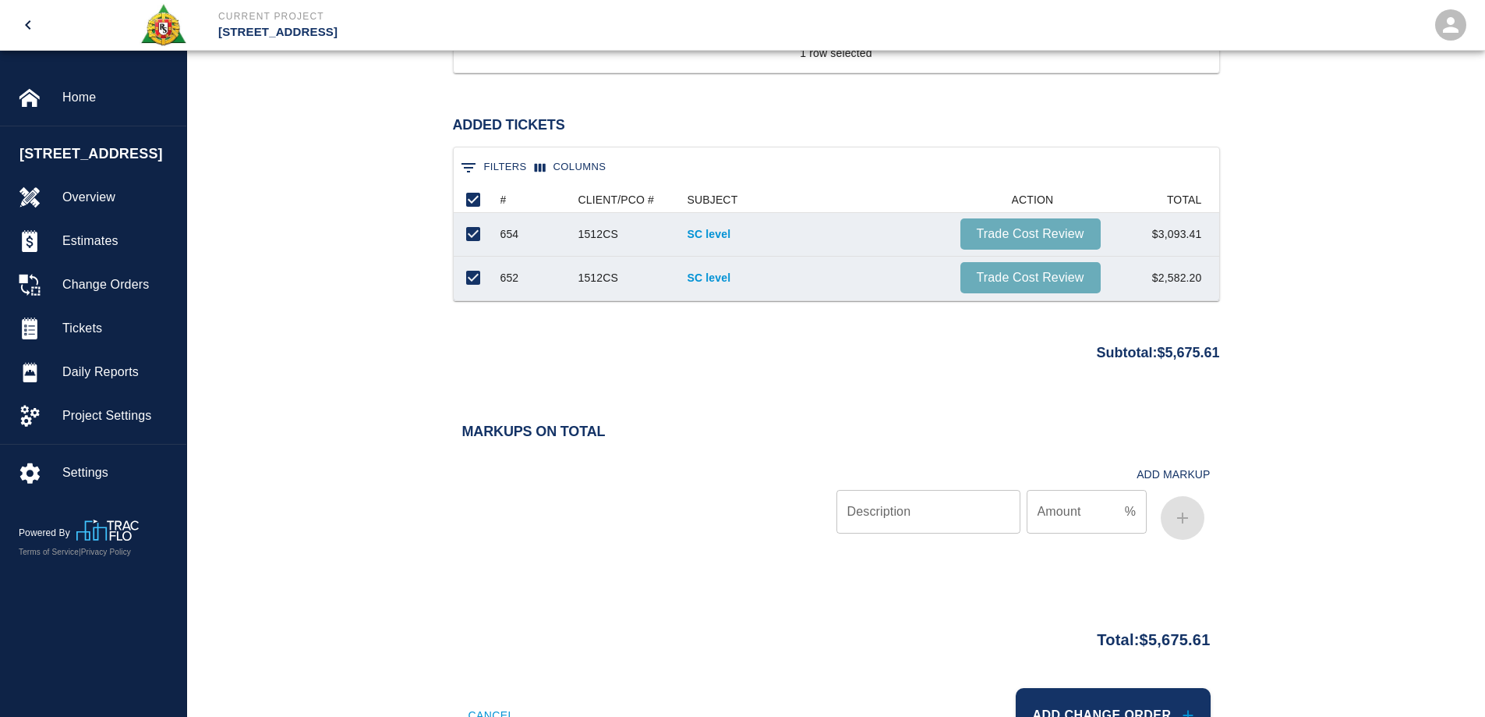
type textarea "level chopping cleaning and preparing for self level at corridor floor"
click at [948, 510] on input "Description" at bounding box center [929, 512] width 184 height 44
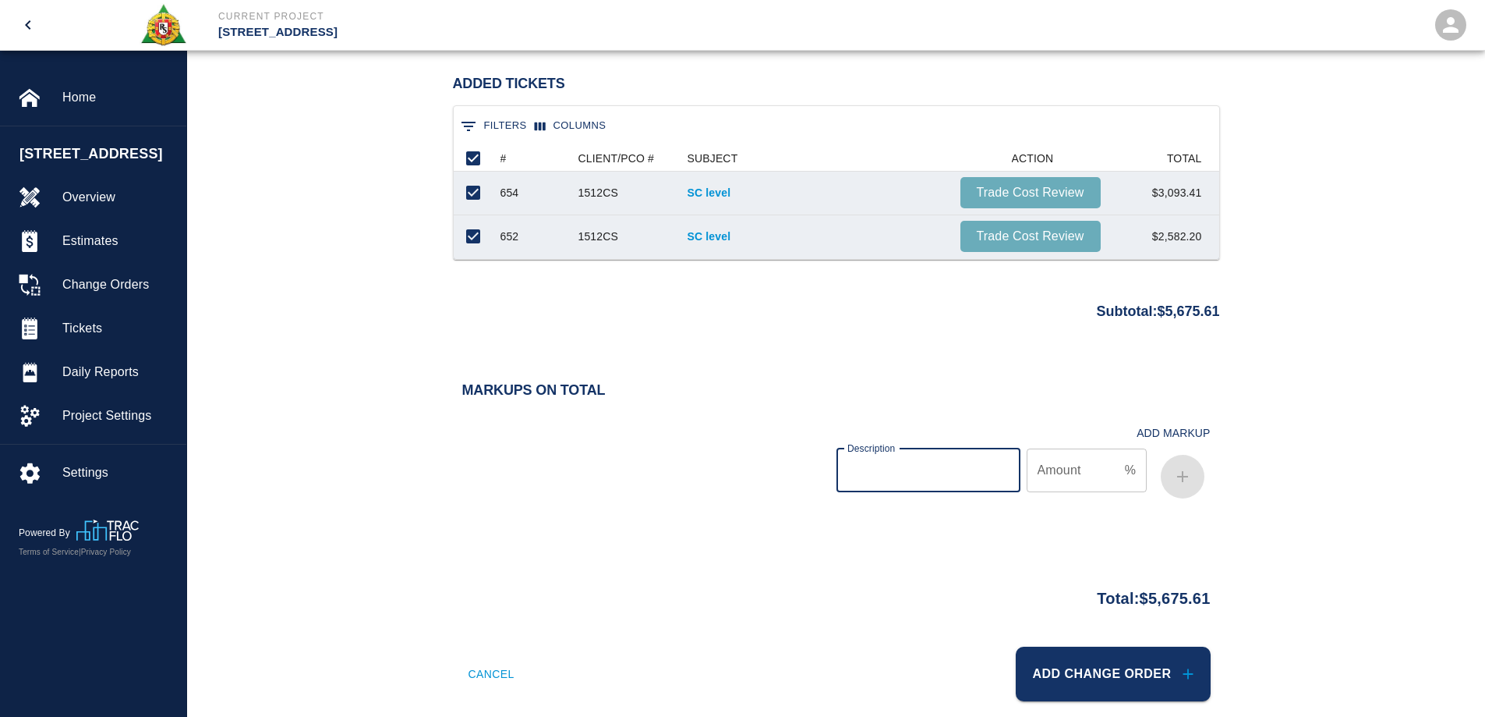
scroll to position [1389, 0]
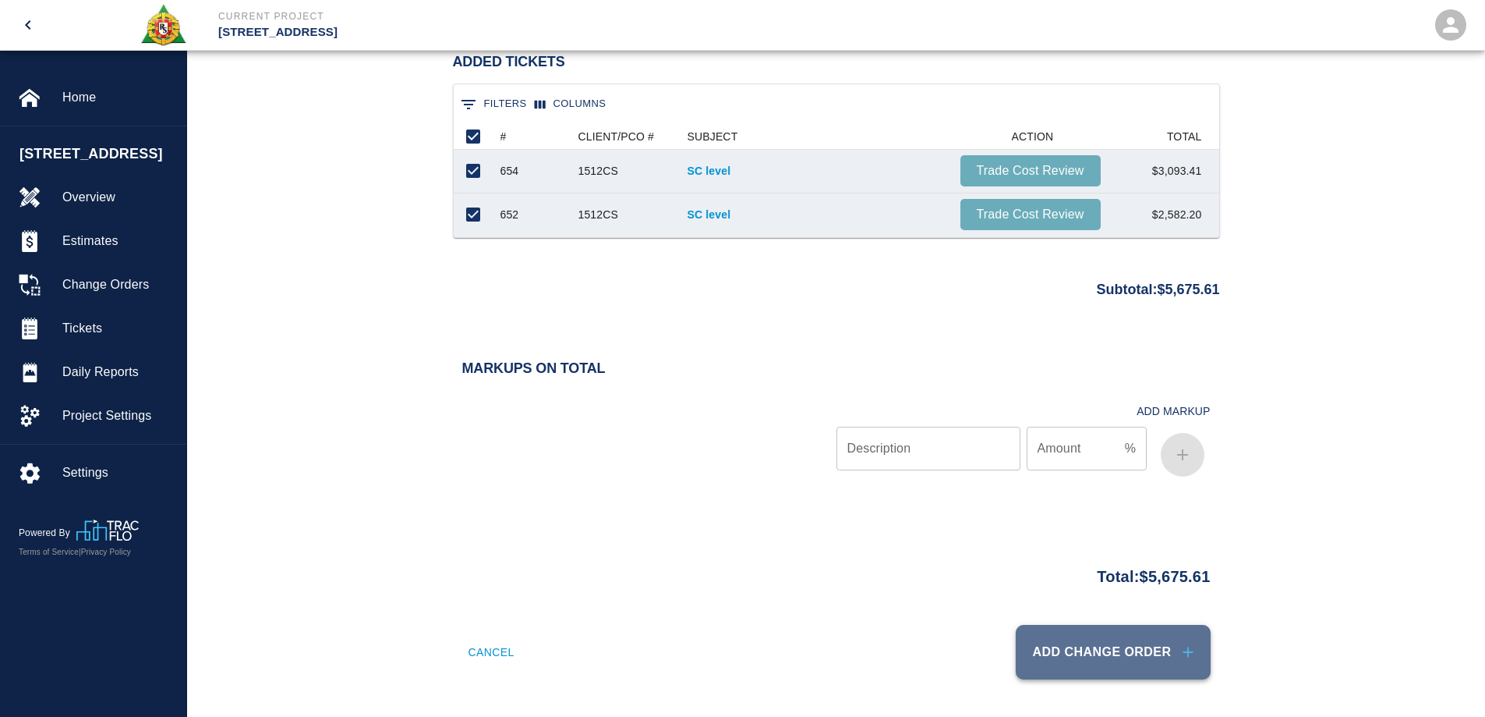
click at [1092, 650] on button "Add Change Order" at bounding box center [1113, 652] width 195 height 55
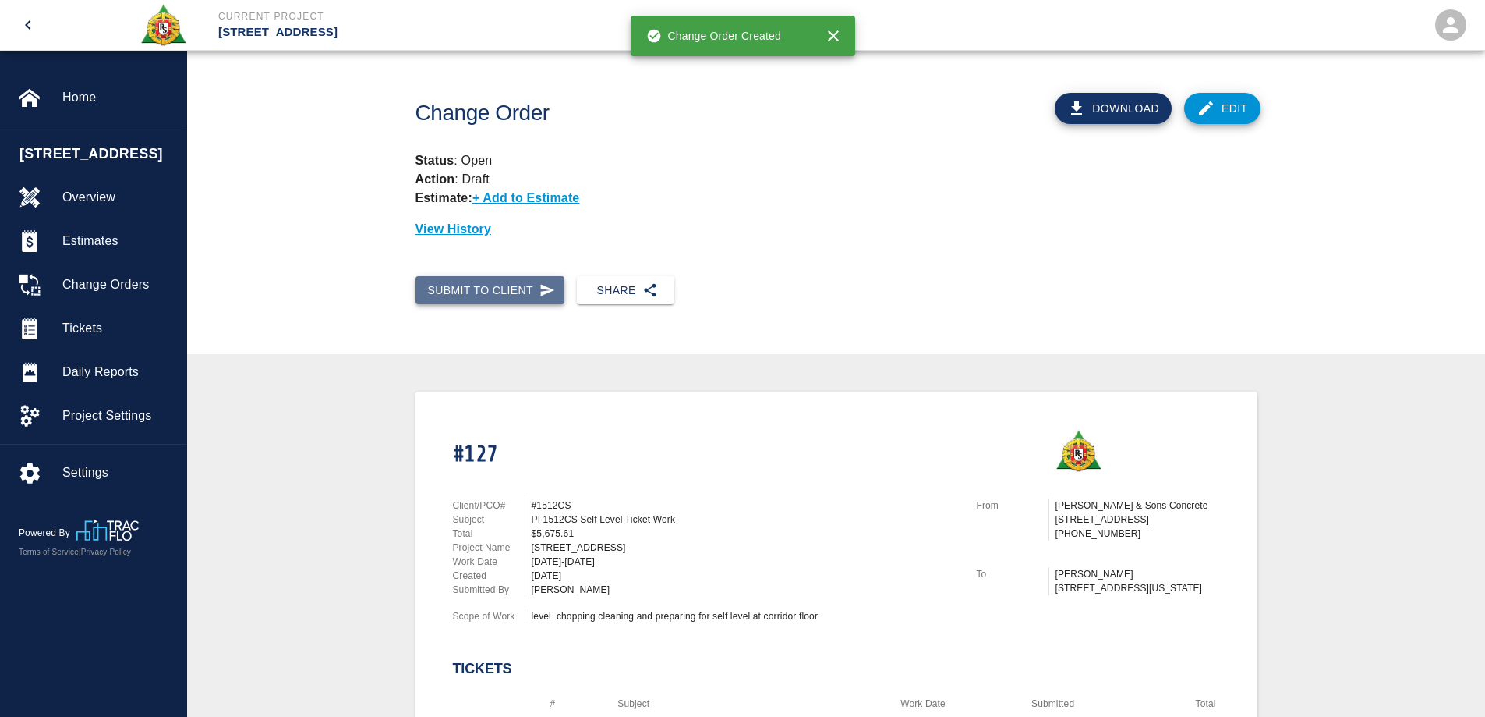
click at [485, 290] on button "Submit to Client" at bounding box center [491, 290] width 150 height 29
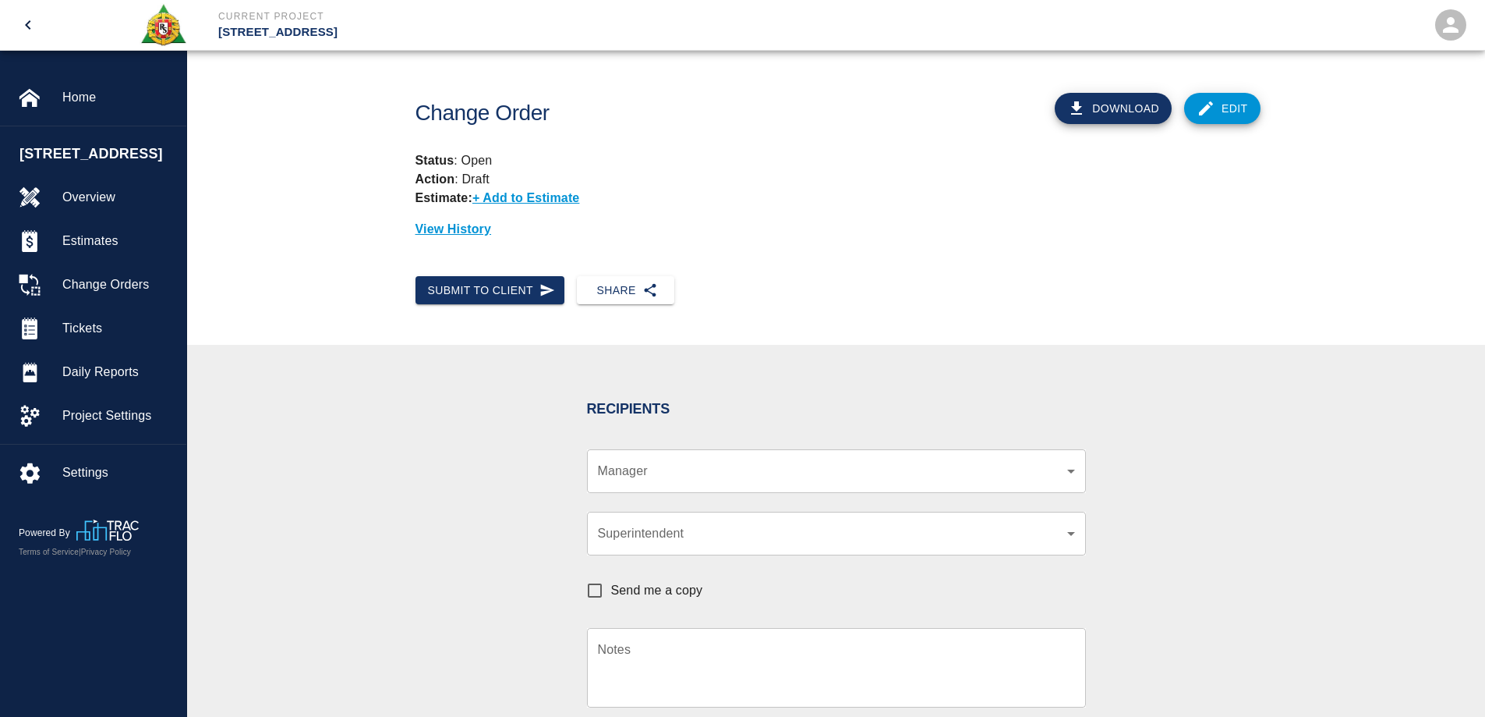
click at [663, 460] on div "​ Manager" at bounding box center [836, 471] width 499 height 44
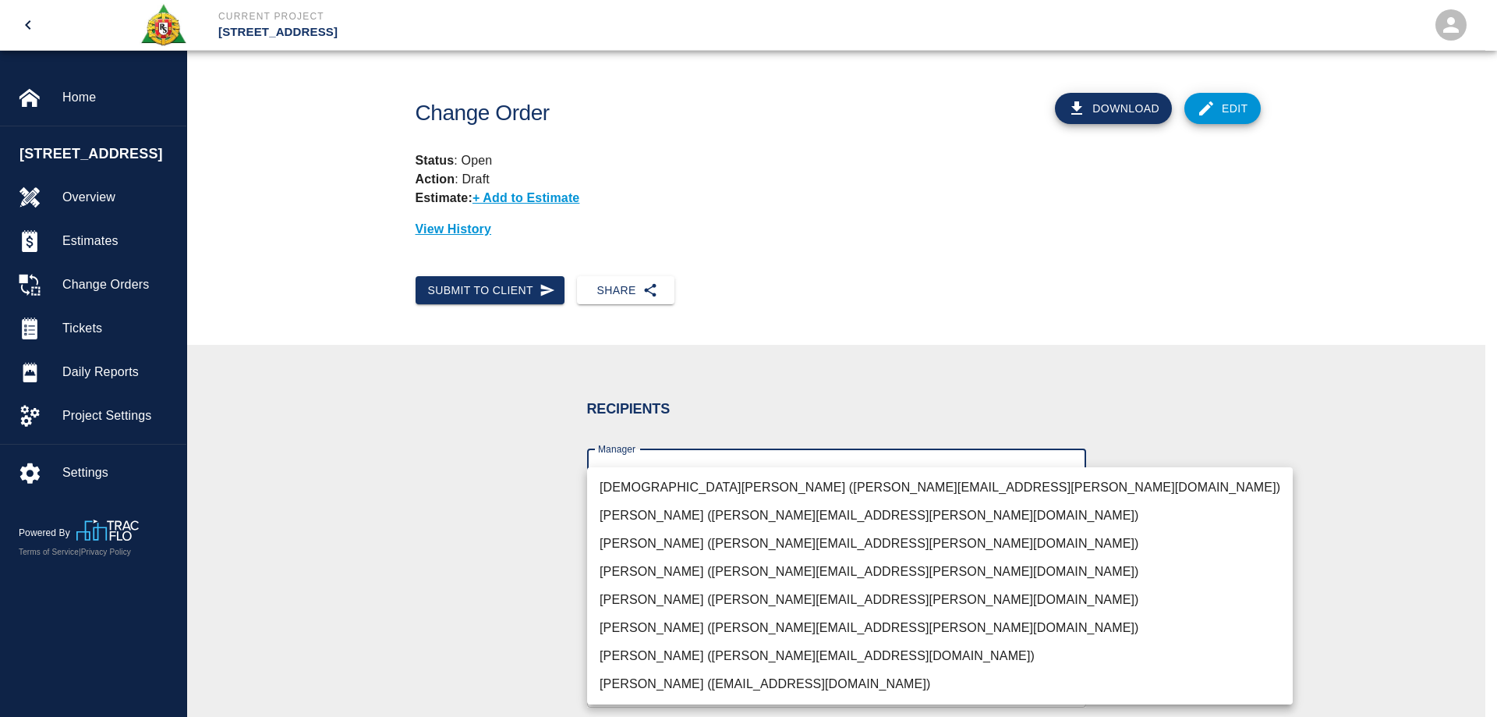
click at [664, 468] on body "Current Project 270 Park Ave Home 270 Park Ave Overview Estimates Change Orders…" at bounding box center [748, 358] width 1497 height 717
click at [650, 648] on li "Brian Daly (brian.daly1@aecom.com)" at bounding box center [940, 656] width 706 height 28
type input "85da188b-cc1c-4675-87f9-ec2c37837295"
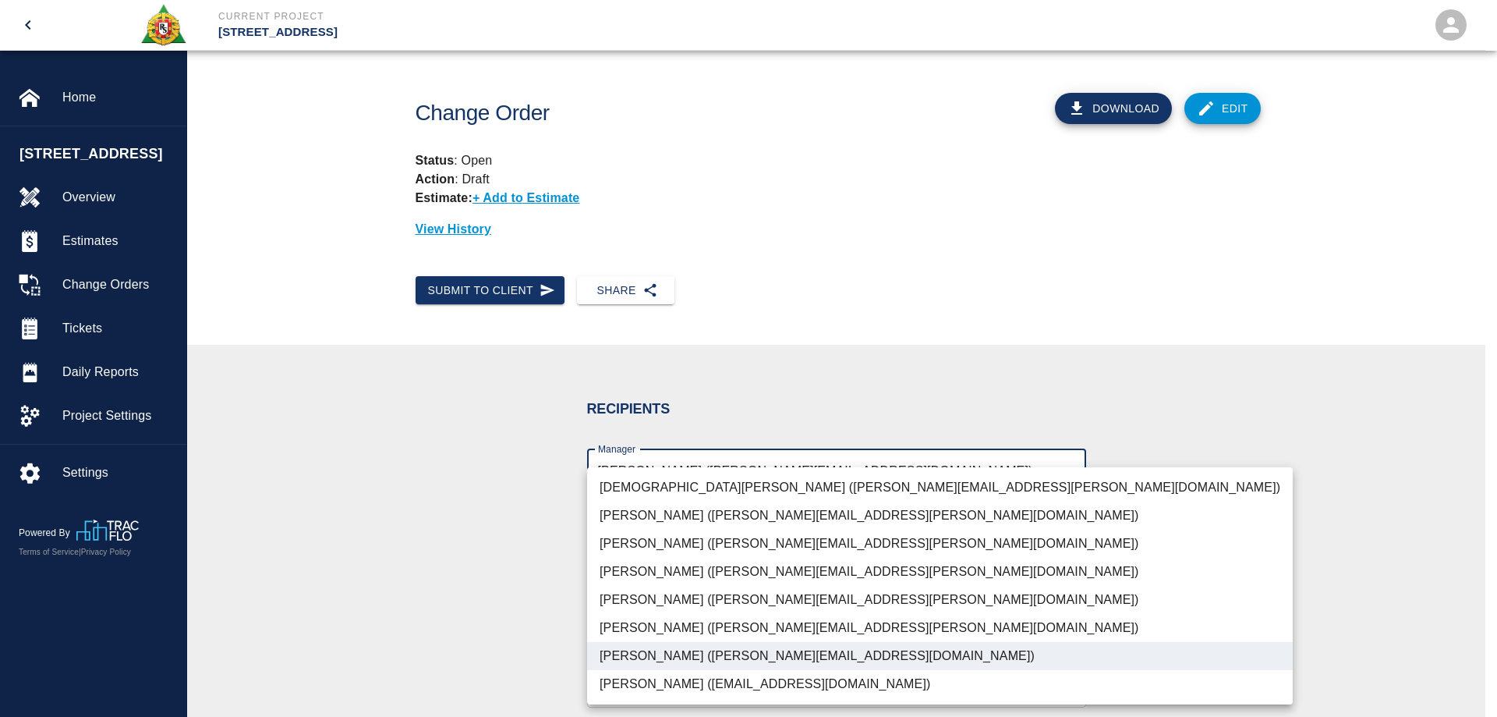
click at [452, 639] on div at bounding box center [748, 358] width 1497 height 717
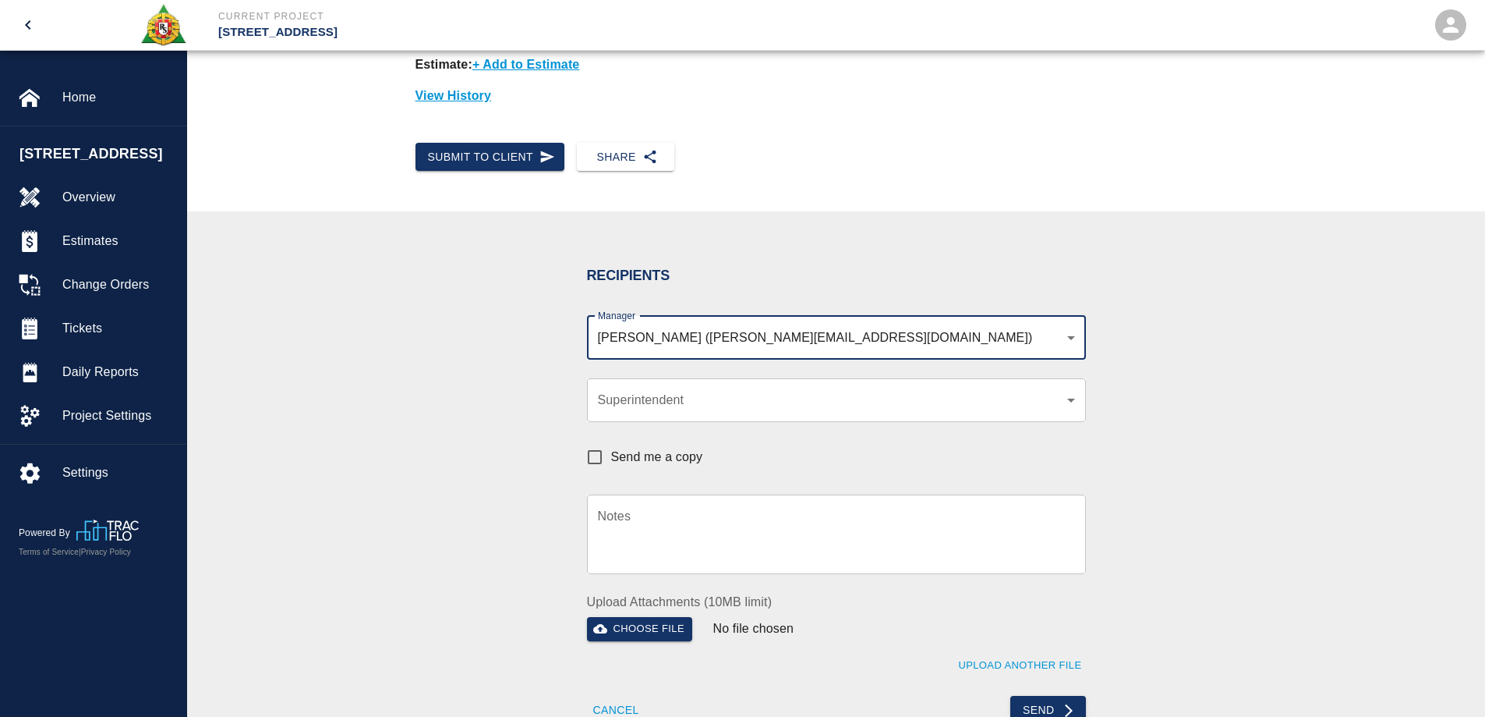
scroll to position [312, 0]
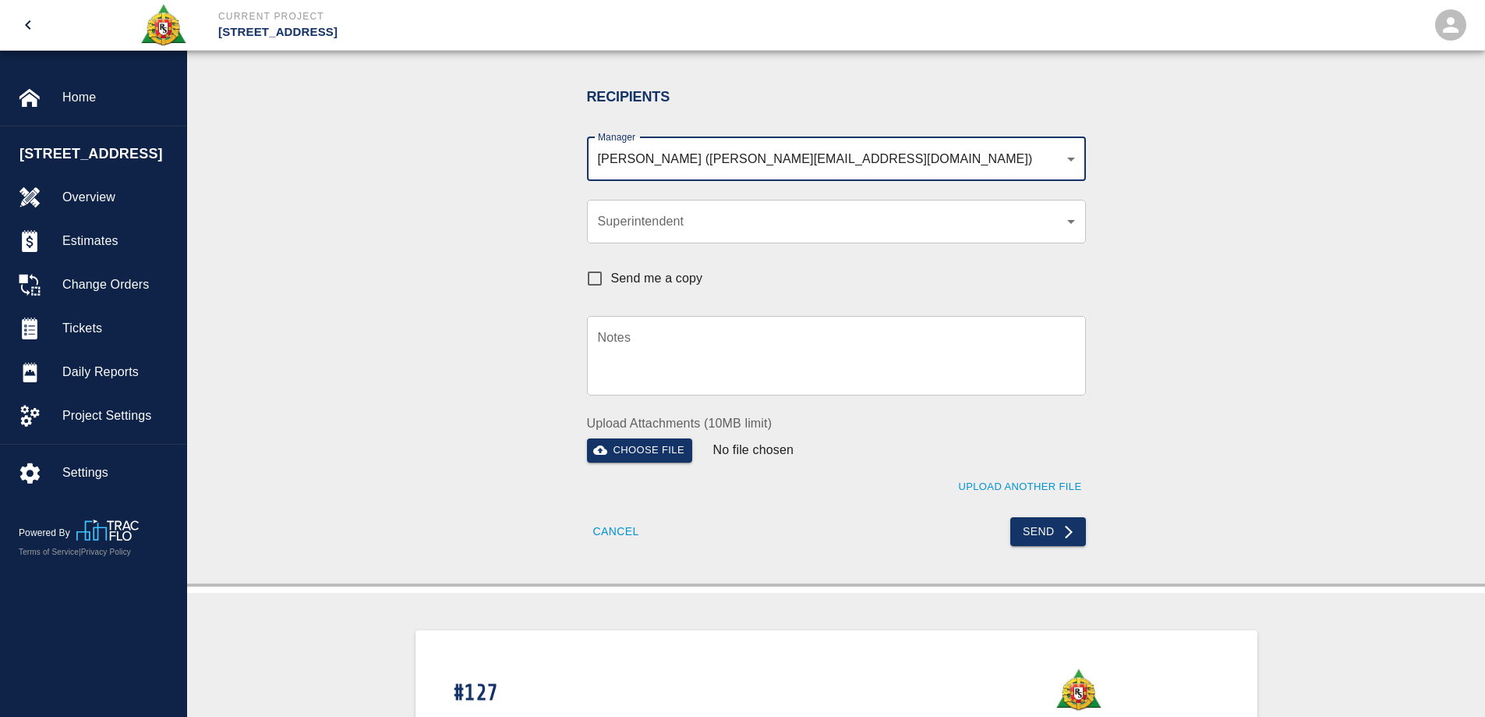
click at [649, 329] on textarea "Notes" at bounding box center [836, 355] width 477 height 54
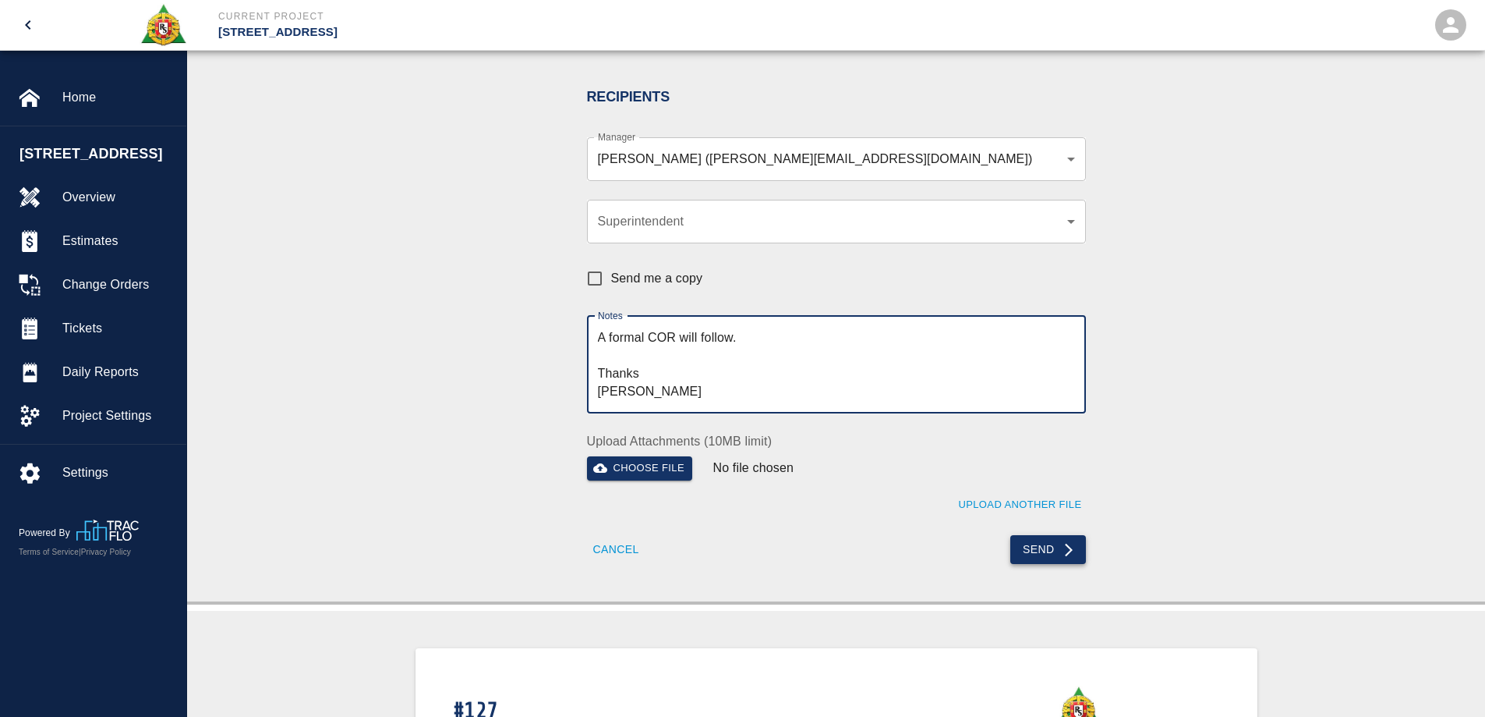
type textarea "A formal COR will follow. Thanks Mark"
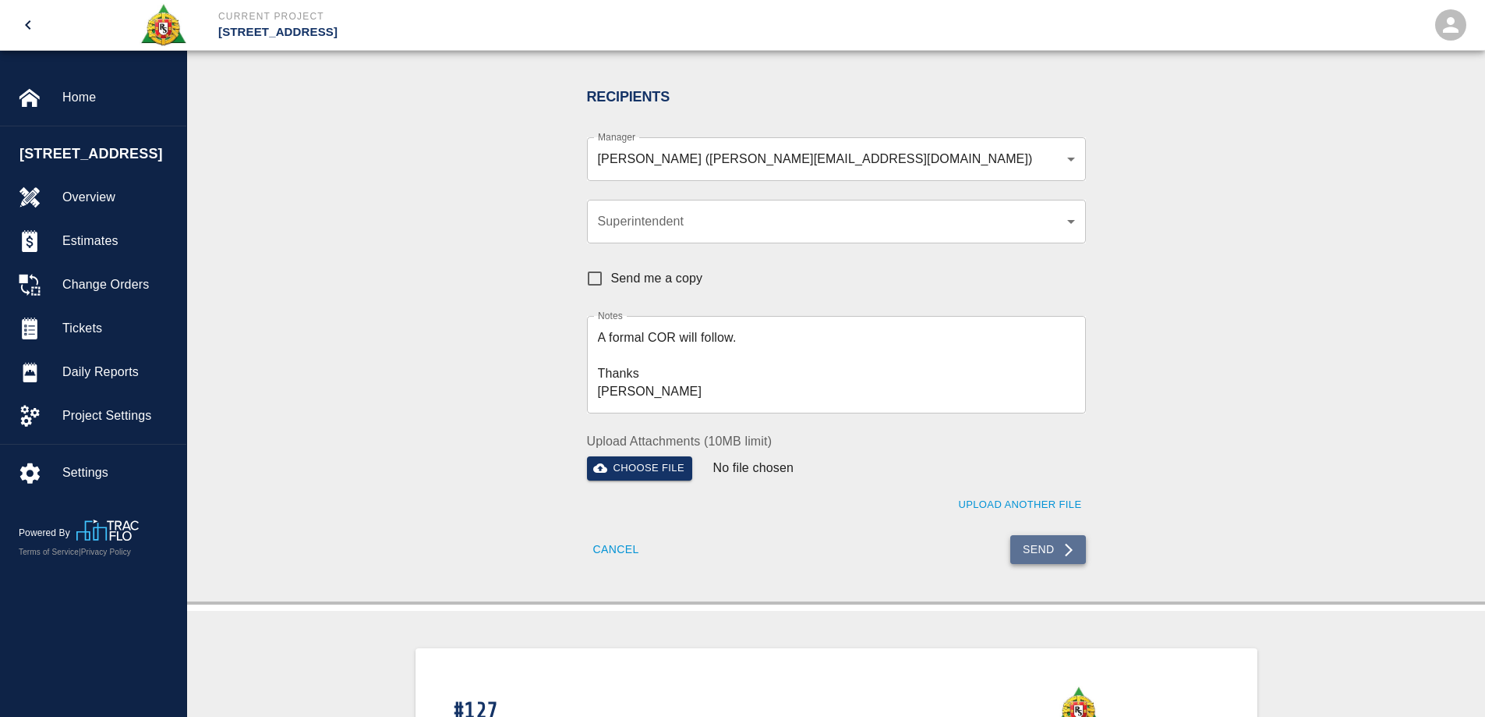
click at [1053, 552] on button "Send" at bounding box center [1049, 549] width 76 height 29
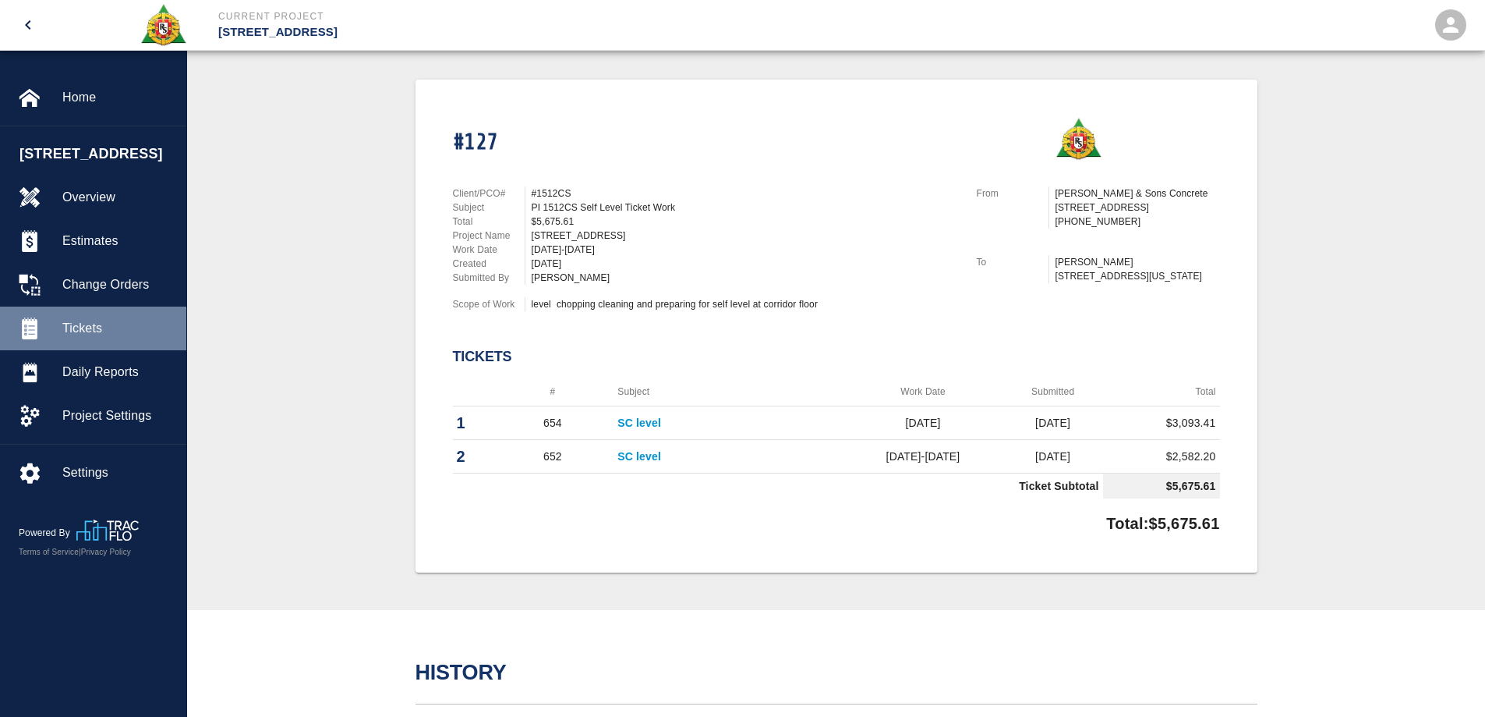
click at [95, 322] on span "Tickets" at bounding box center [118, 328] width 112 height 19
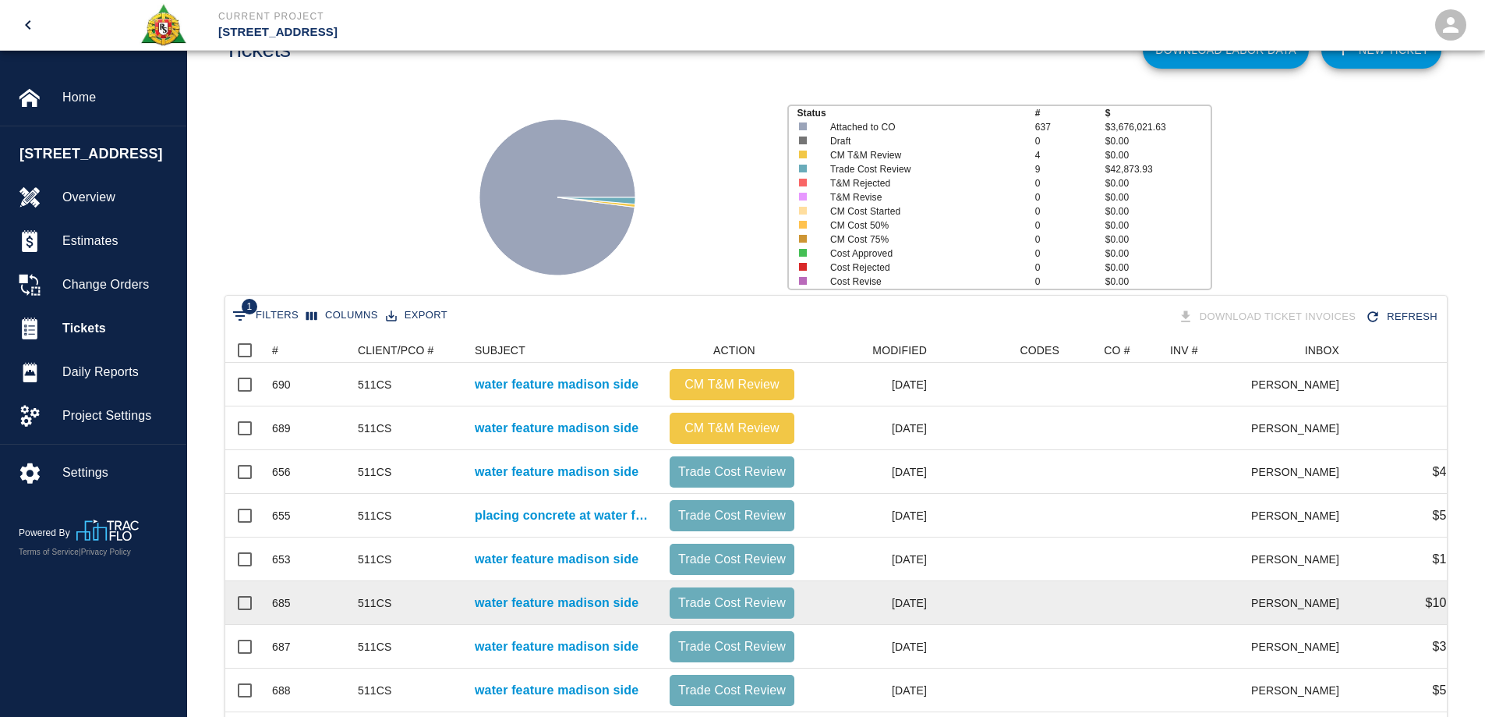
scroll to position [55, 0]
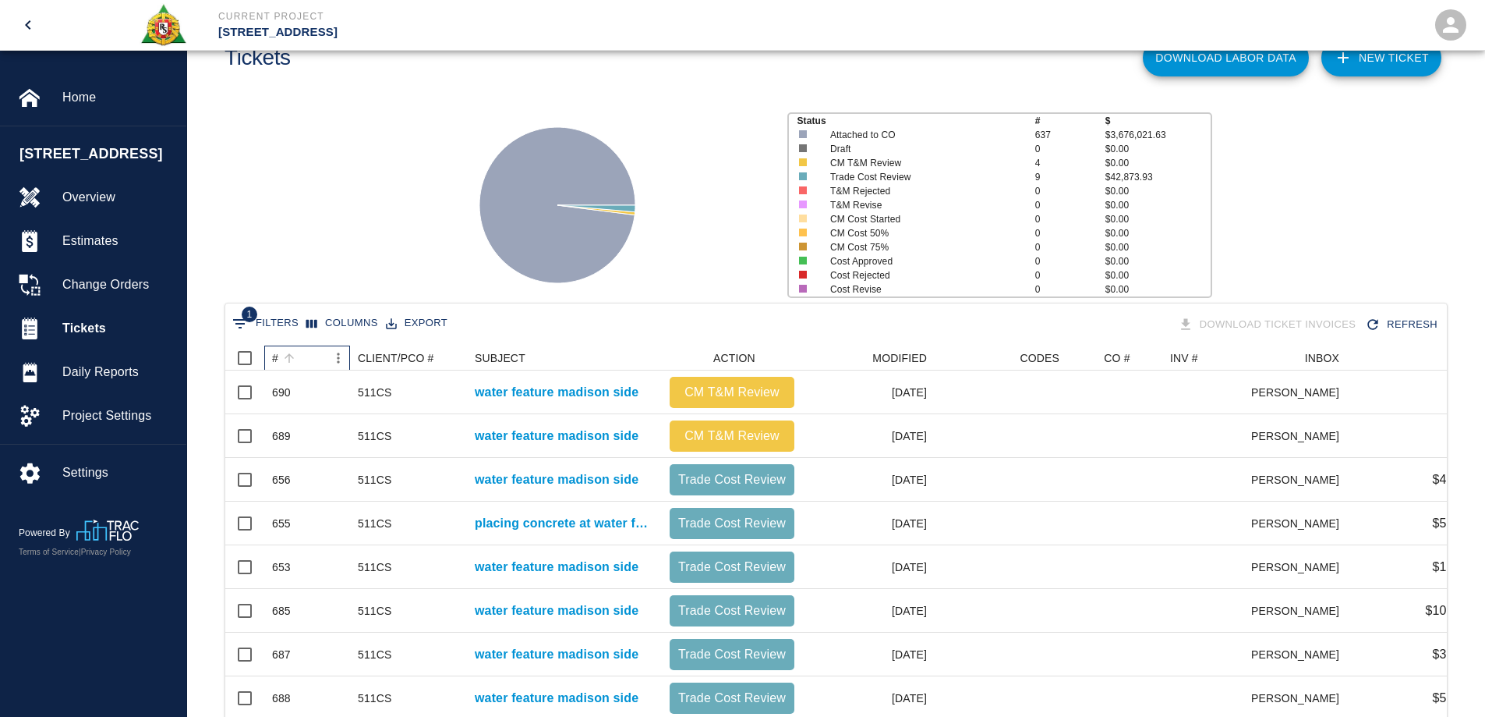
click at [274, 358] on div "#" at bounding box center [275, 357] width 6 height 25
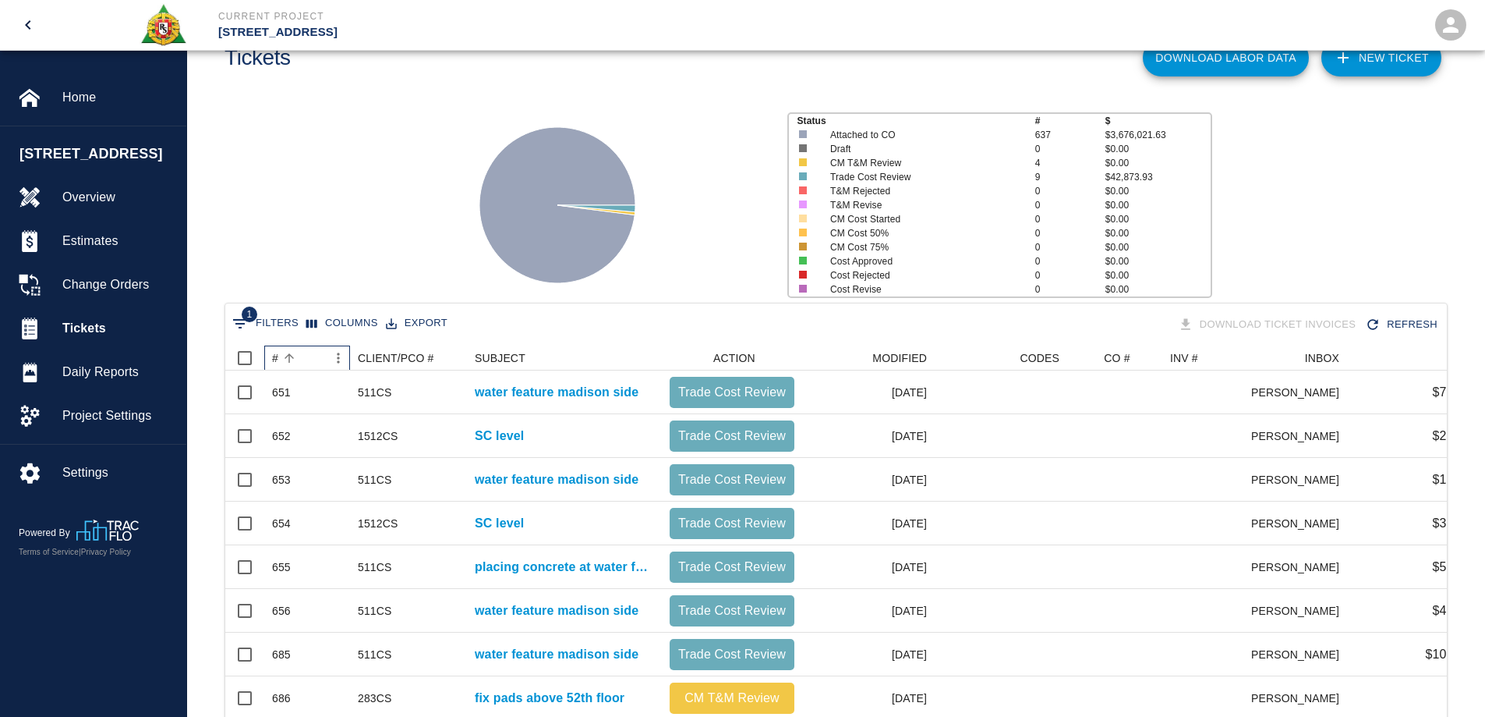
click at [274, 358] on div "#" at bounding box center [275, 357] width 6 height 25
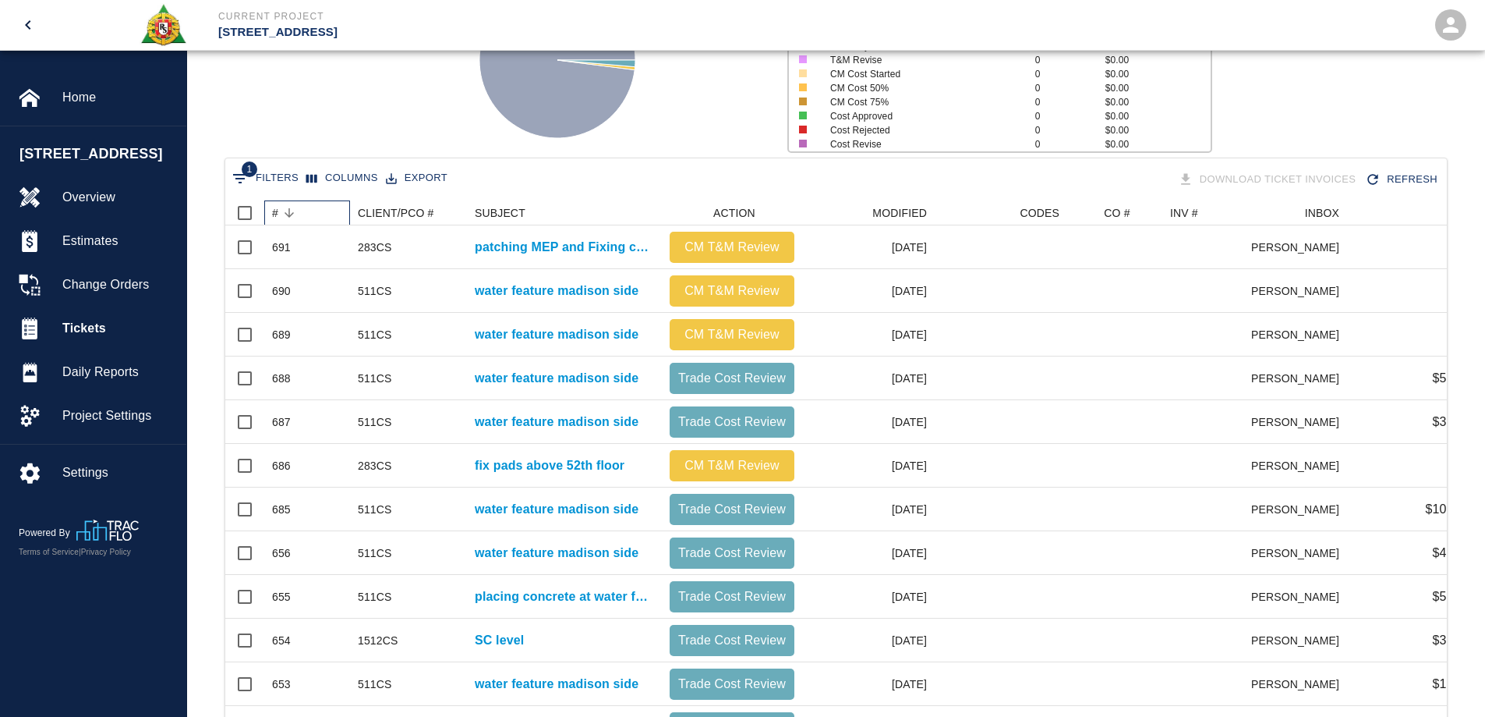
scroll to position [0, 0]
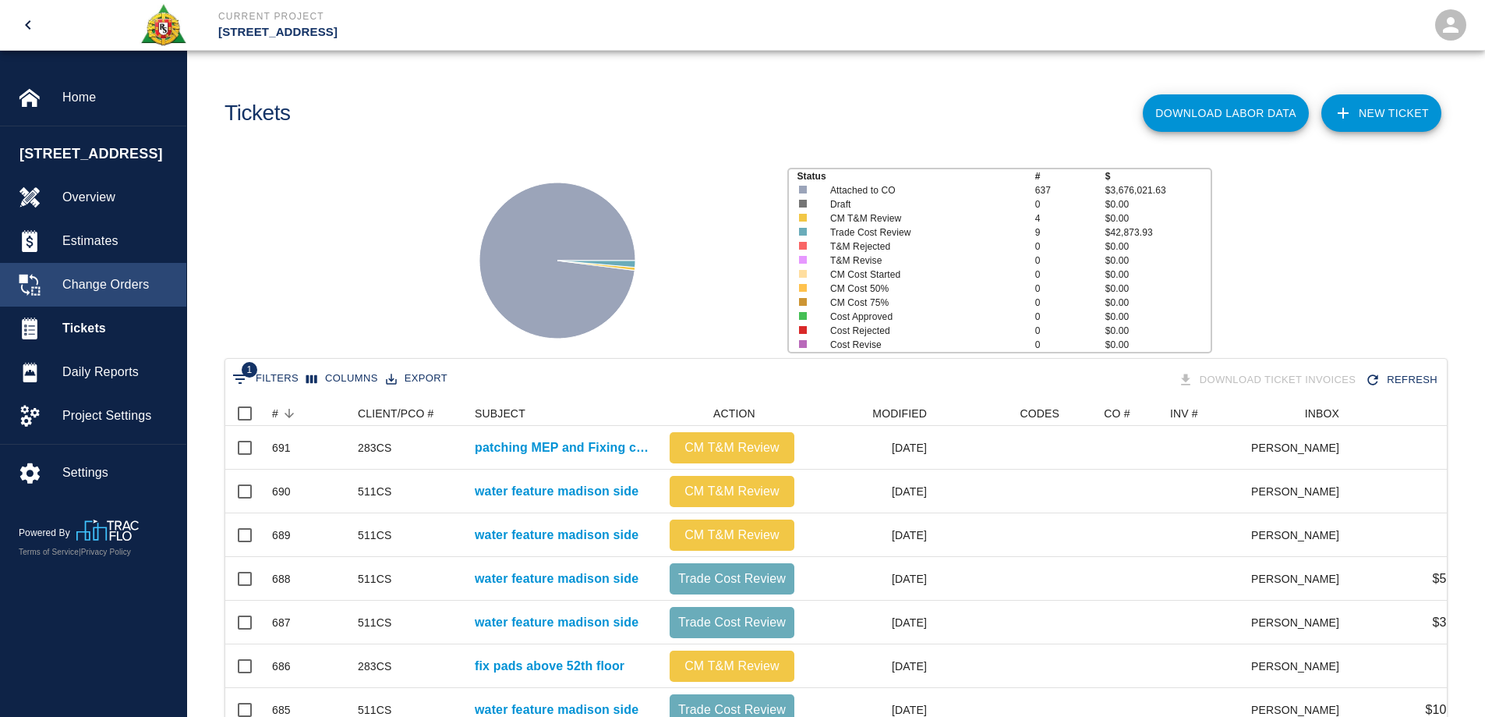
click at [126, 277] on span "Change Orders" at bounding box center [118, 284] width 112 height 19
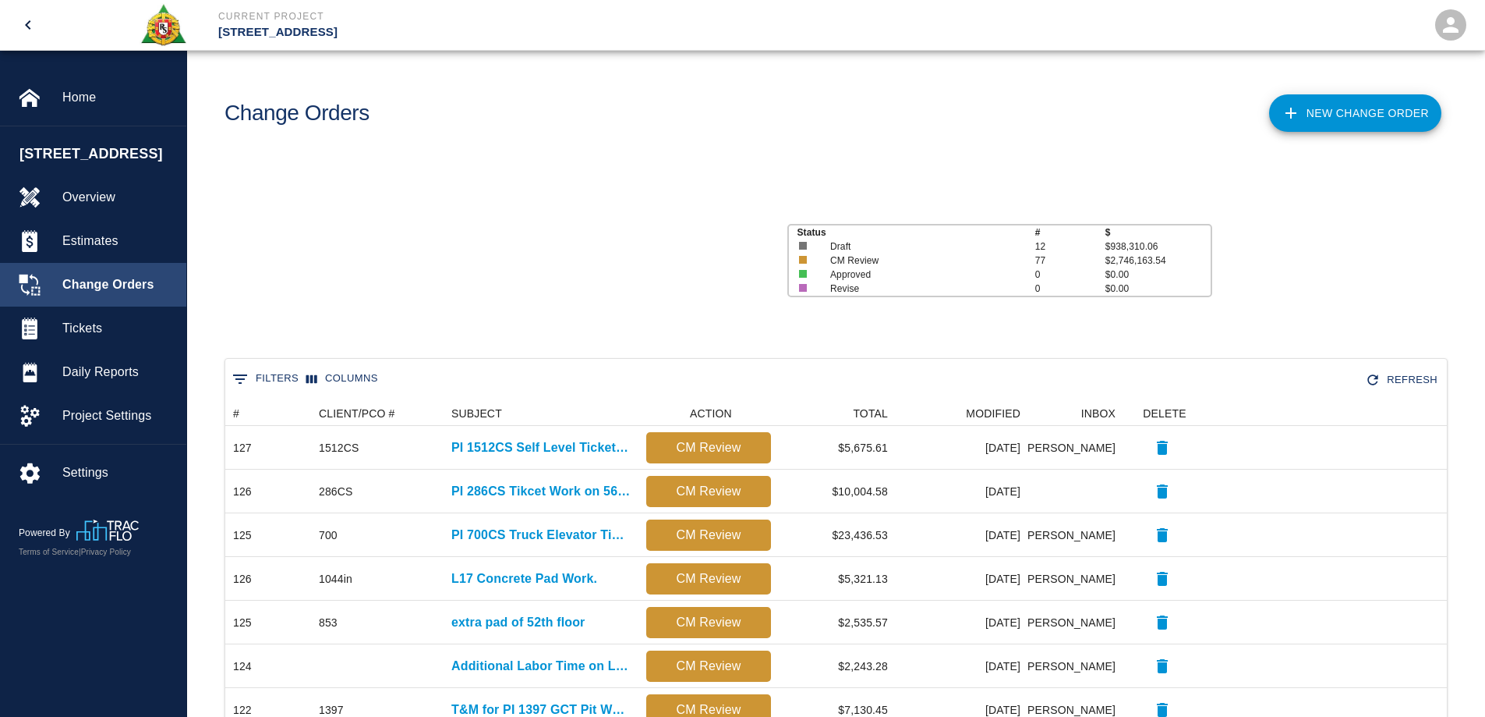
scroll to position [887, 1210]
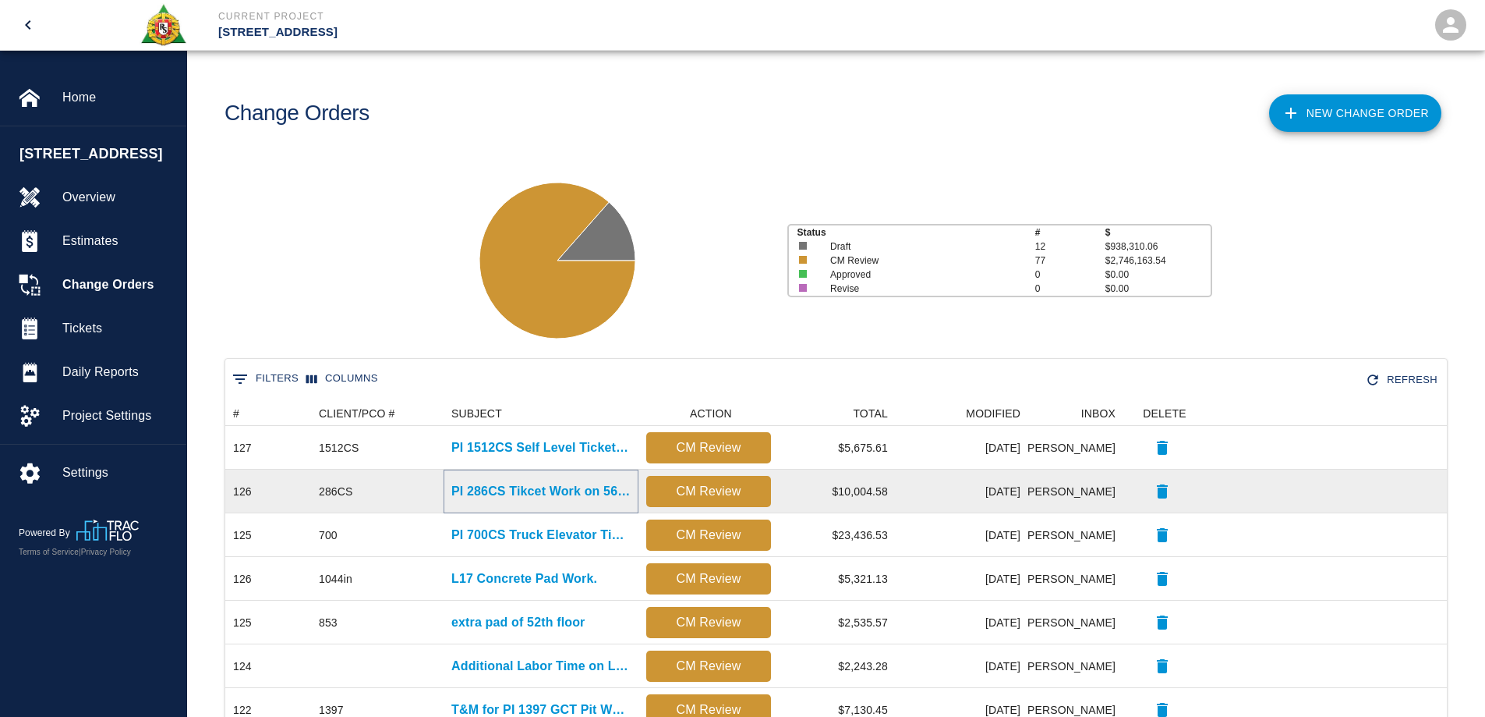
click at [561, 490] on p "PI 286CS Tikcet Work on 56th floor." at bounding box center [540, 491] width 179 height 19
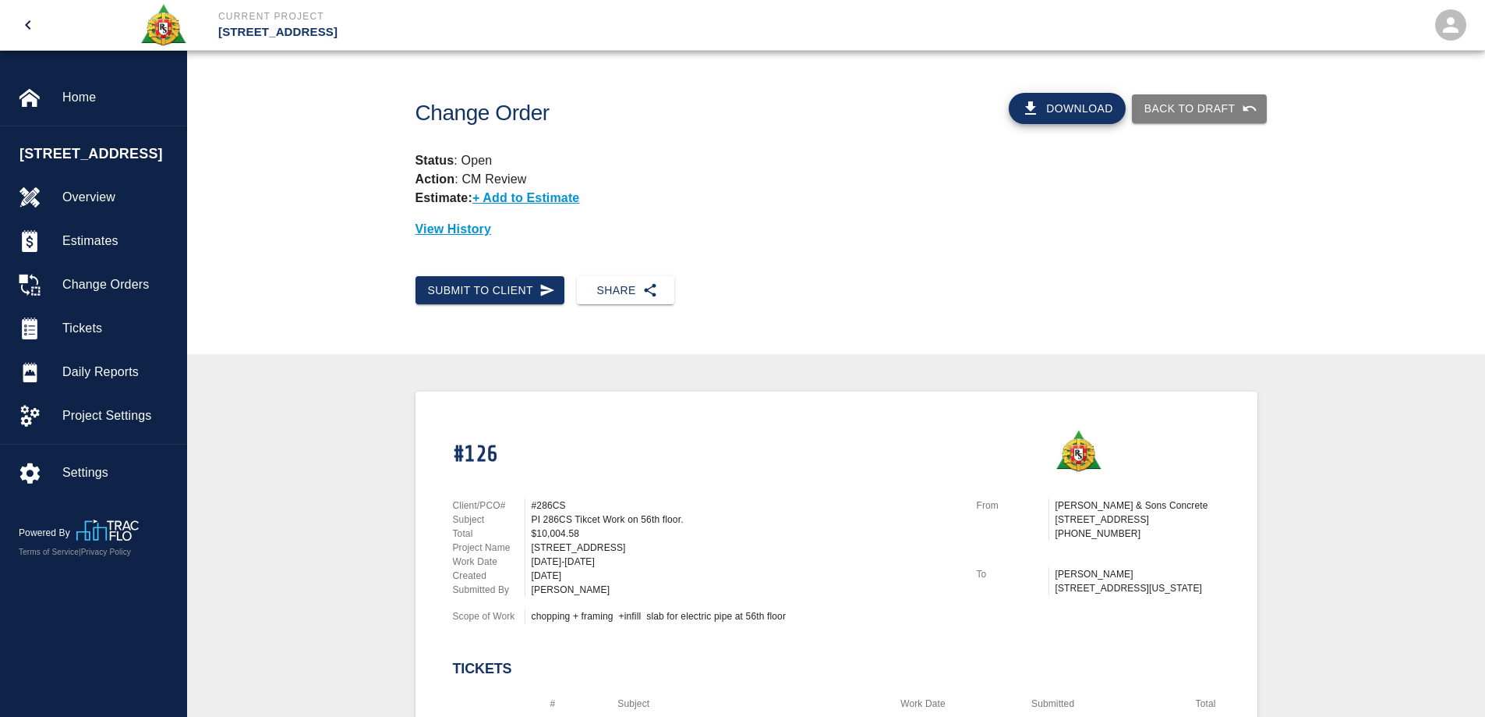
click at [1083, 110] on button "Download" at bounding box center [1067, 108] width 117 height 31
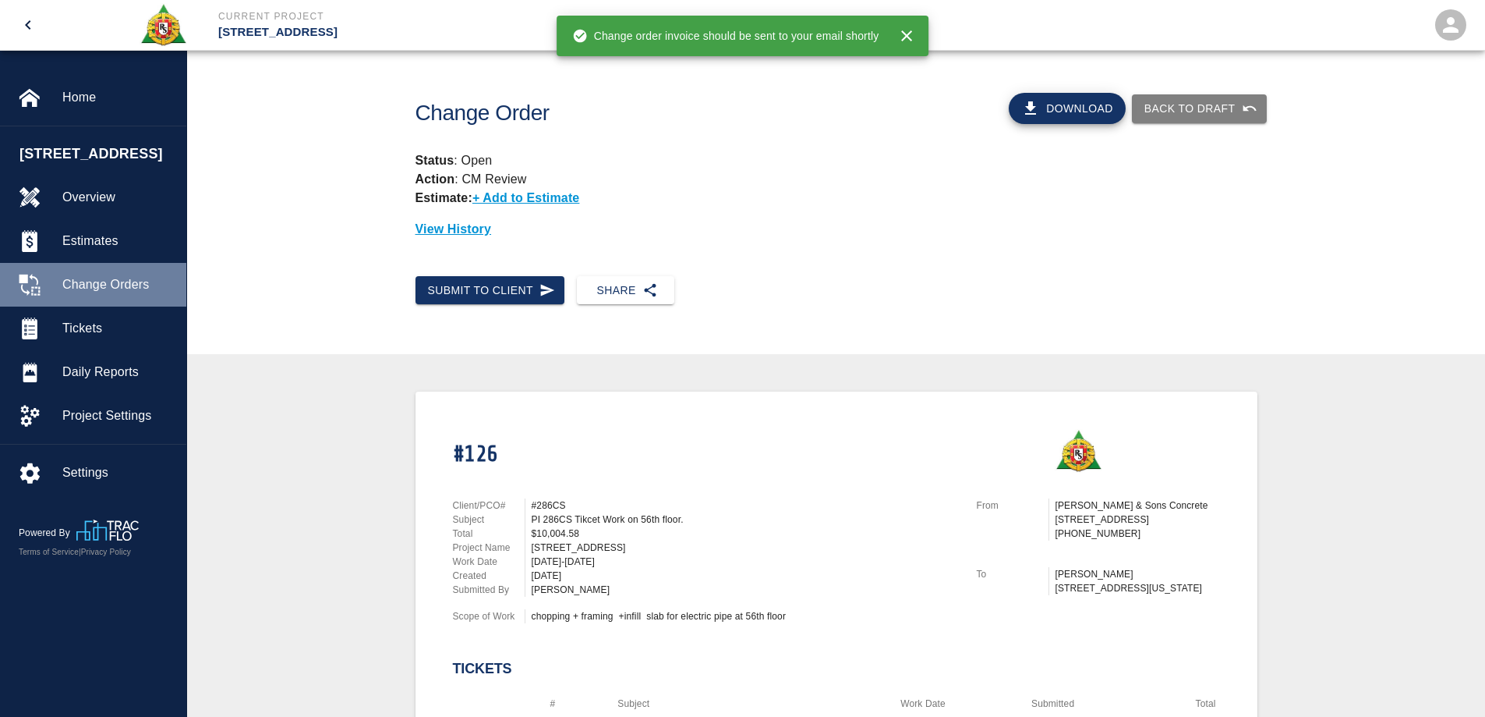
click at [109, 286] on span "Change Orders" at bounding box center [118, 284] width 112 height 19
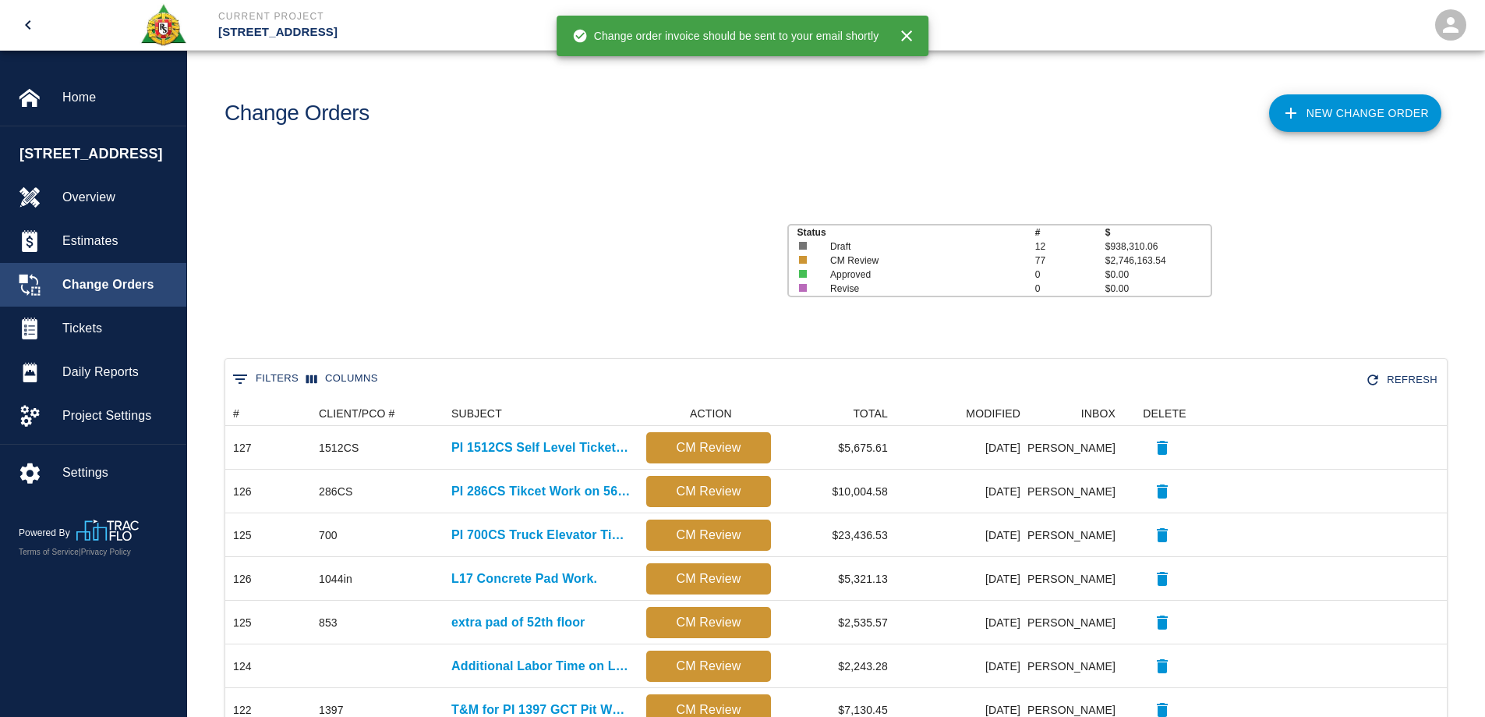
scroll to position [887, 1210]
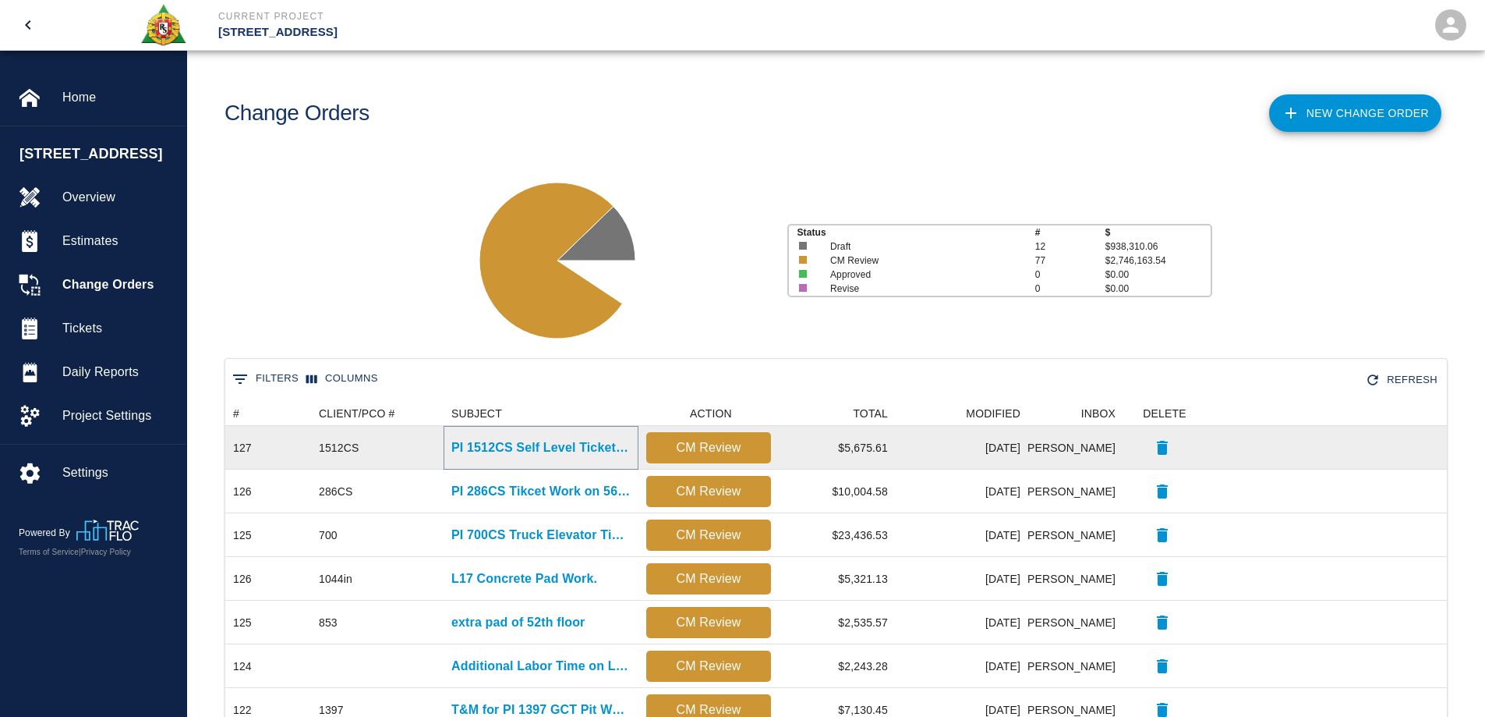
click at [522, 445] on p "PI 1512CS Self Level Ticket Work" at bounding box center [540, 447] width 179 height 19
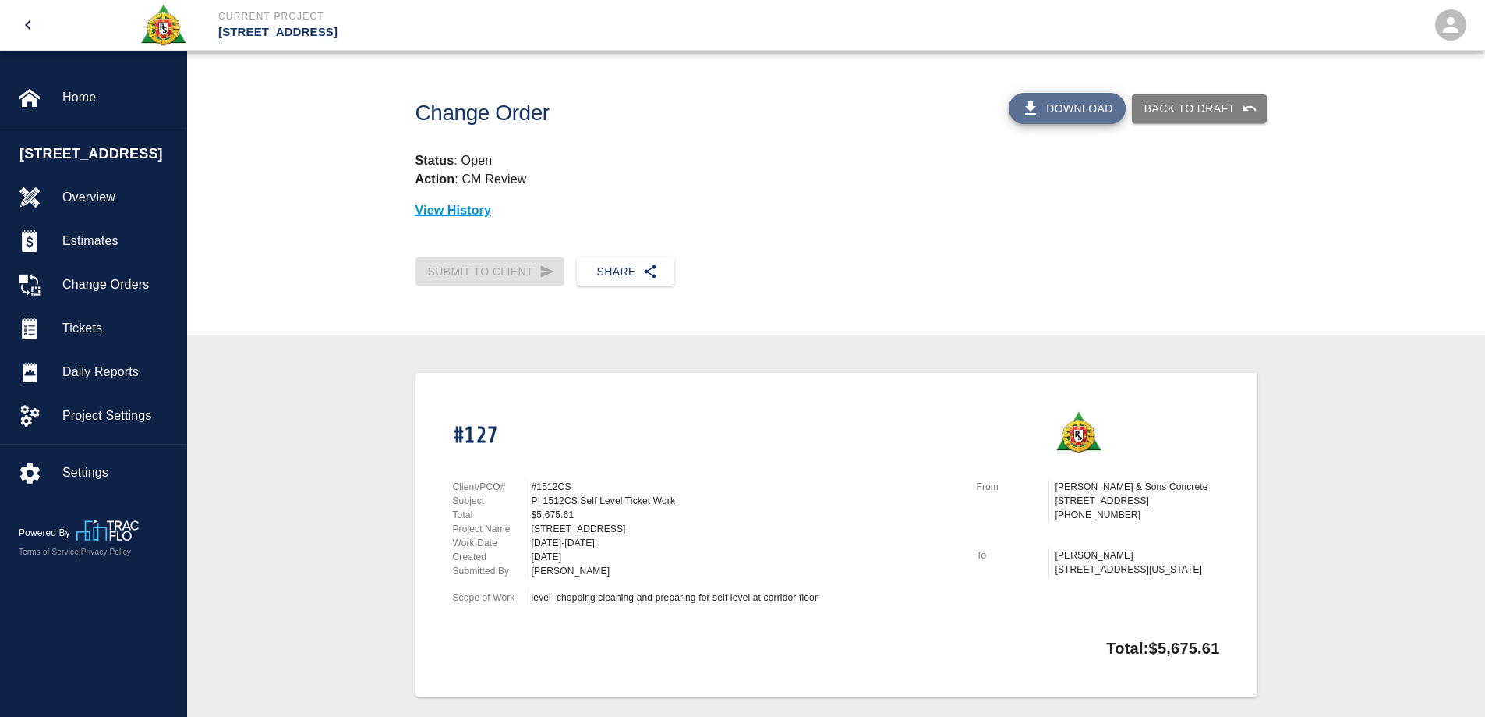
click at [1060, 101] on button "Download" at bounding box center [1067, 108] width 117 height 31
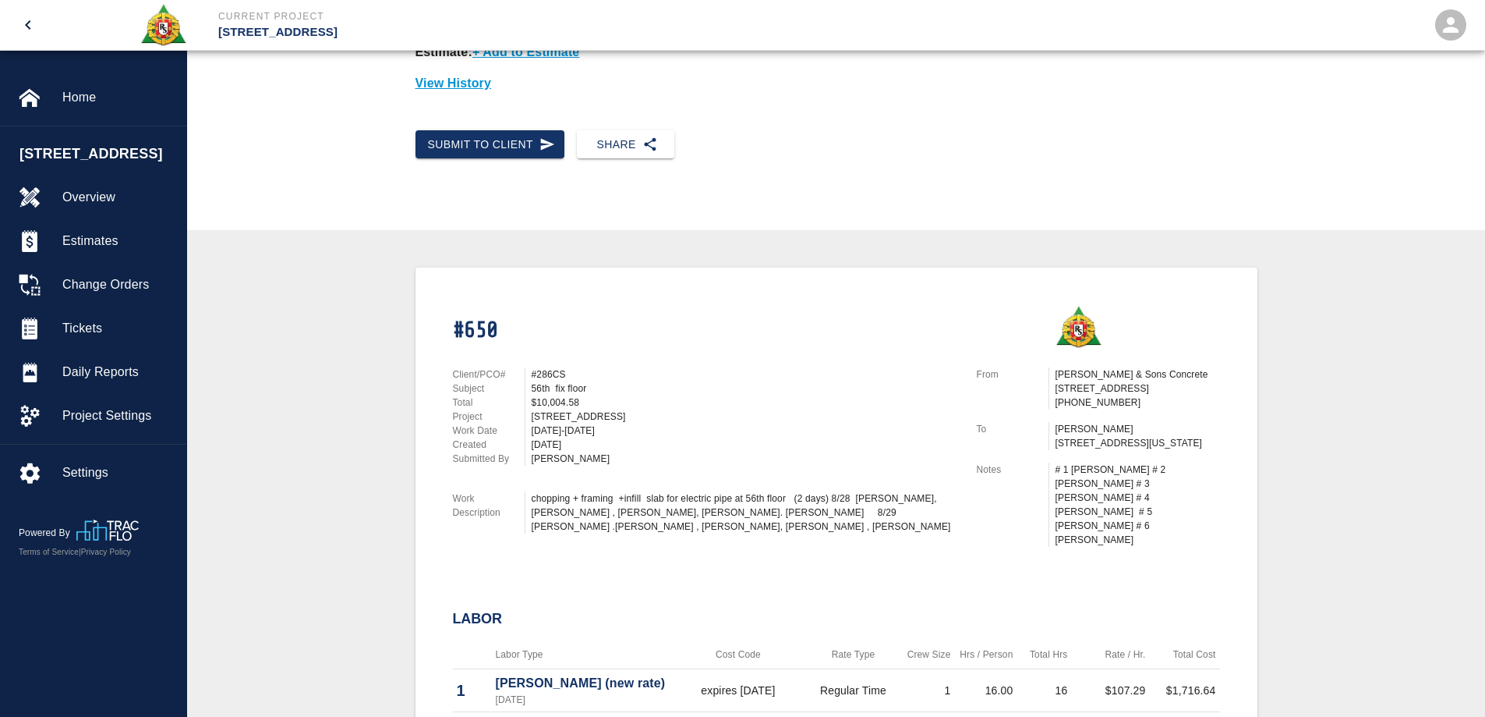
scroll to position [156, 0]
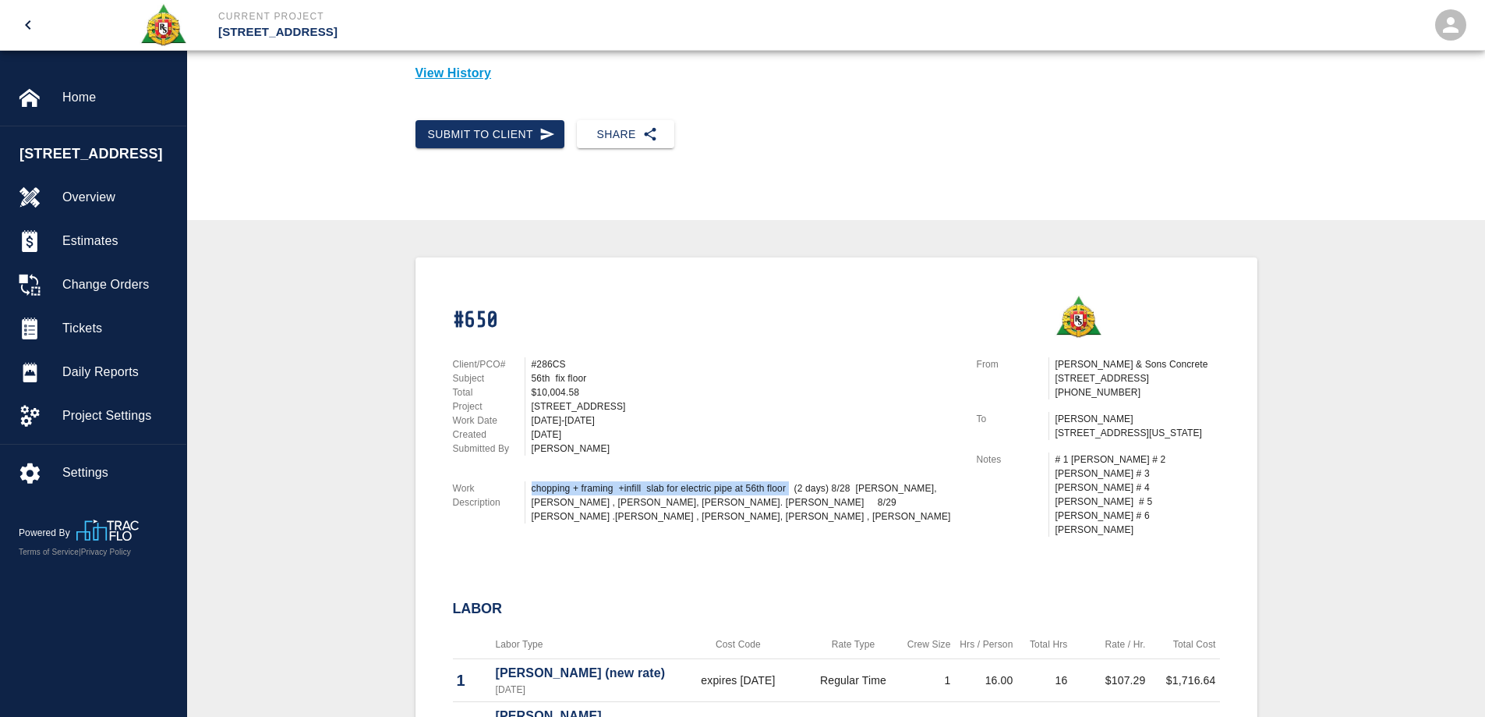
drag, startPoint x: 533, startPoint y: 484, endPoint x: 790, endPoint y: 478, distance: 257.4
click at [790, 481] on div "chopping + framing +infill slab for electric pipe at 56th floor (2 days) 8/28 w…" at bounding box center [745, 502] width 427 height 42
copy div "chopping + framing +infill slab for electric pipe at 56th floor"
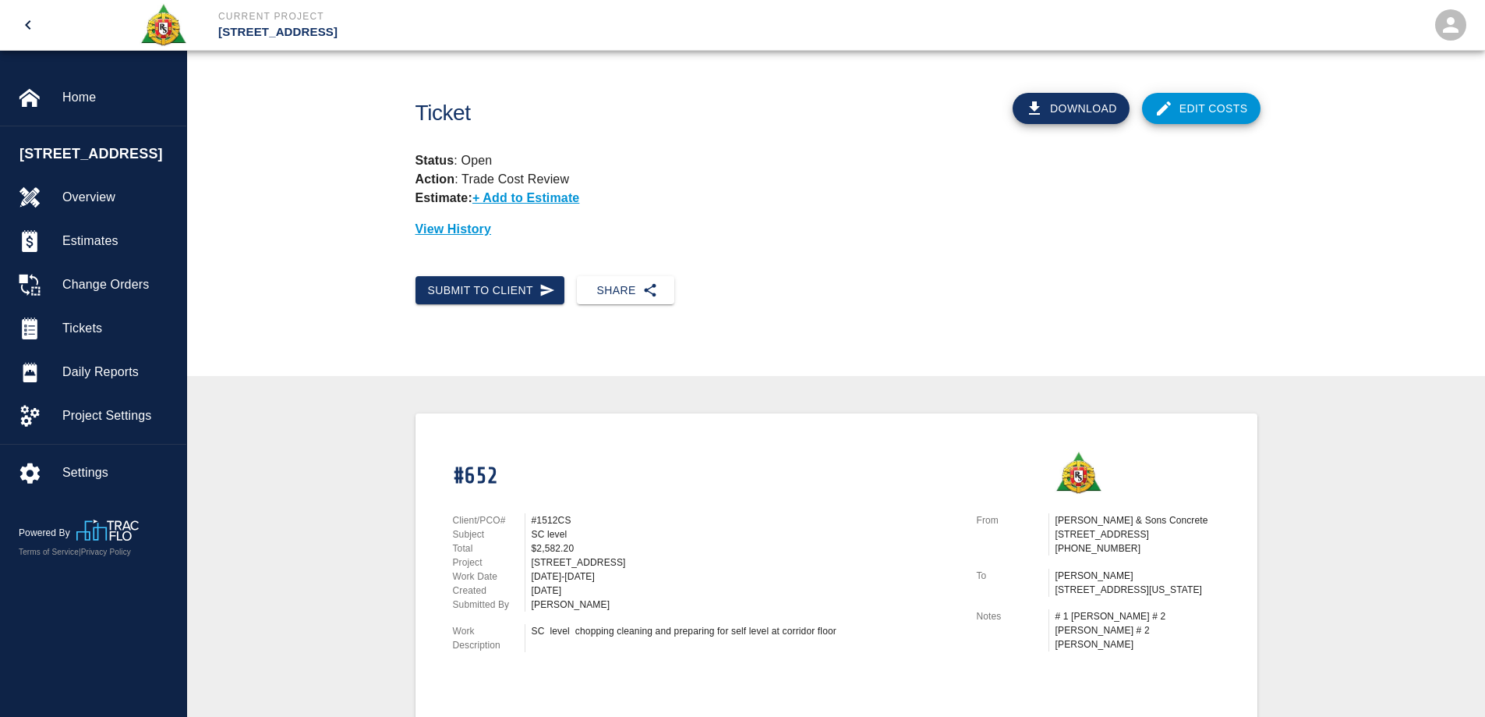
drag, startPoint x: 852, startPoint y: 632, endPoint x: 548, endPoint y: 635, distance: 304.1
click at [548, 635] on div "SC level chopping cleaning and preparing for self level at corridor floor" at bounding box center [745, 631] width 427 height 14
copy div "level chopping cleaning and preparing for self level at corridor floor"
